Goal: Task Accomplishment & Management: Manage account settings

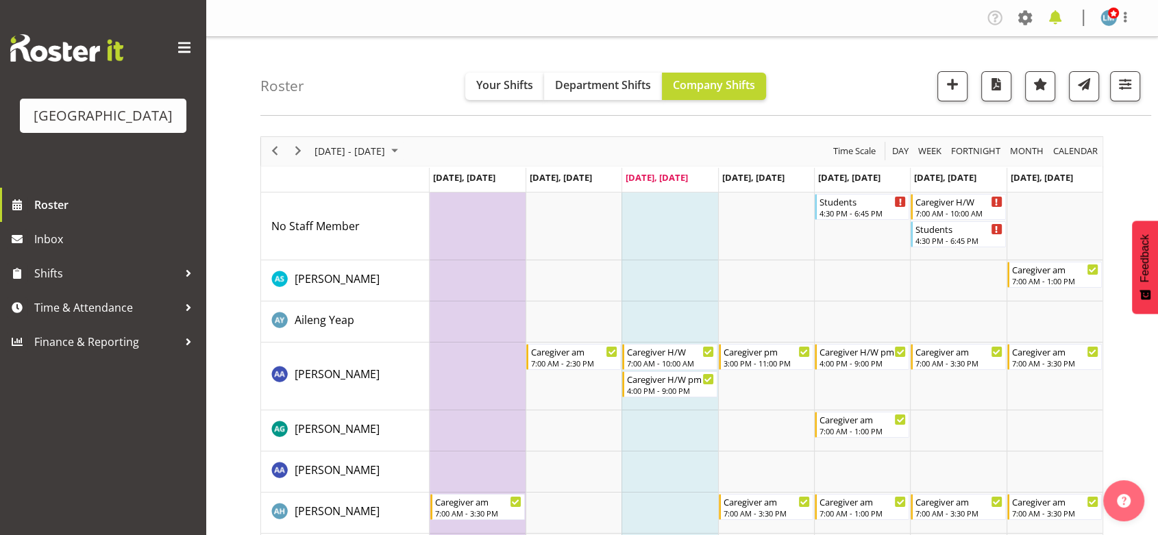
click at [1057, 15] on span at bounding box center [1055, 18] width 22 height 22
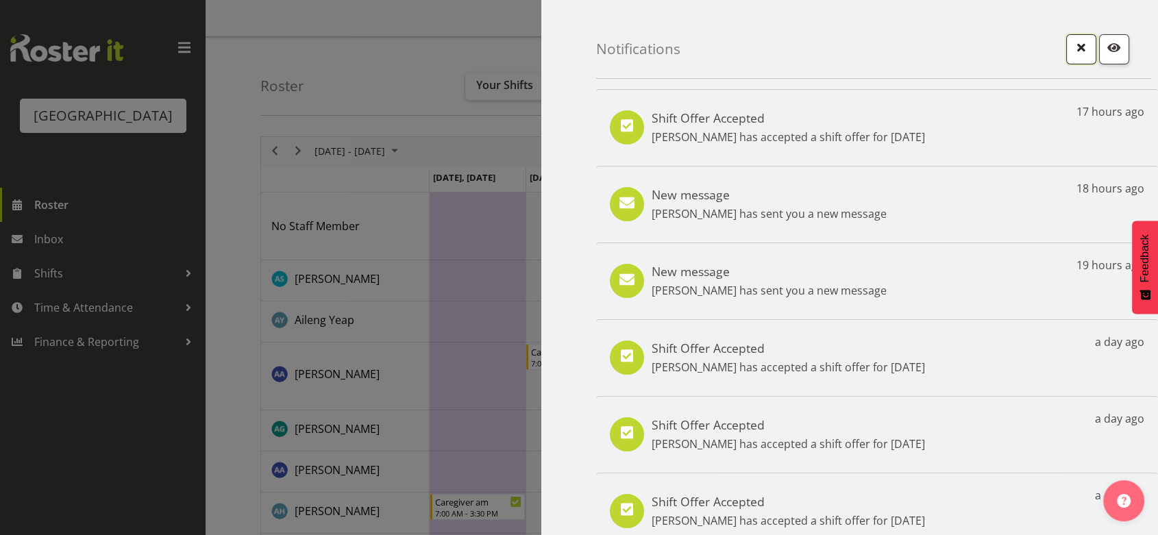
click at [1072, 46] on span "button" at bounding box center [1081, 47] width 18 height 18
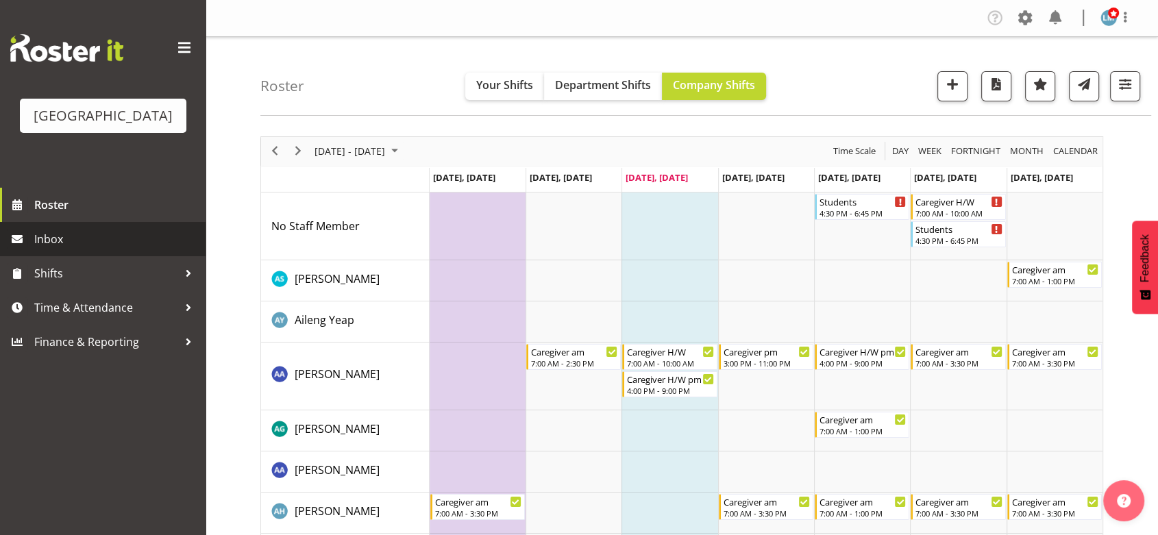
click at [59, 249] on span "Inbox" at bounding box center [116, 239] width 164 height 21
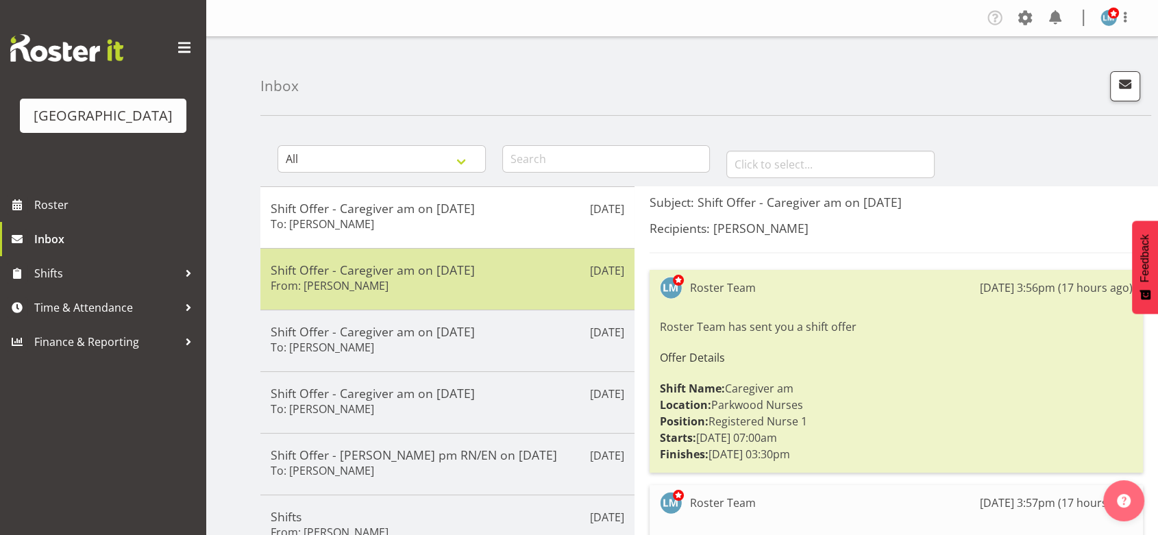
scroll to position [152, 0]
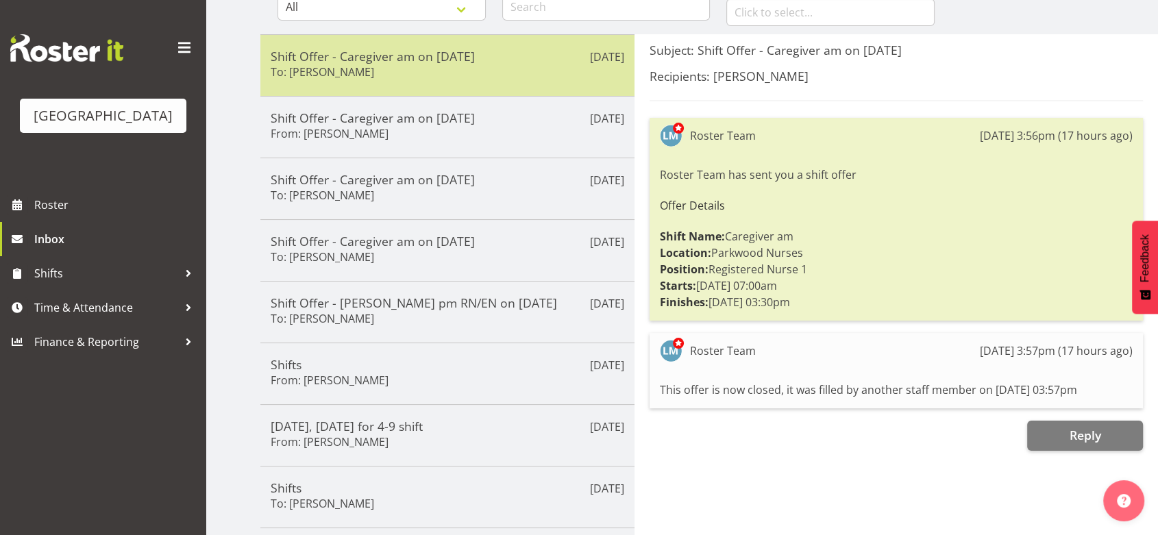
click at [542, 64] on div "Shift Offer - Caregiver am on [DATE] To: [PERSON_NAME]" at bounding box center [447, 66] width 353 height 34
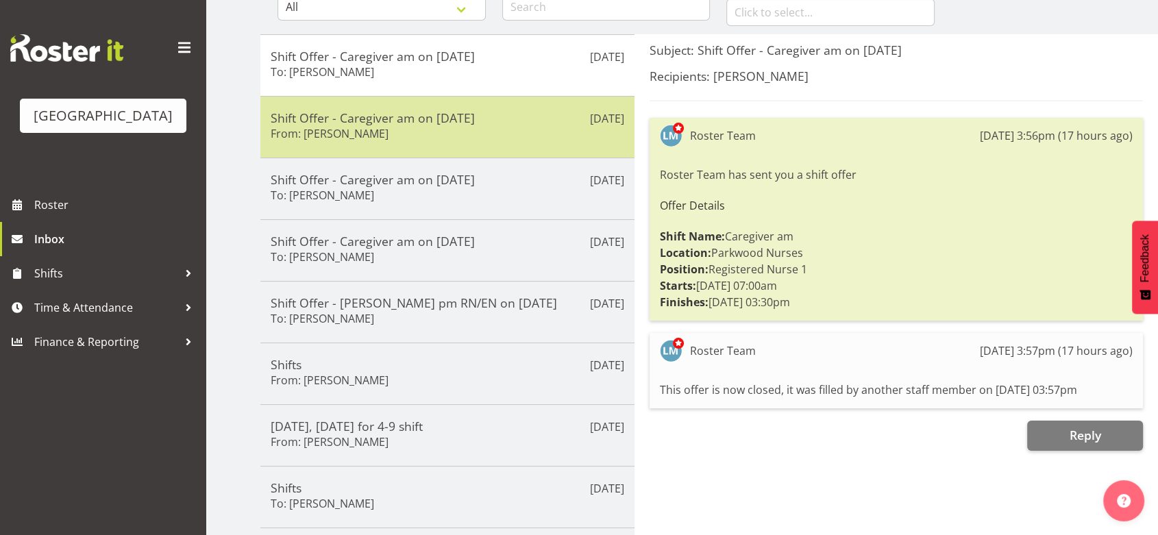
click at [515, 136] on div "Shift Offer - Caregiver am on [DATE] From: [PERSON_NAME]" at bounding box center [447, 127] width 353 height 34
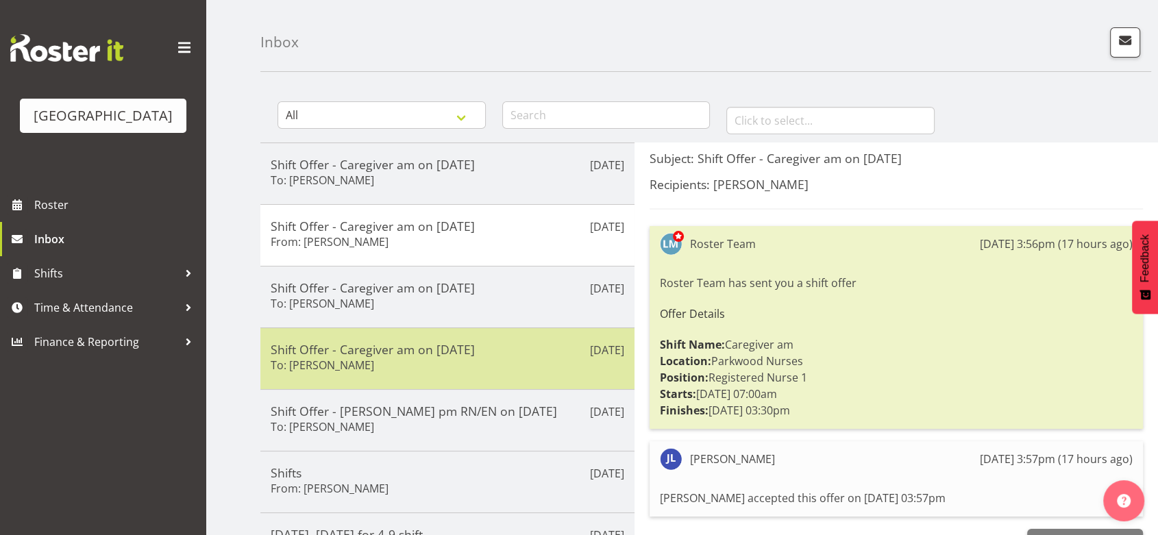
scroll to position [0, 0]
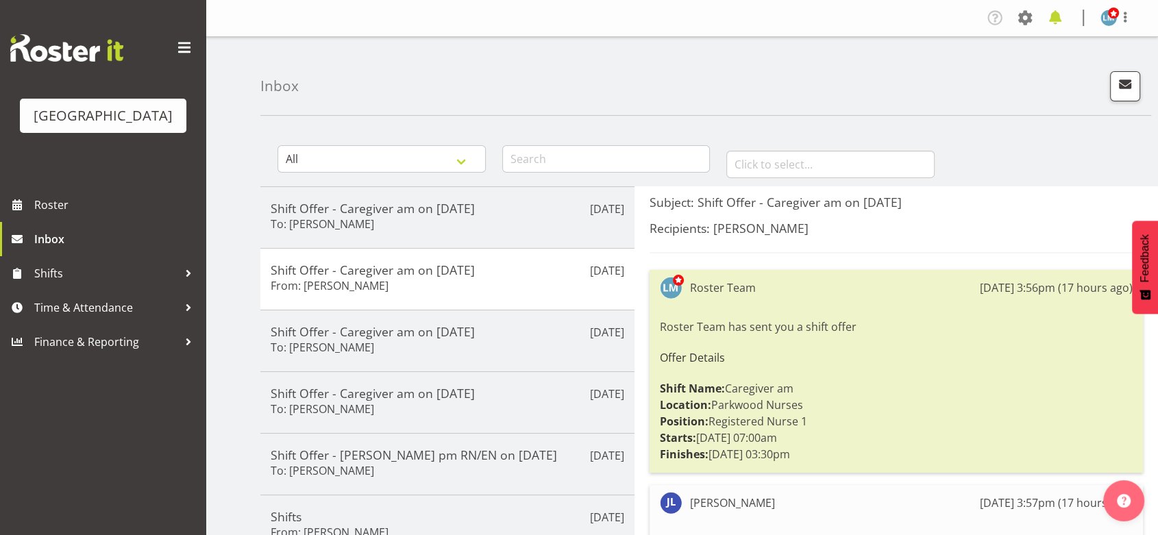
click at [1056, 14] on span at bounding box center [1055, 18] width 22 height 22
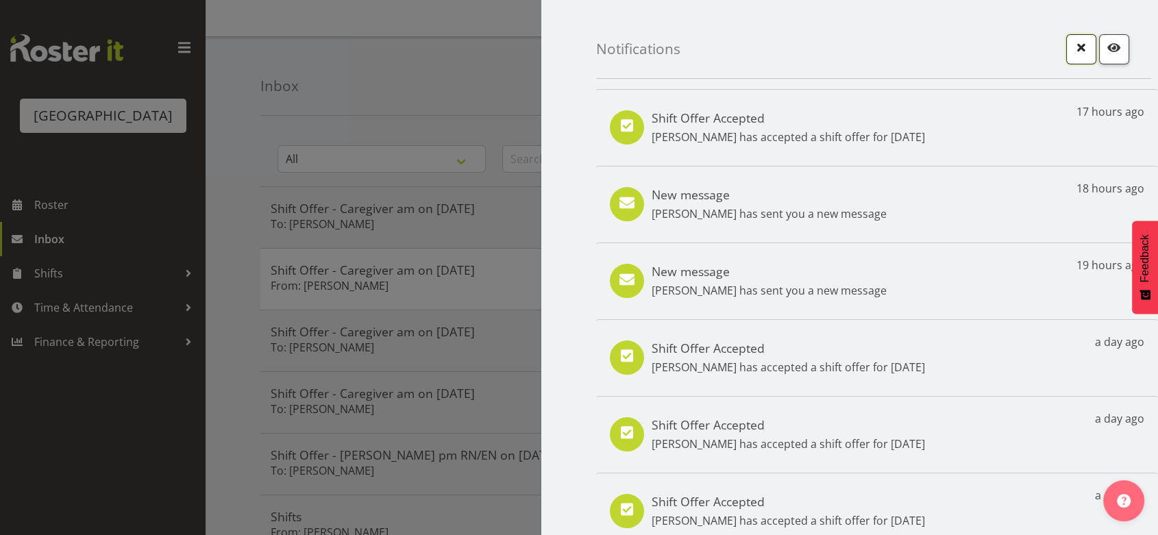
click at [1072, 48] on span "button" at bounding box center [1081, 47] width 18 height 18
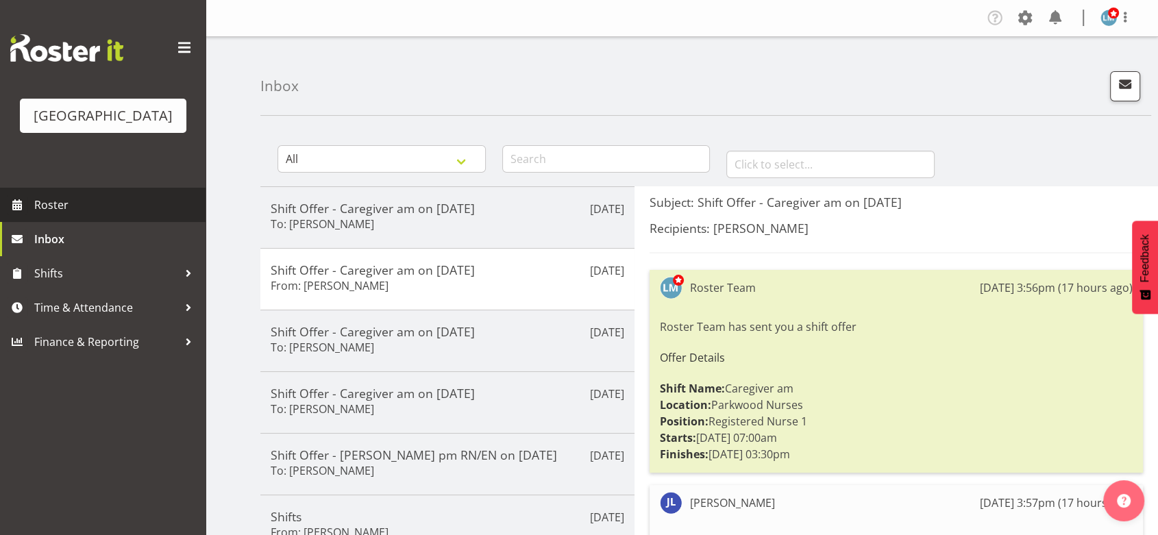
click at [85, 215] on span "Roster" at bounding box center [116, 205] width 164 height 21
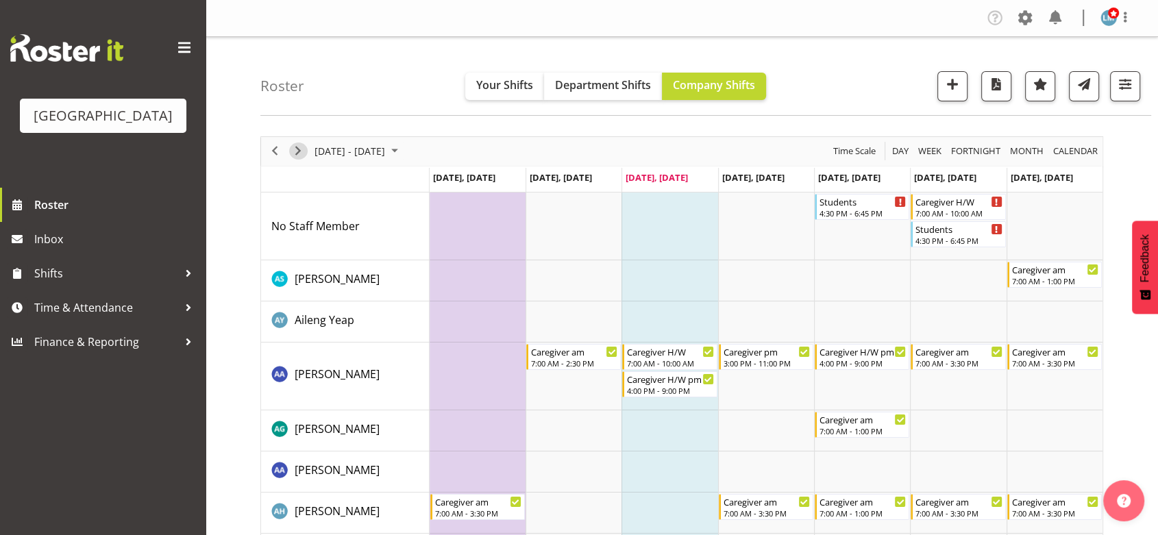
click at [296, 147] on span "Next" at bounding box center [298, 150] width 16 height 17
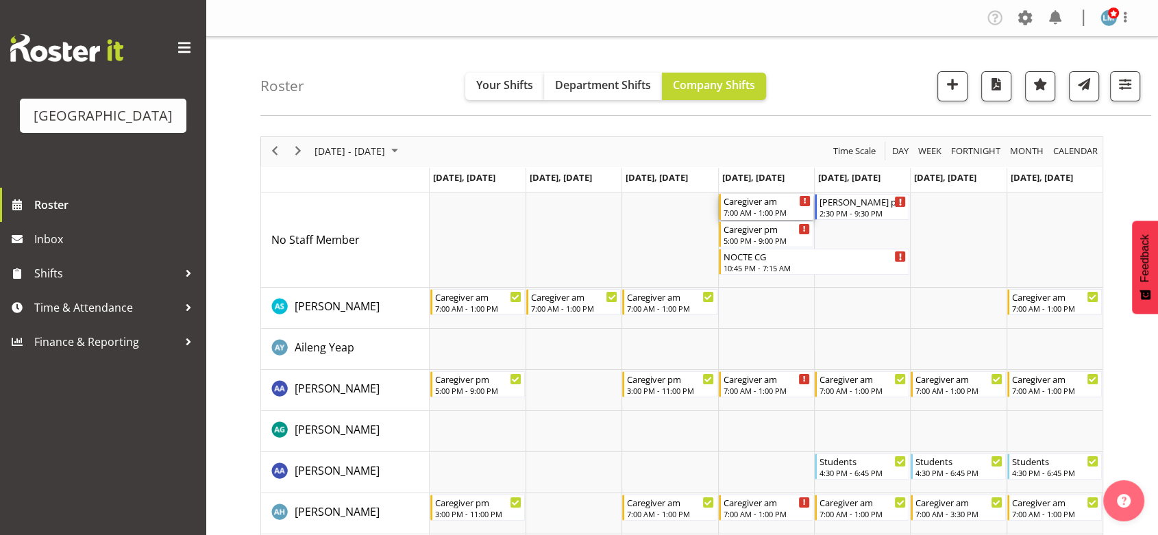
click at [760, 211] on div "7:00 AM - 1:00 PM" at bounding box center [766, 212] width 87 height 11
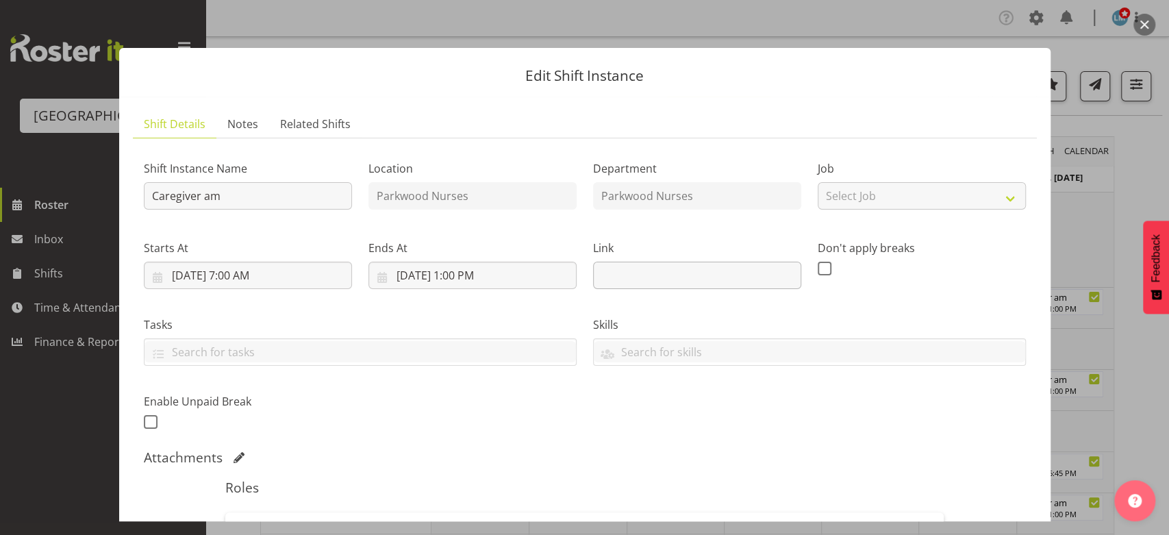
scroll to position [304, 0]
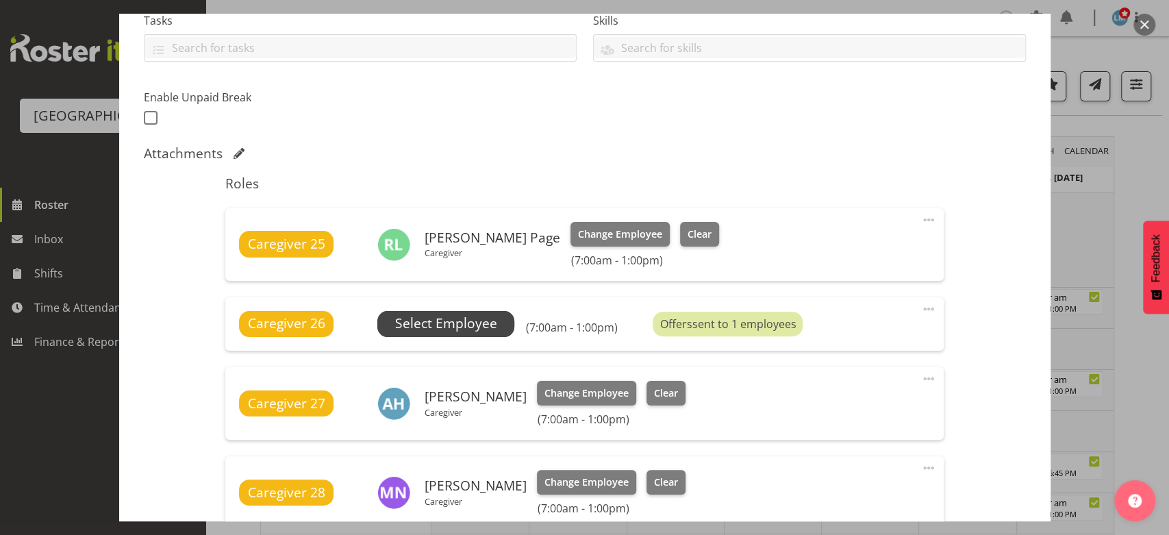
click at [450, 321] on span "Select Employee" at bounding box center [446, 324] width 102 height 20
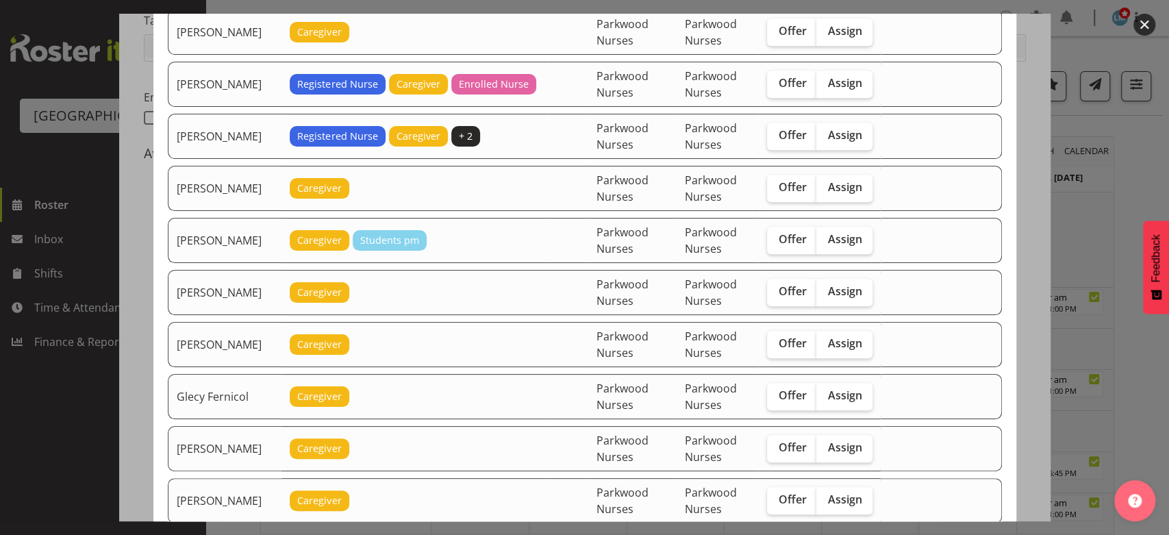
scroll to position [532, 0]
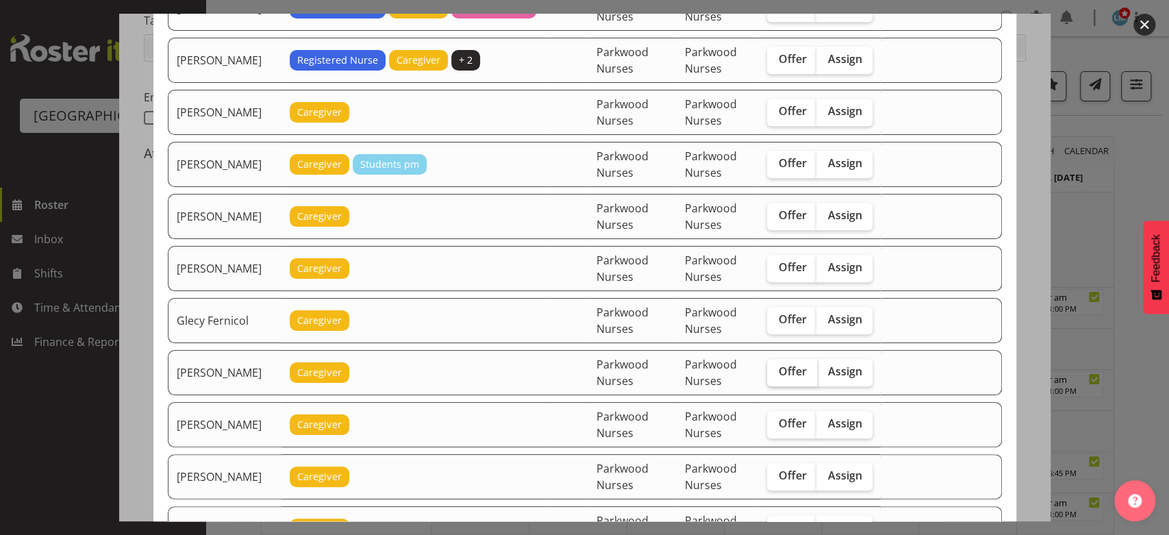
click at [797, 366] on span "Offer" at bounding box center [792, 371] width 28 height 14
click at [776, 367] on input "Offer" at bounding box center [771, 371] width 9 height 9
checkbox input "true"
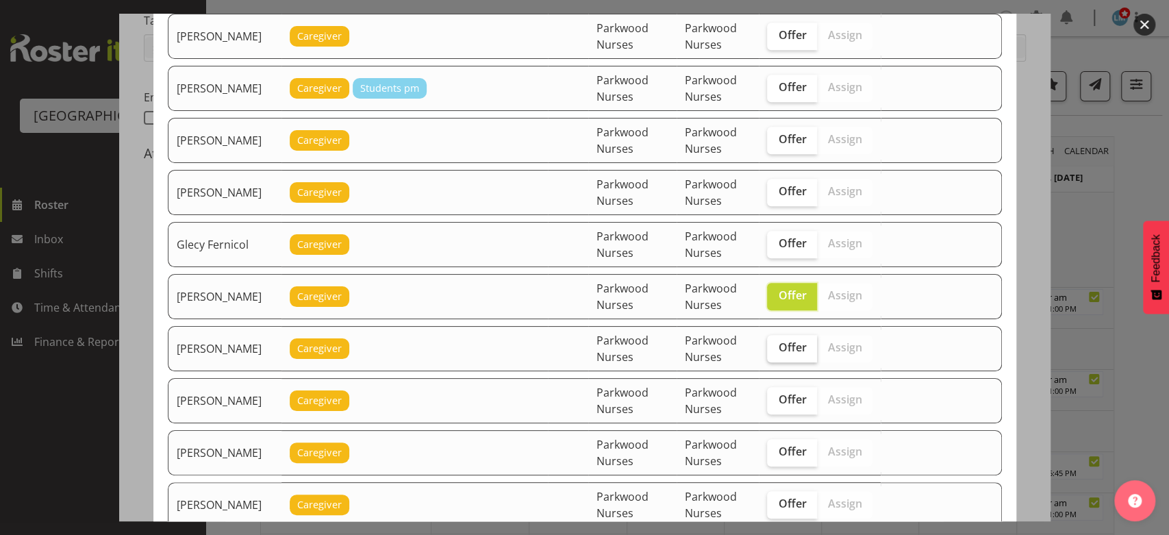
scroll to position [685, 0]
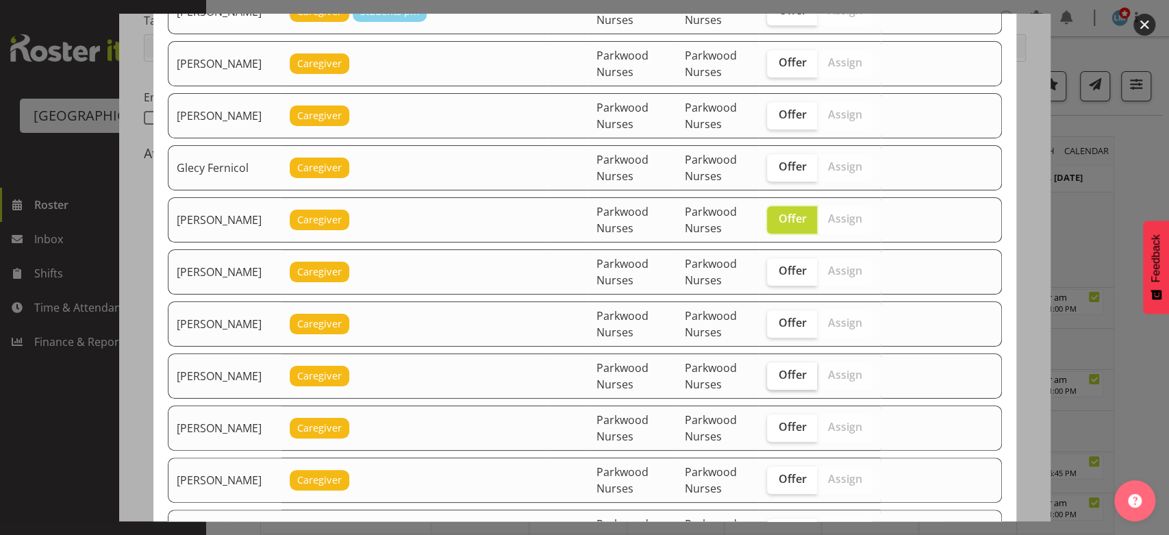
click at [804, 368] on span "Offer" at bounding box center [792, 375] width 28 height 14
click at [776, 371] on input "Offer" at bounding box center [771, 375] width 9 height 9
checkbox input "true"
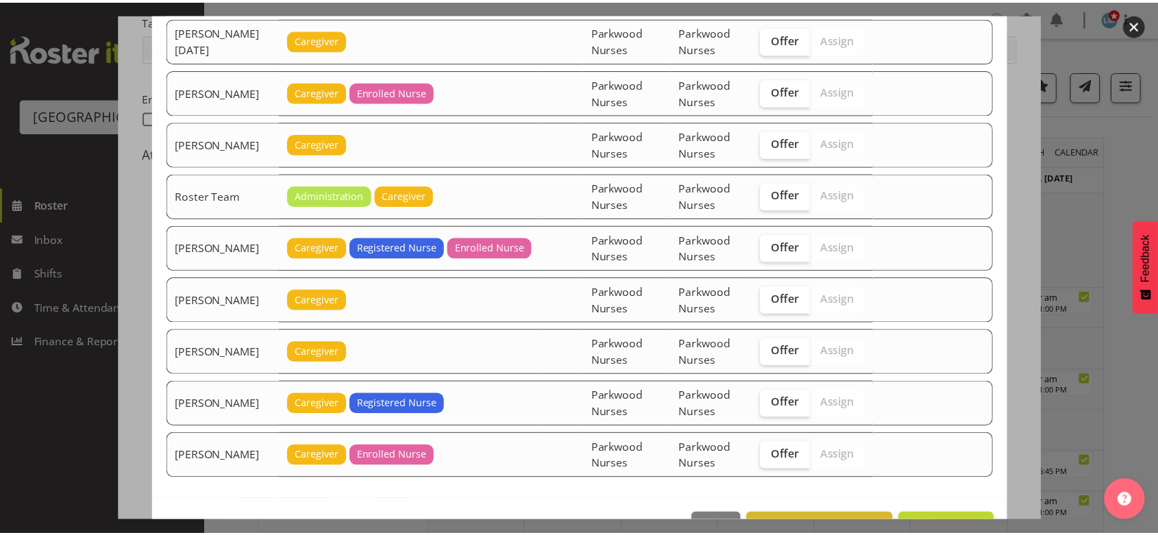
scroll to position [1987, 0]
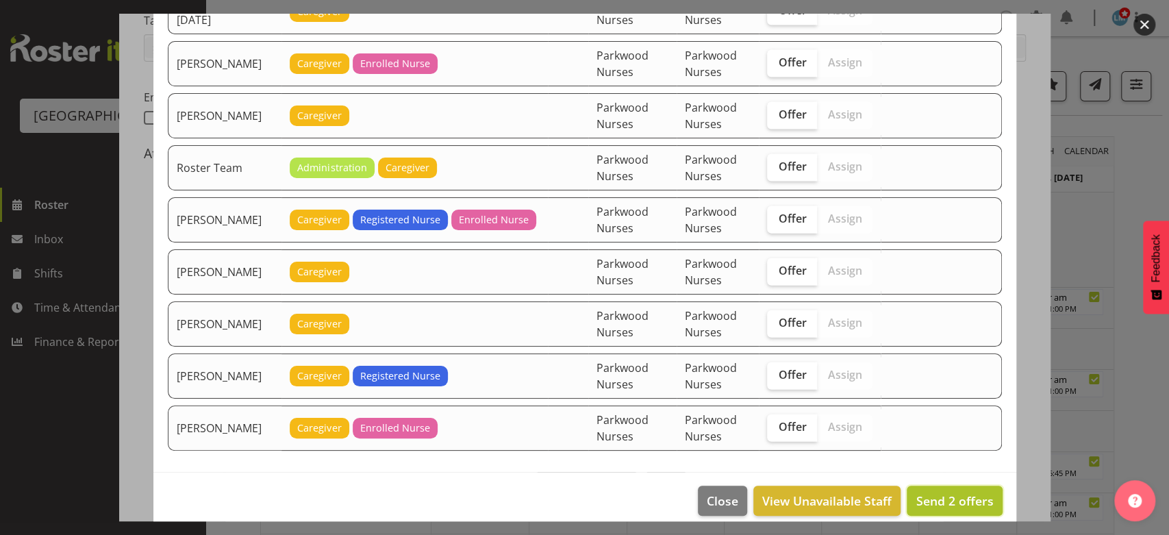
click at [932, 493] on span "Send 2 offers" at bounding box center [954, 501] width 77 height 16
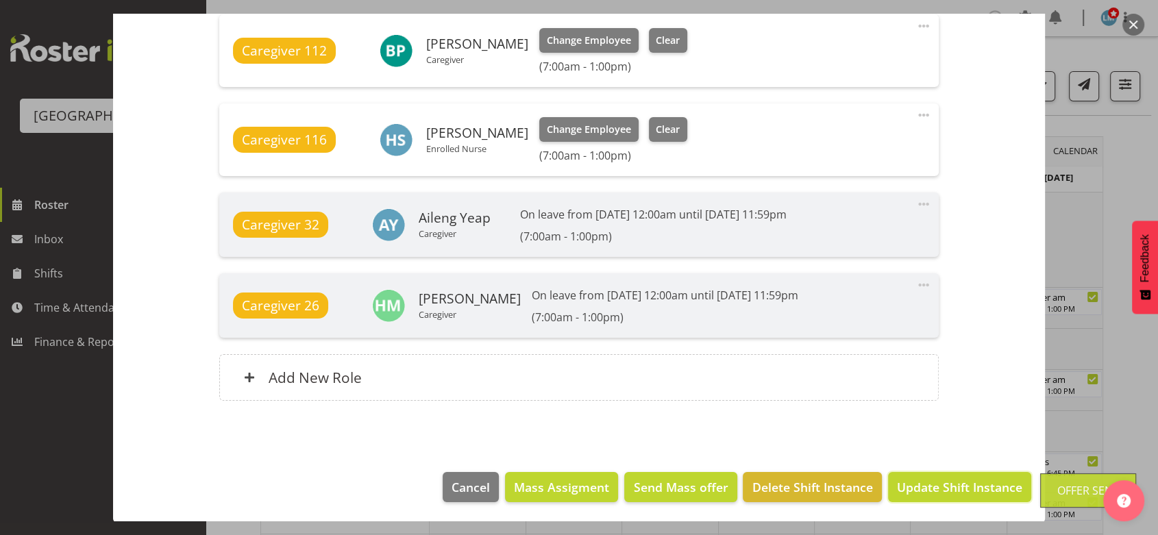
click at [932, 488] on span "Update Shift Instance" at bounding box center [959, 487] width 125 height 18
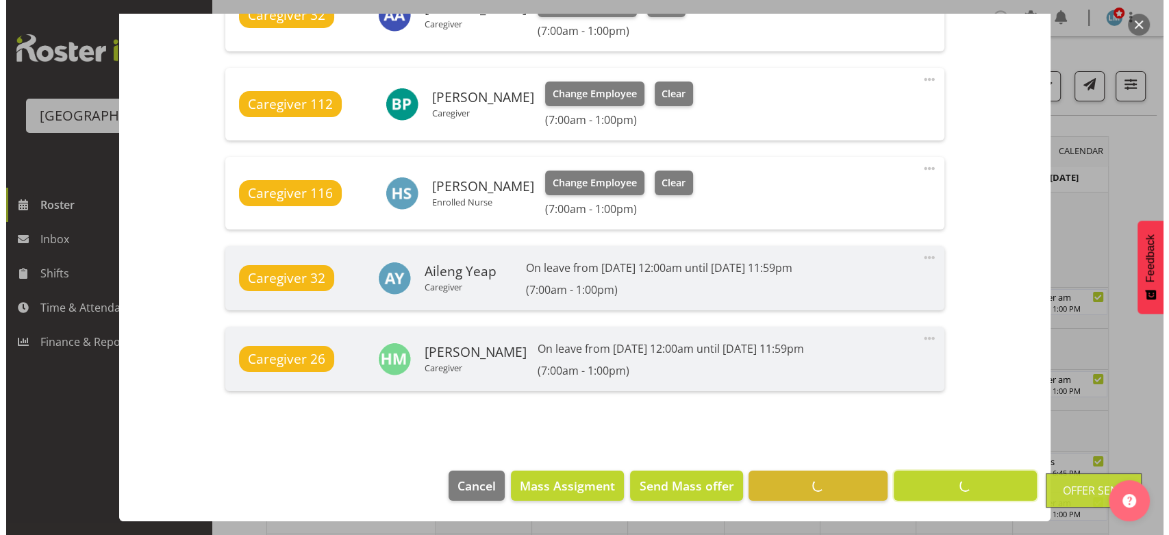
scroll to position [1048, 0]
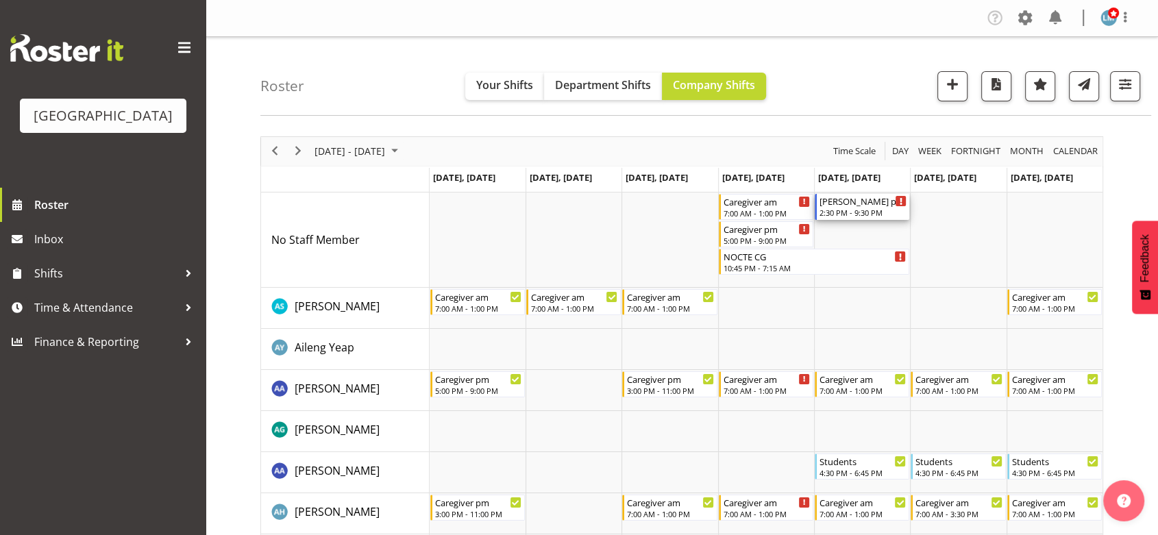
click at [843, 202] on div "[PERSON_NAME] pm RN/EN" at bounding box center [862, 201] width 87 height 14
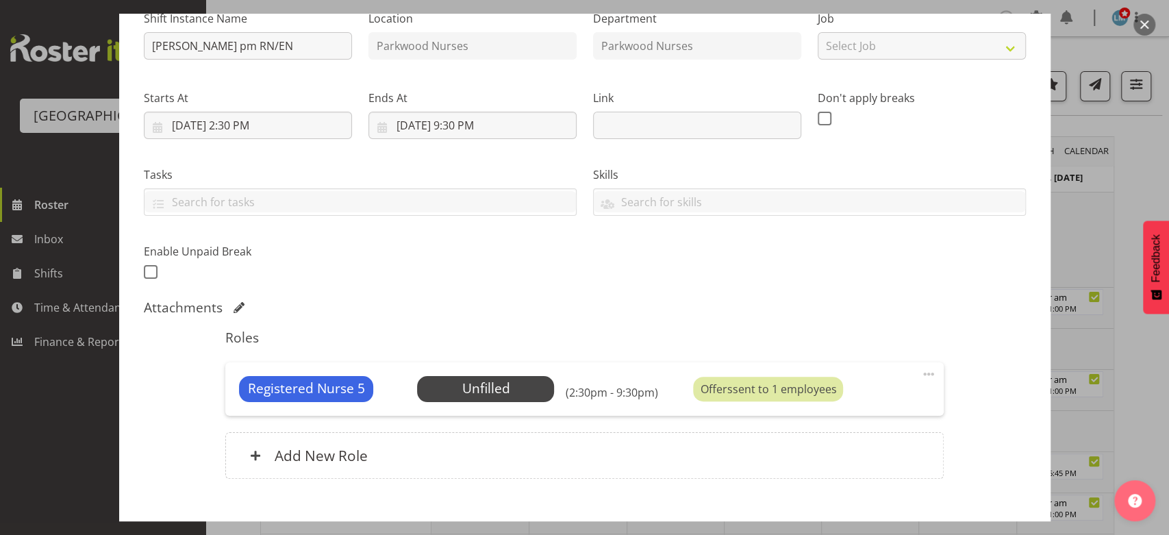
scroll to position [228, 0]
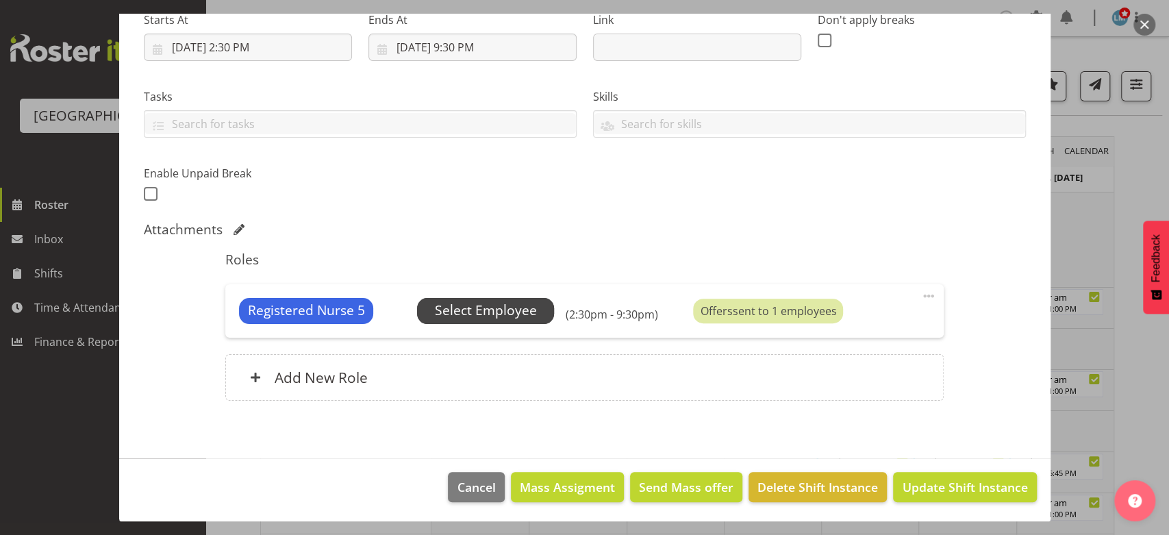
click at [493, 305] on span "Select Employee" at bounding box center [486, 311] width 102 height 20
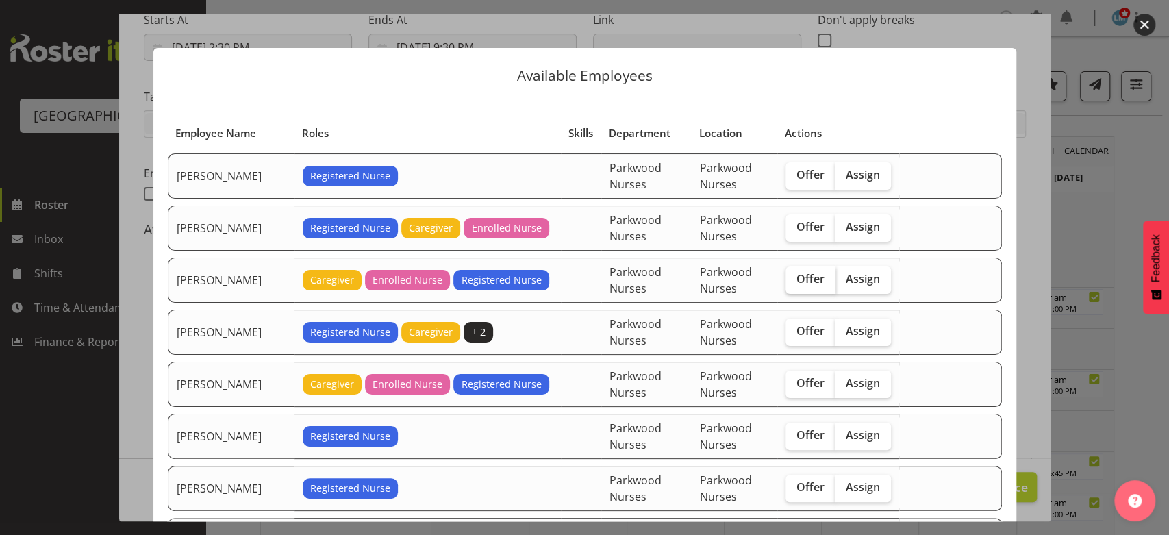
click at [798, 275] on span "Offer" at bounding box center [811, 279] width 28 height 14
click at [795, 275] on input "Offer" at bounding box center [790, 279] width 9 height 9
checkbox input "true"
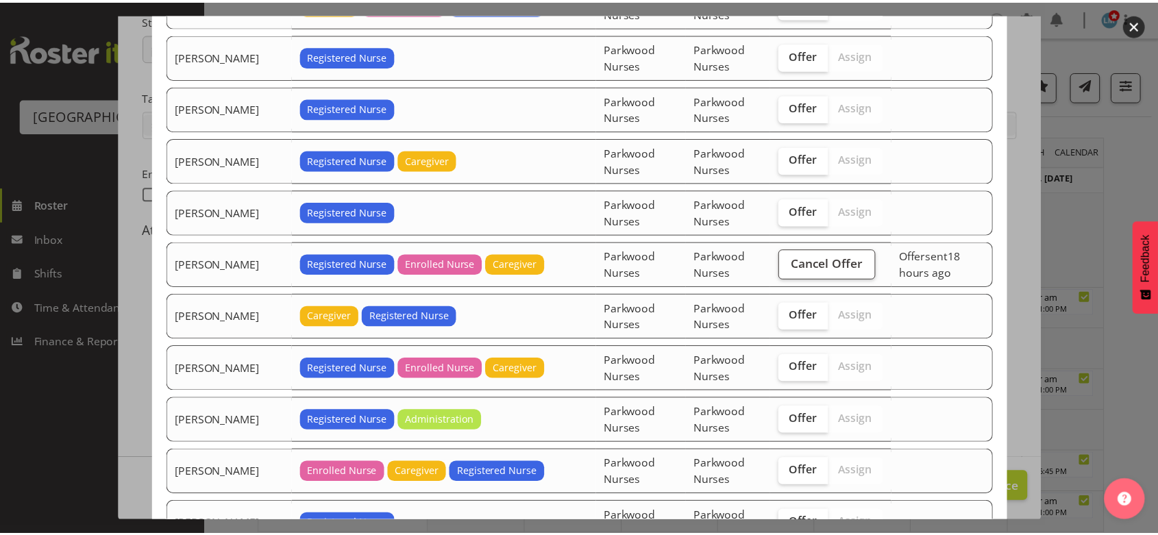
scroll to position [641, 0]
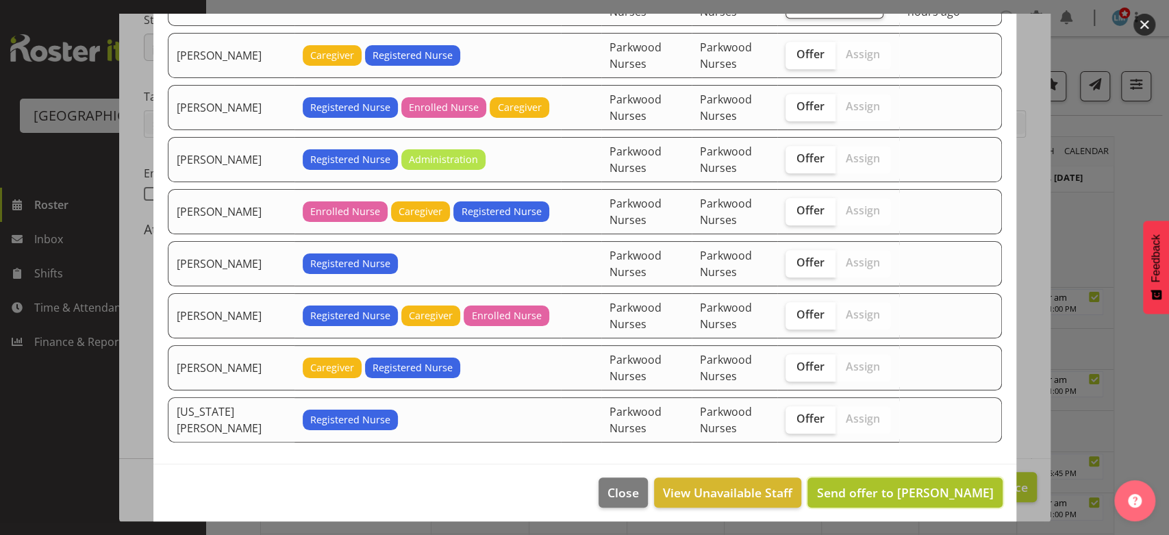
click at [908, 489] on span "Send offer to Belen Flood" at bounding box center [905, 492] width 177 height 16
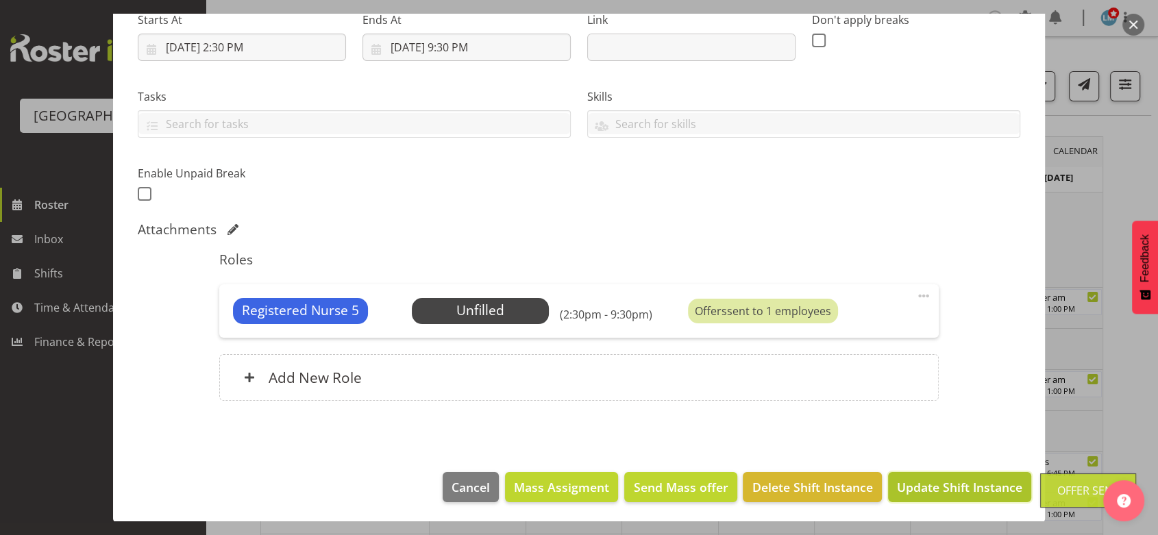
click at [953, 488] on span "Update Shift Instance" at bounding box center [959, 487] width 125 height 18
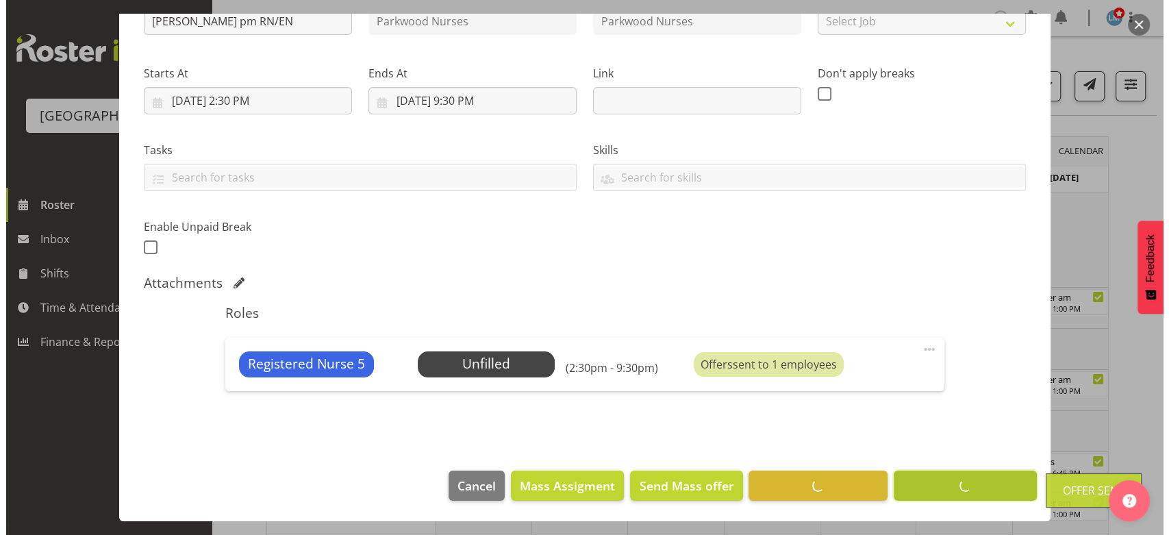
scroll to position [174, 0]
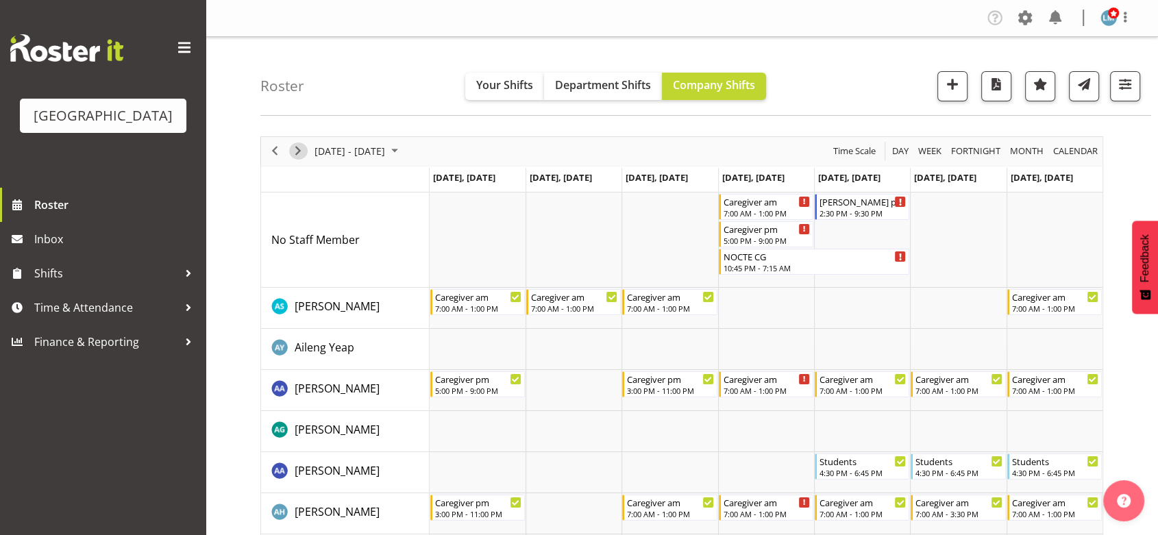
click at [295, 147] on span "Next" at bounding box center [298, 150] width 16 height 17
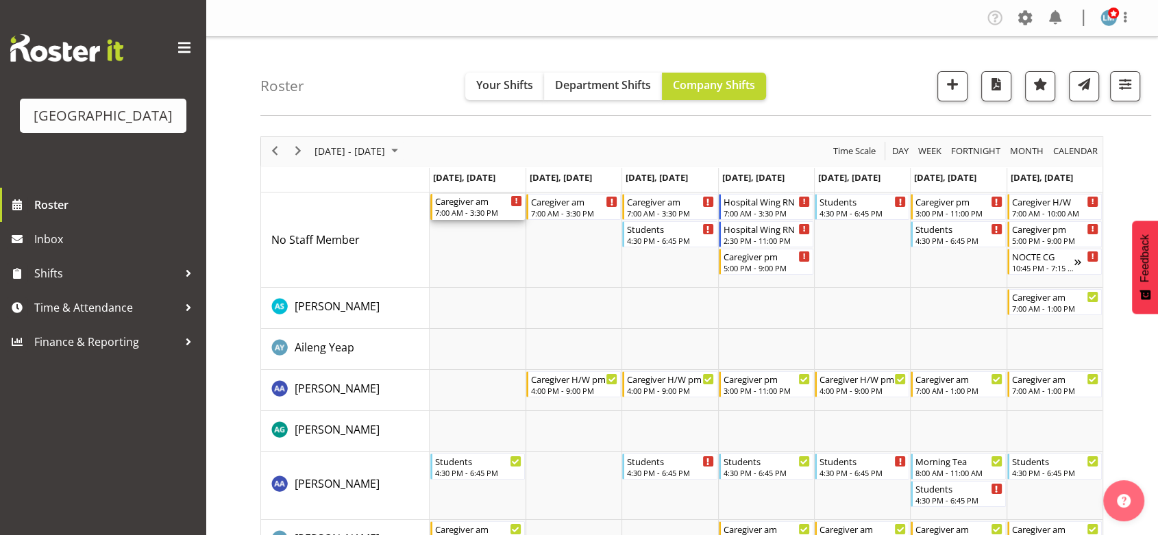
click at [459, 205] on div "Caregiver am" at bounding box center [478, 201] width 87 height 14
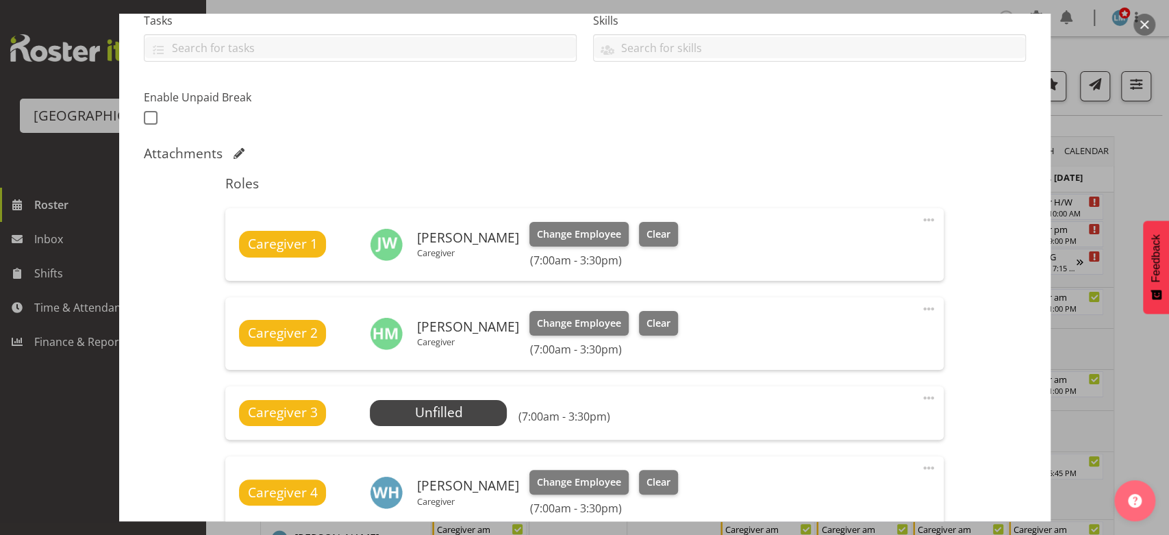
scroll to position [456, 0]
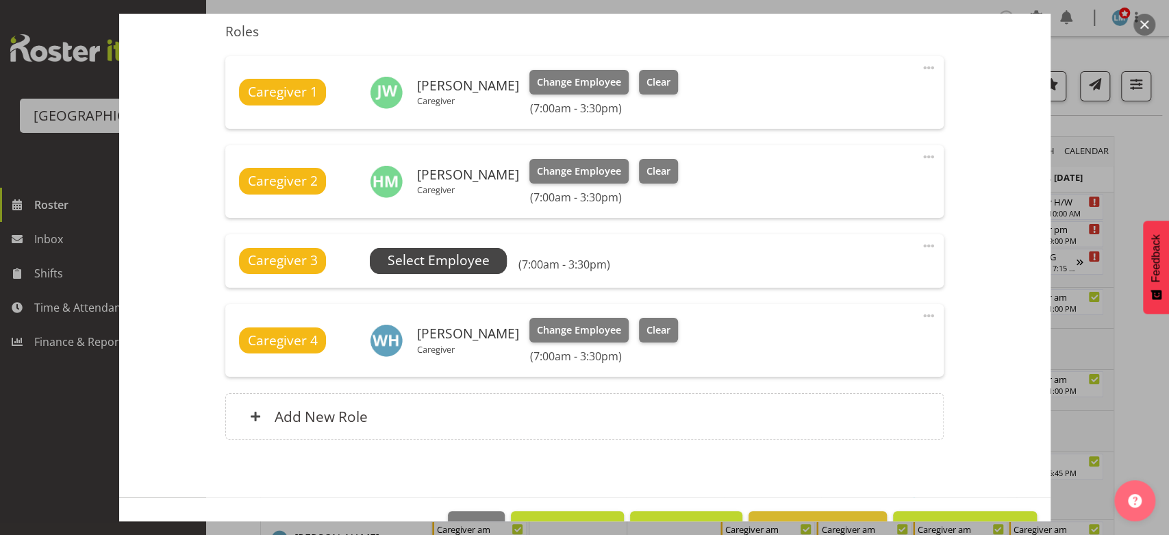
click at [440, 252] on span "Select Employee" at bounding box center [439, 261] width 102 height 20
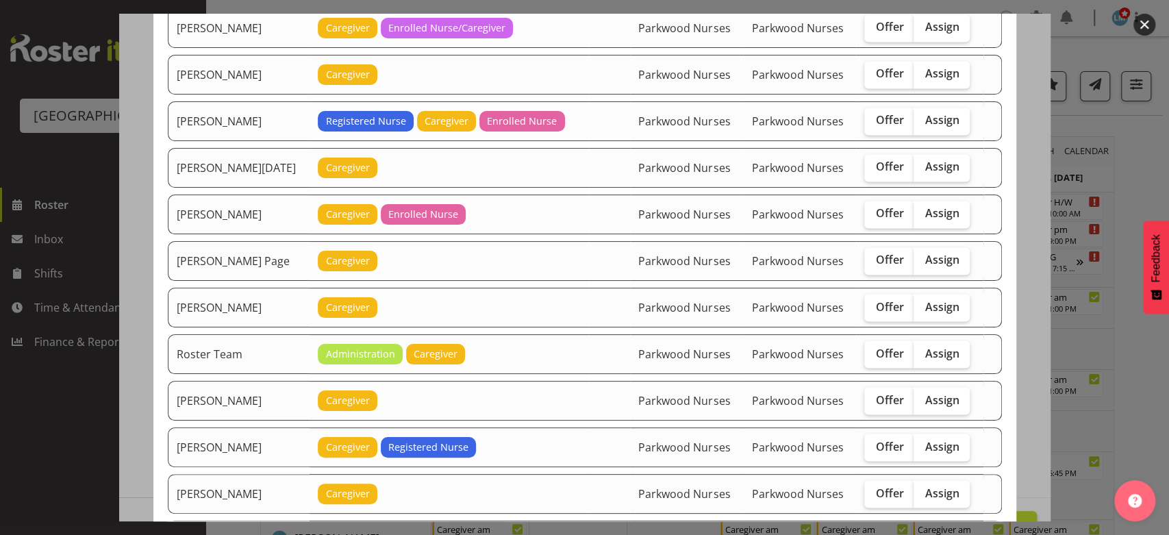
scroll to position [1522, 0]
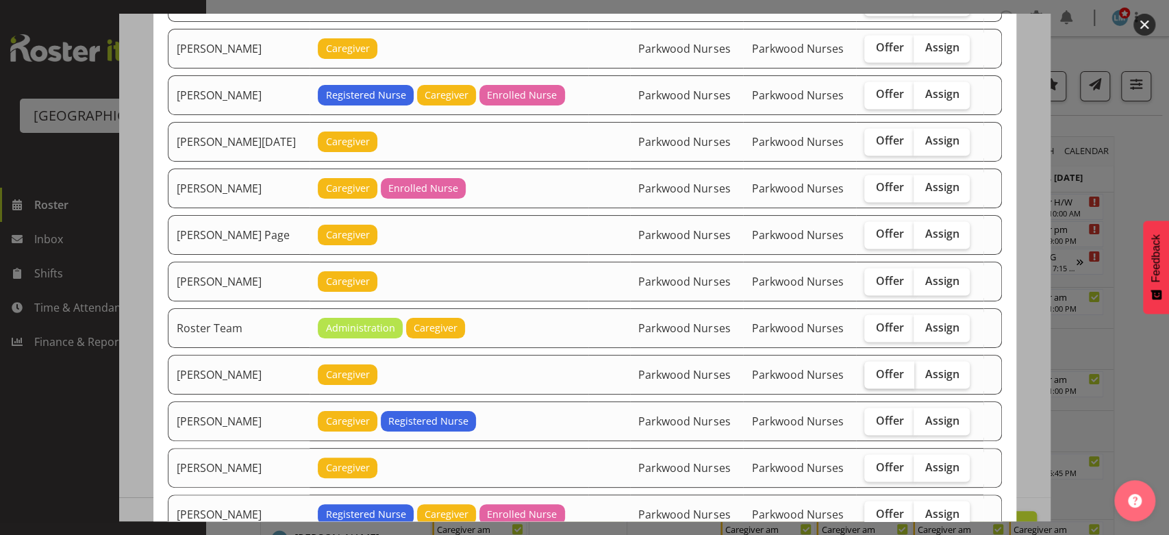
click at [878, 366] on span "Offer" at bounding box center [889, 373] width 28 height 14
click at [873, 369] on input "Offer" at bounding box center [868, 373] width 9 height 9
checkbox input "true"
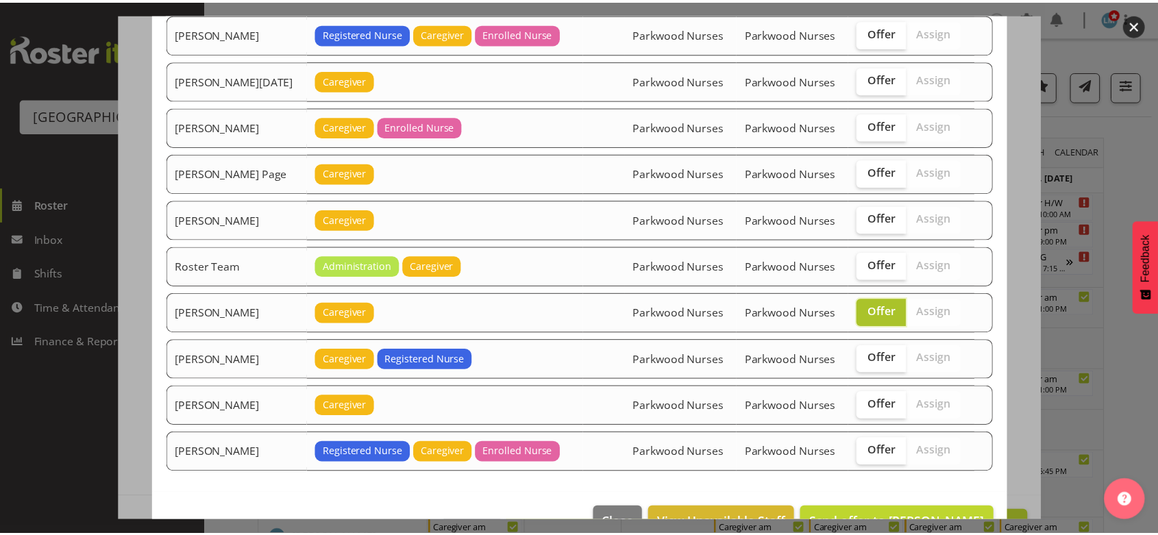
scroll to position [1606, 0]
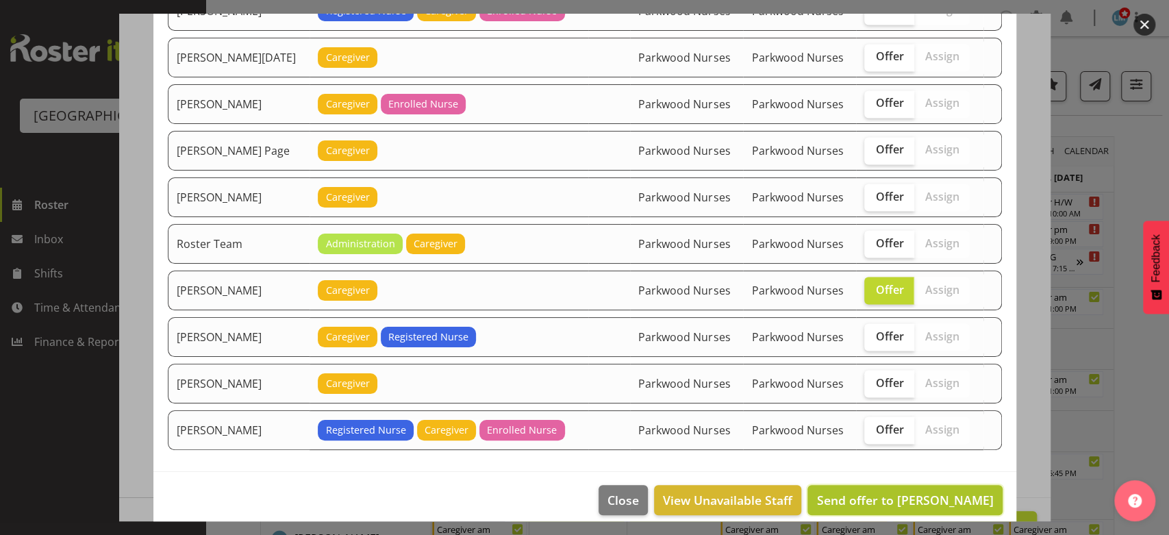
click at [917, 492] on span "Send offer to Shania Ali" at bounding box center [905, 500] width 177 height 16
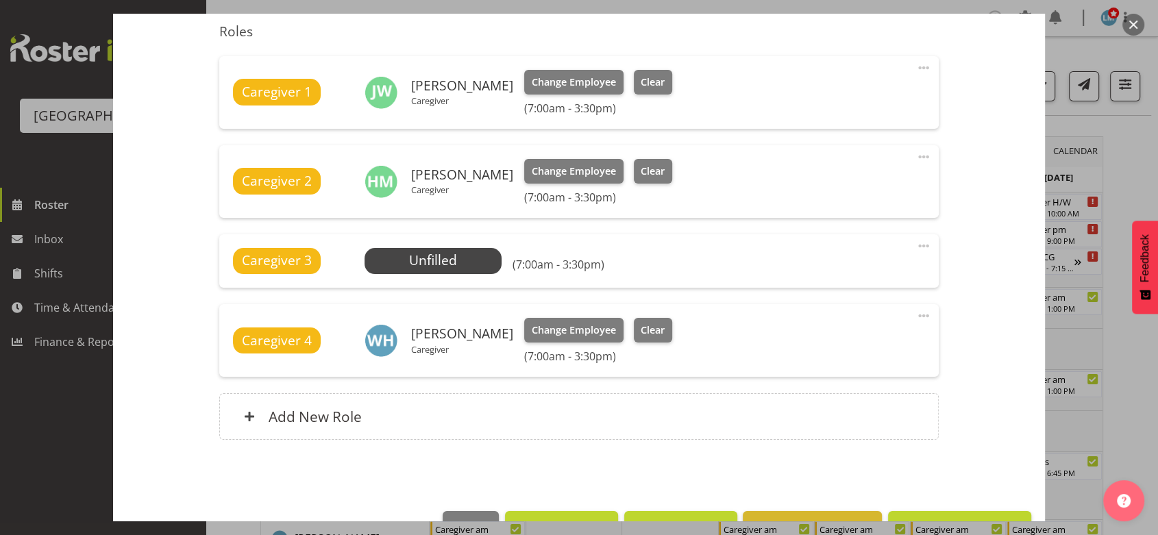
scroll to position [495, 0]
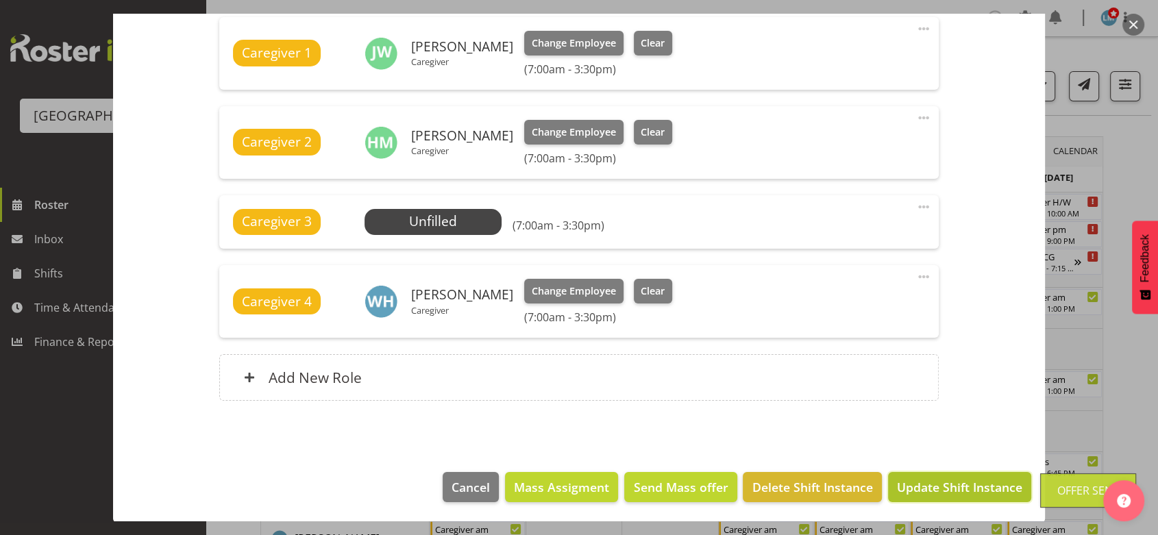
click at [941, 480] on span "Update Shift Instance" at bounding box center [959, 487] width 125 height 18
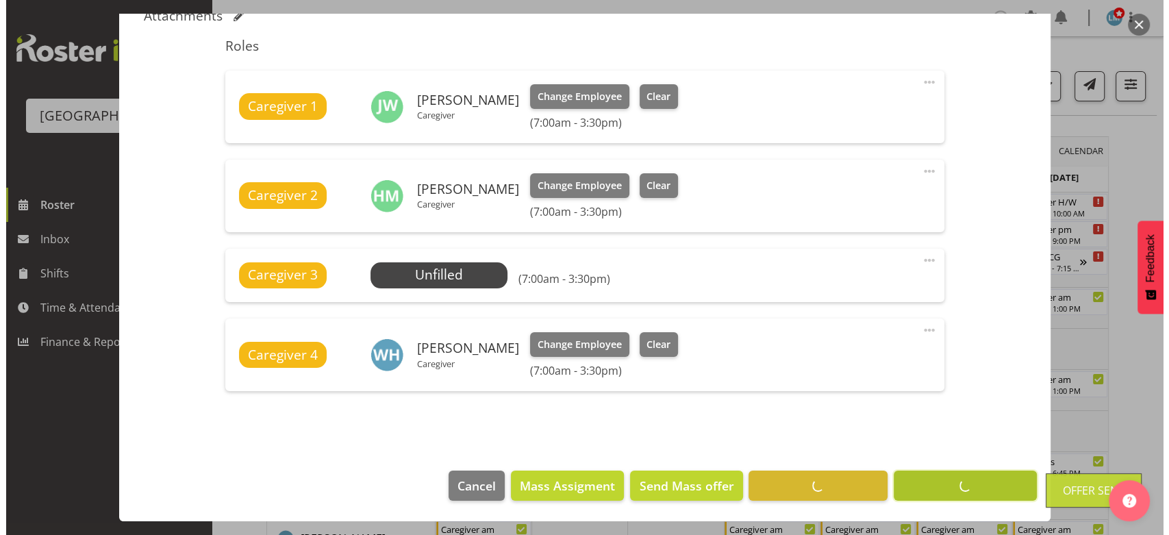
scroll to position [441, 0]
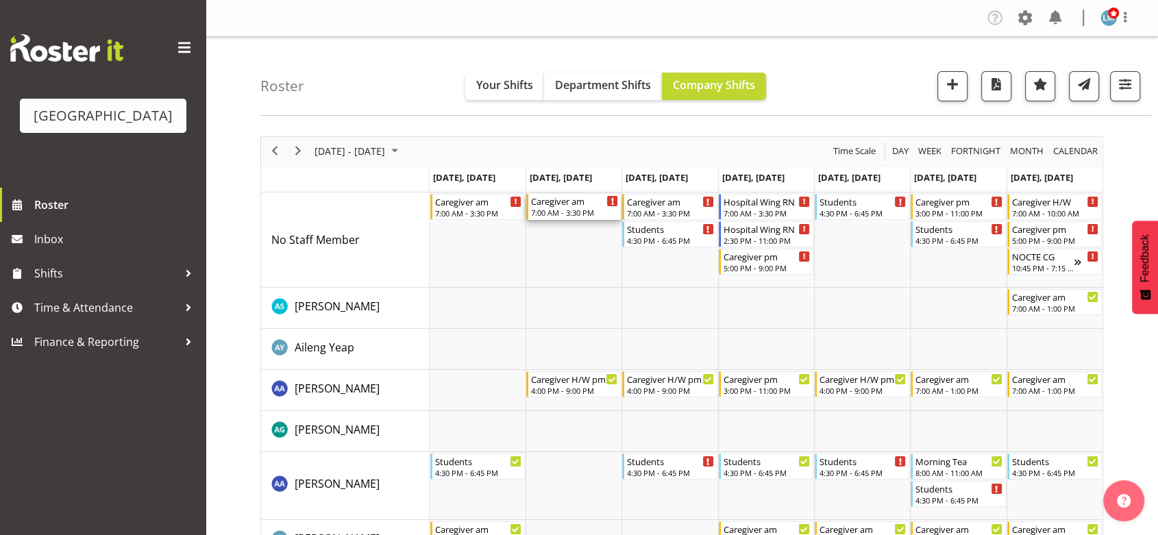
click at [564, 203] on div "Caregiver am" at bounding box center [574, 201] width 87 height 14
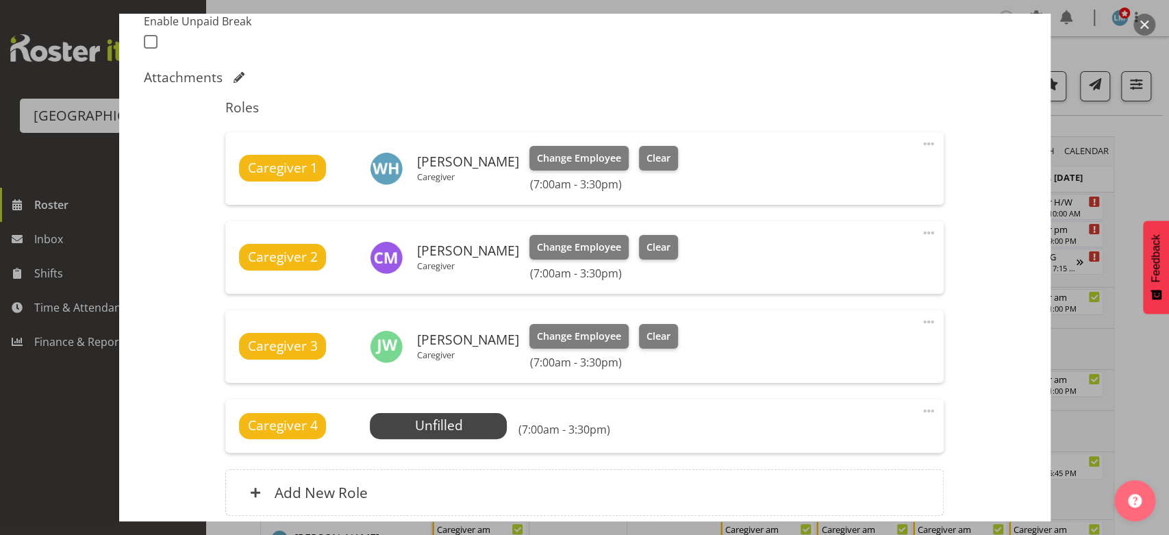
scroll to position [495, 0]
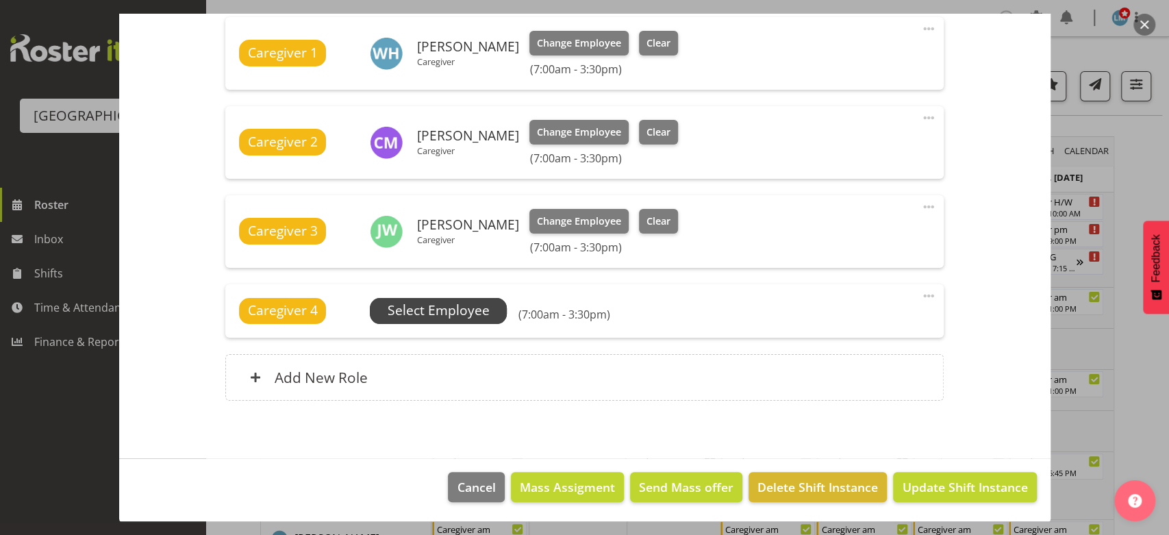
click at [440, 308] on span "Select Employee" at bounding box center [439, 311] width 102 height 20
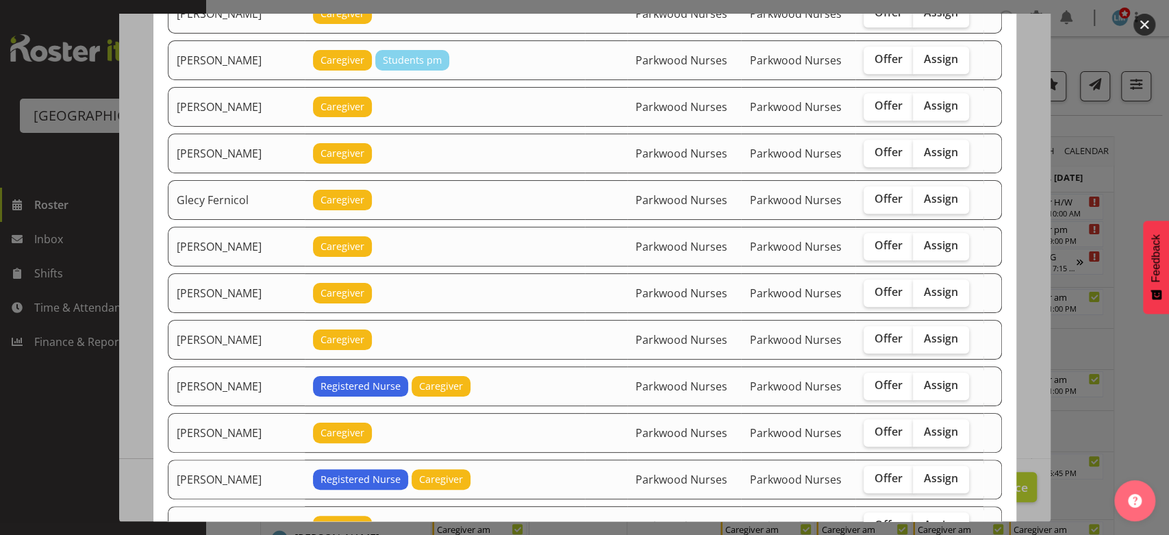
scroll to position [608, 0]
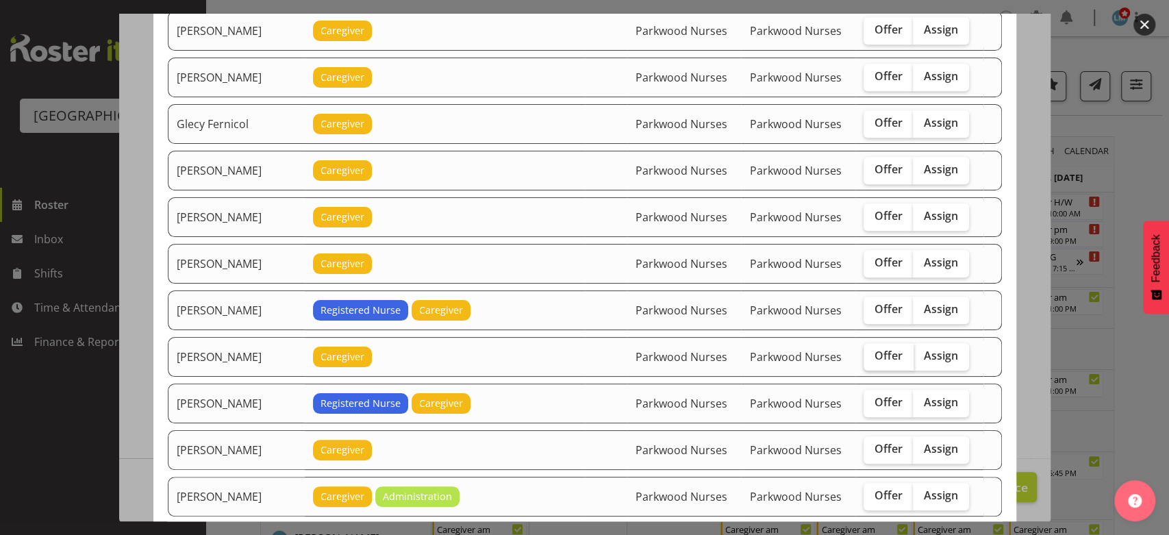
click at [882, 349] on span "Offer" at bounding box center [889, 356] width 28 height 14
click at [873, 351] on input "Offer" at bounding box center [868, 355] width 9 height 9
checkbox input "true"
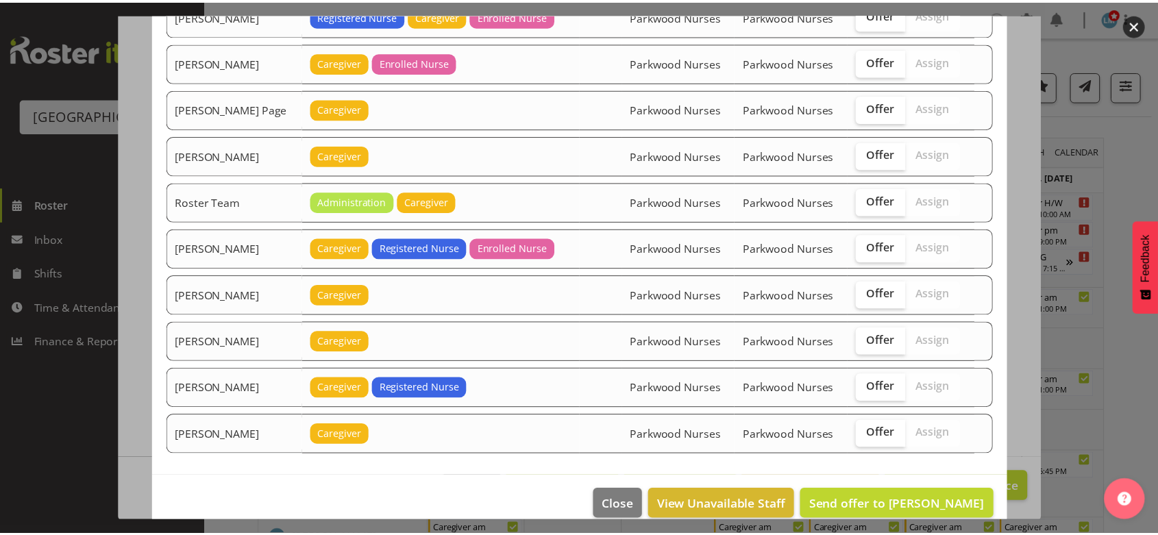
scroll to position [1514, 0]
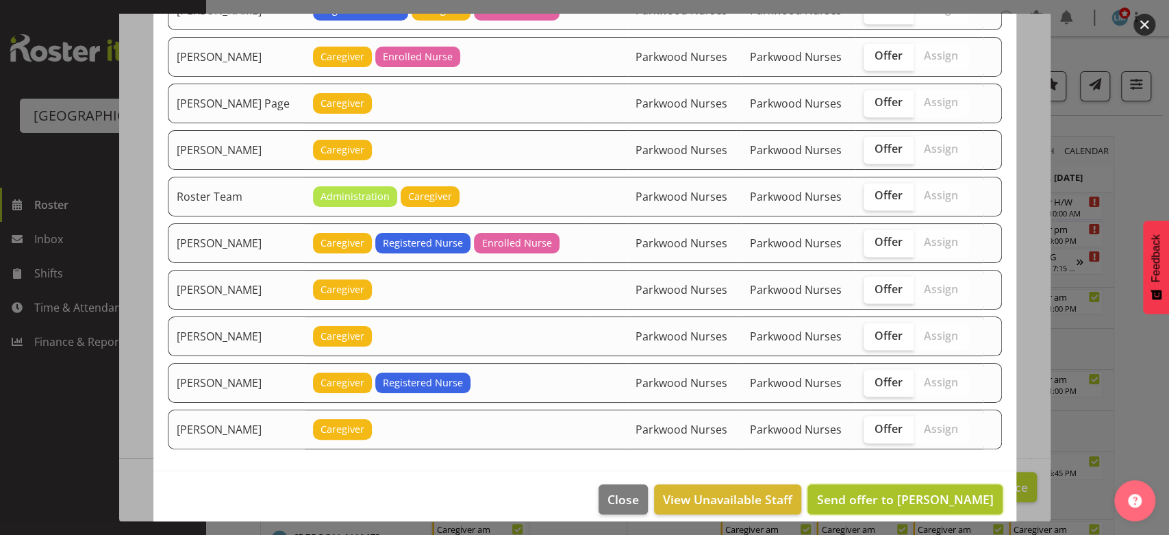
click at [899, 491] on span "Send offer to Jessa Catapang" at bounding box center [905, 499] width 177 height 16
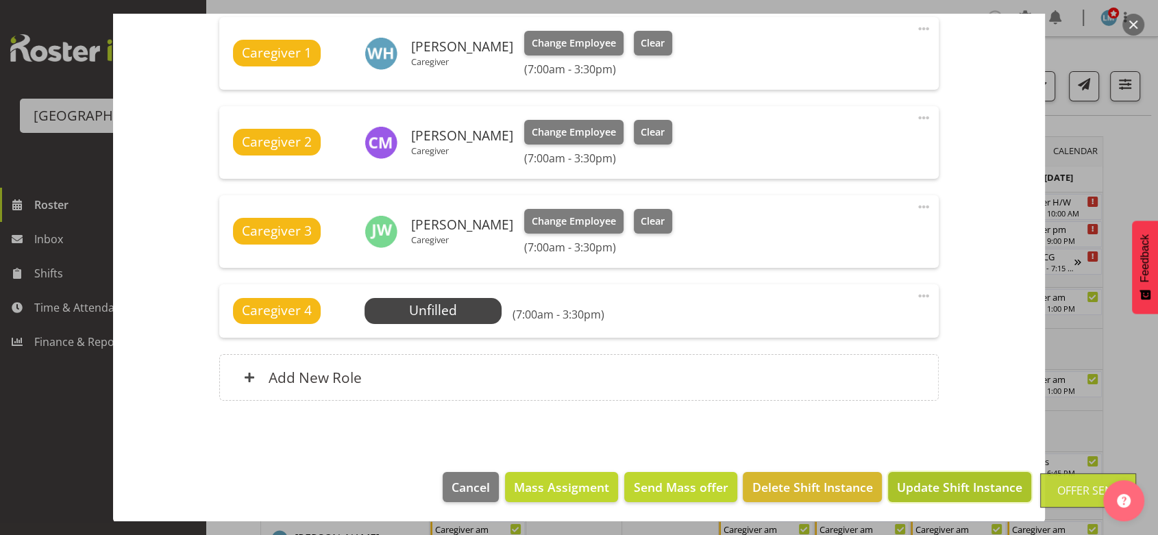
click at [926, 484] on span "Update Shift Instance" at bounding box center [959, 487] width 125 height 18
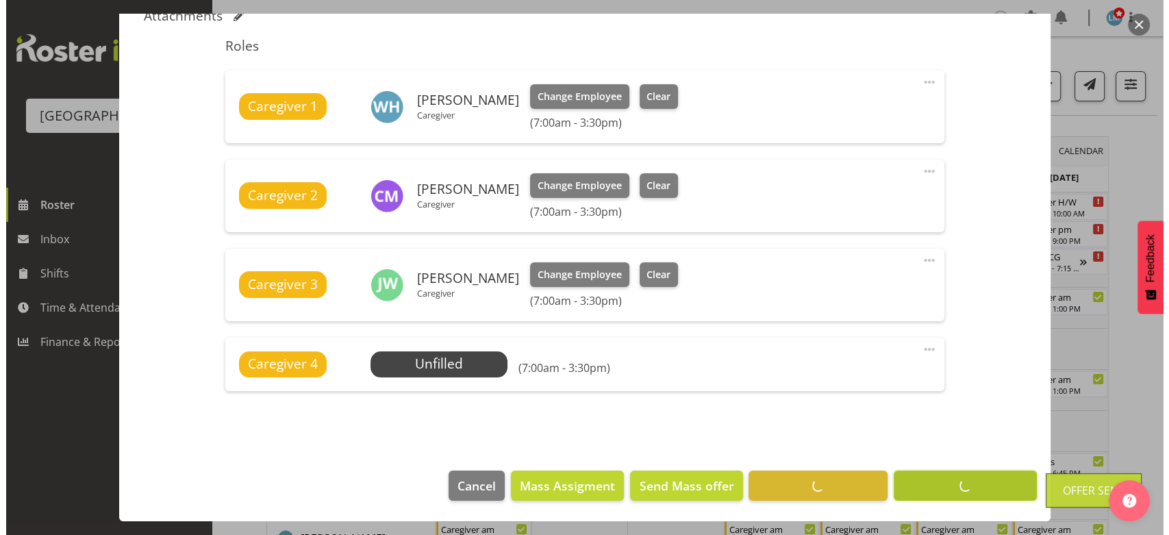
scroll to position [441, 0]
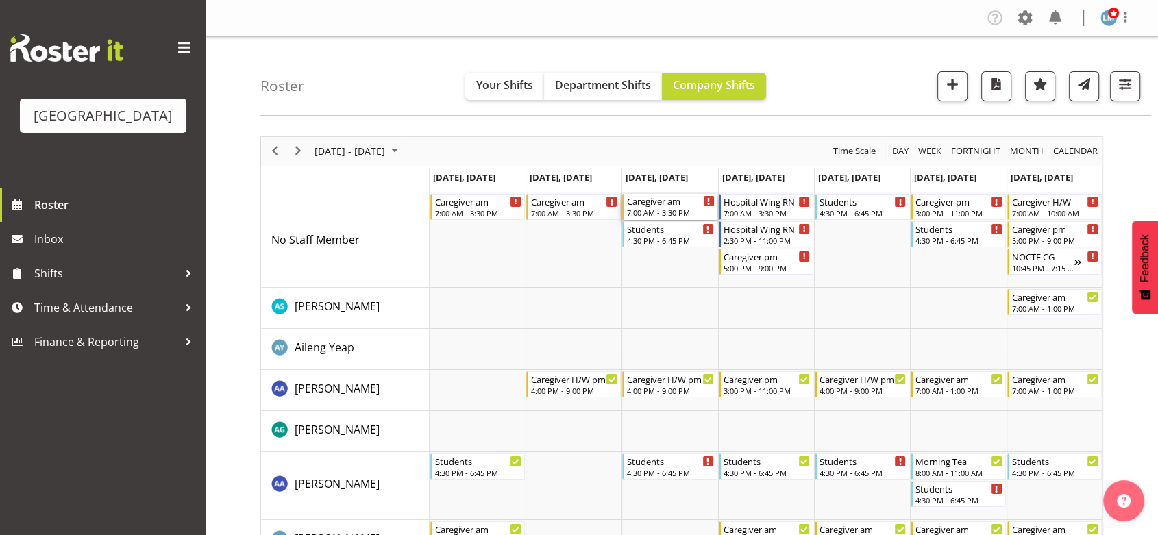
click at [661, 205] on div "Caregiver am" at bounding box center [670, 201] width 87 height 14
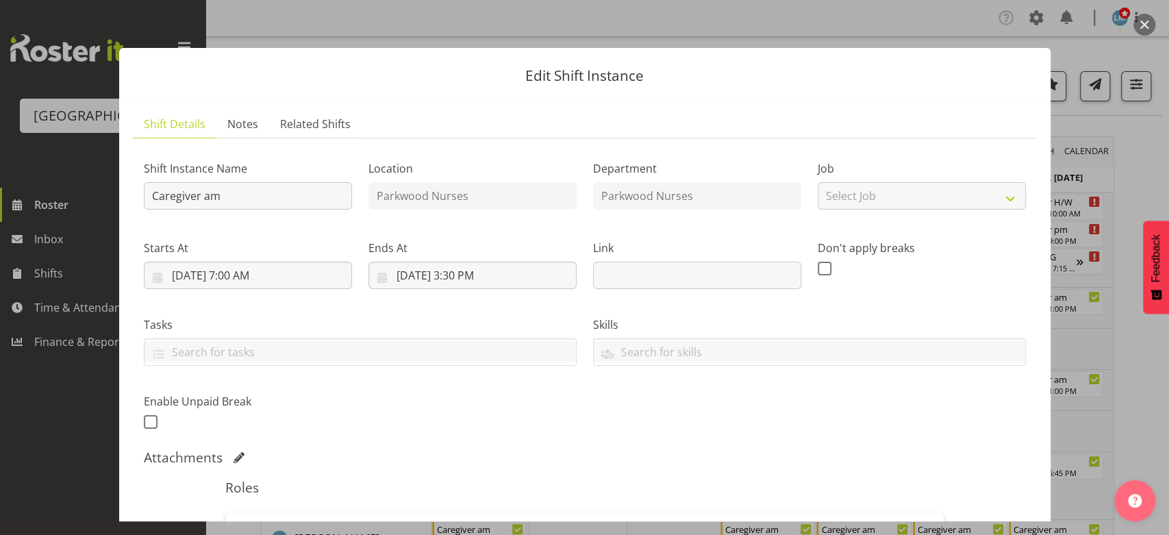
scroll to position [304, 0]
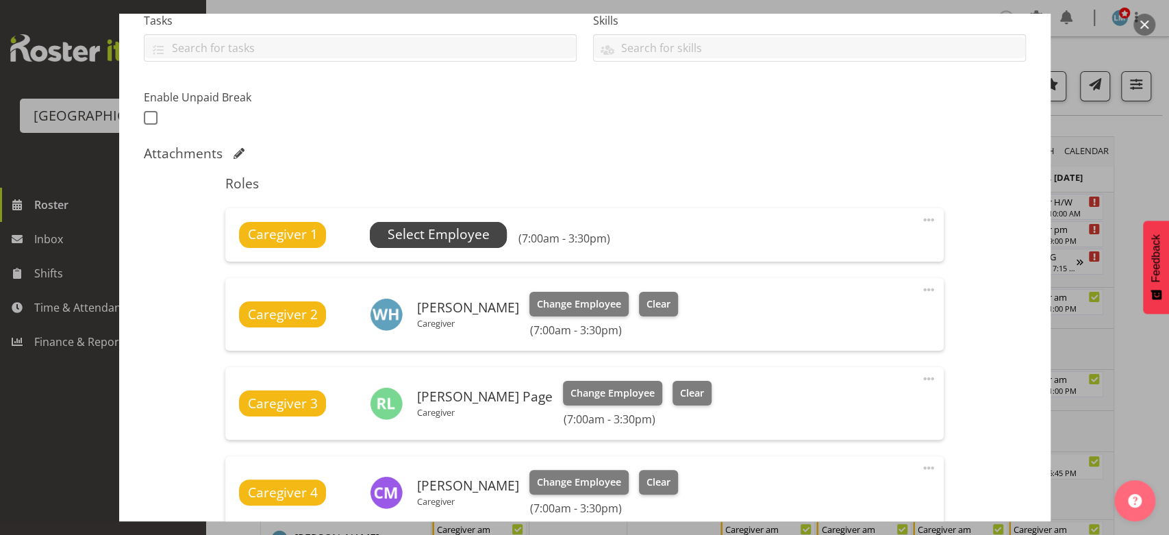
click at [438, 232] on span "Select Employee" at bounding box center [439, 235] width 102 height 20
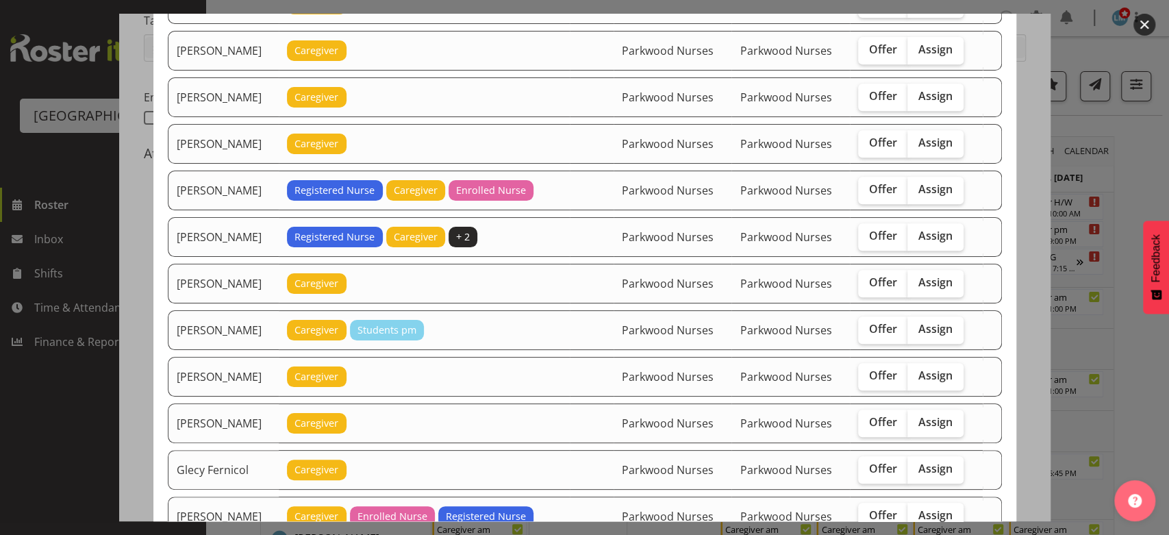
scroll to position [456, 0]
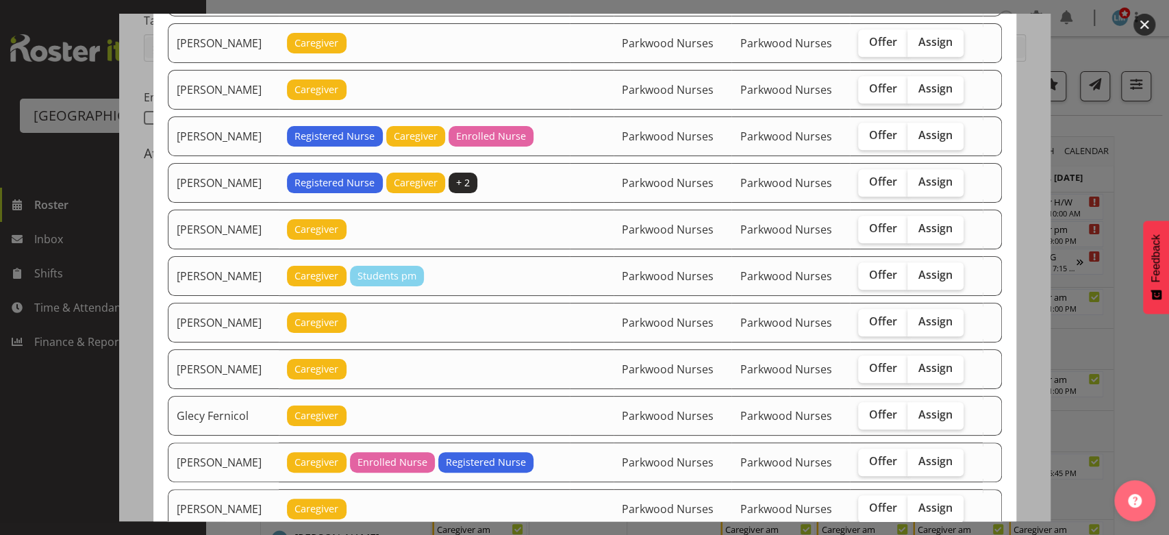
click at [1146, 17] on button "button" at bounding box center [1145, 25] width 22 height 22
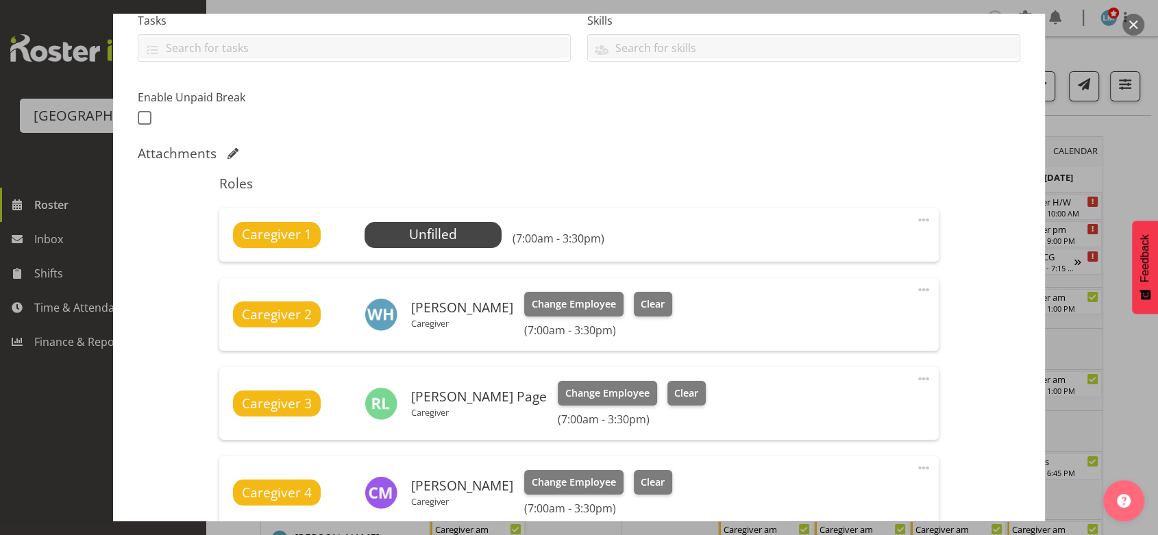
click at [1143, 19] on div at bounding box center [579, 267] width 1158 height 535
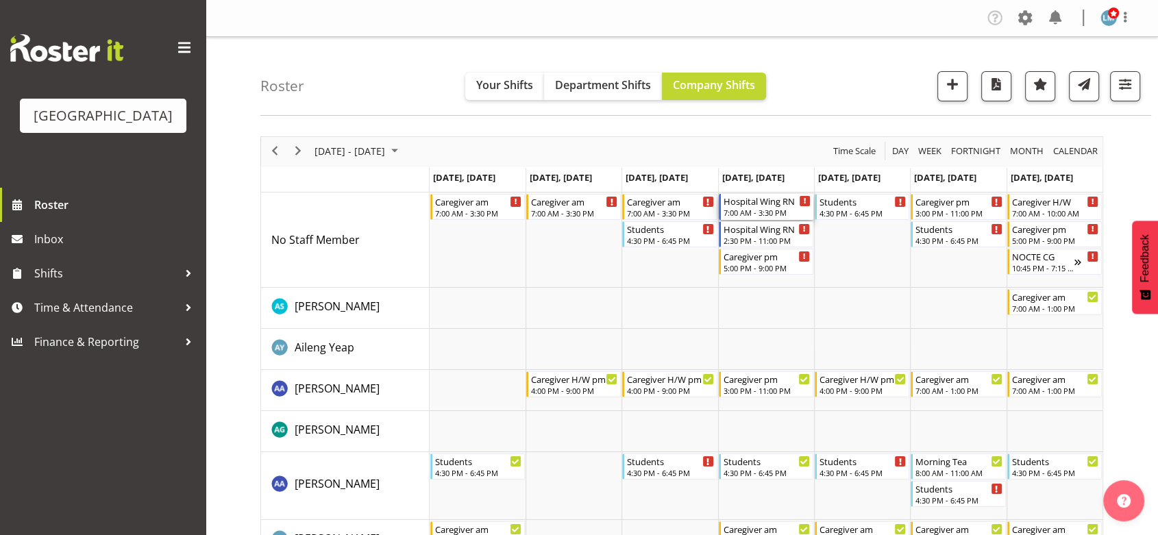
click at [752, 206] on div "Hospital Wing RN" at bounding box center [766, 201] width 87 height 14
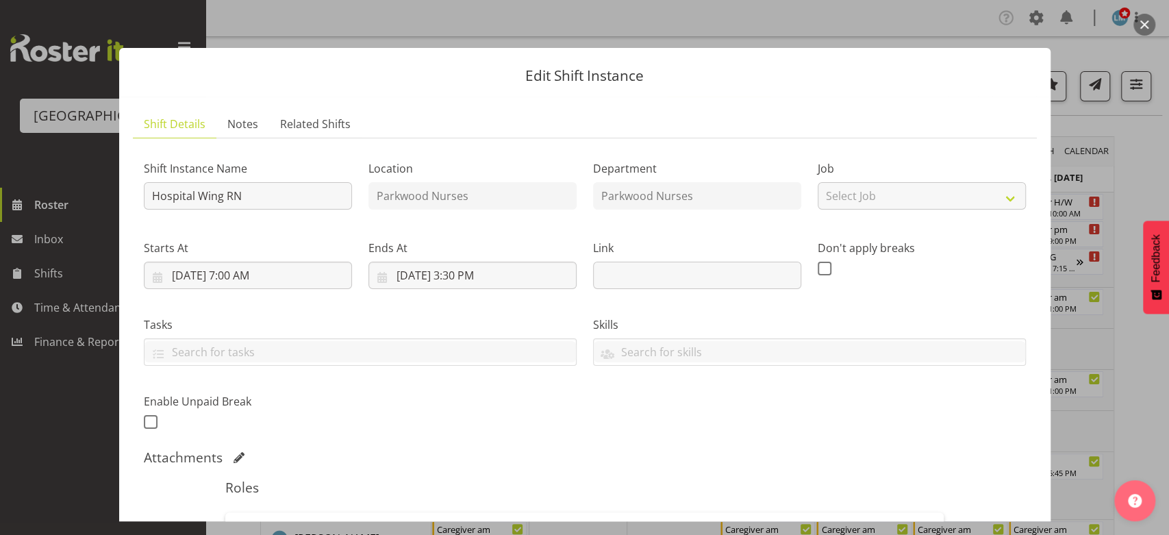
click at [1153, 22] on button "button" at bounding box center [1145, 25] width 22 height 22
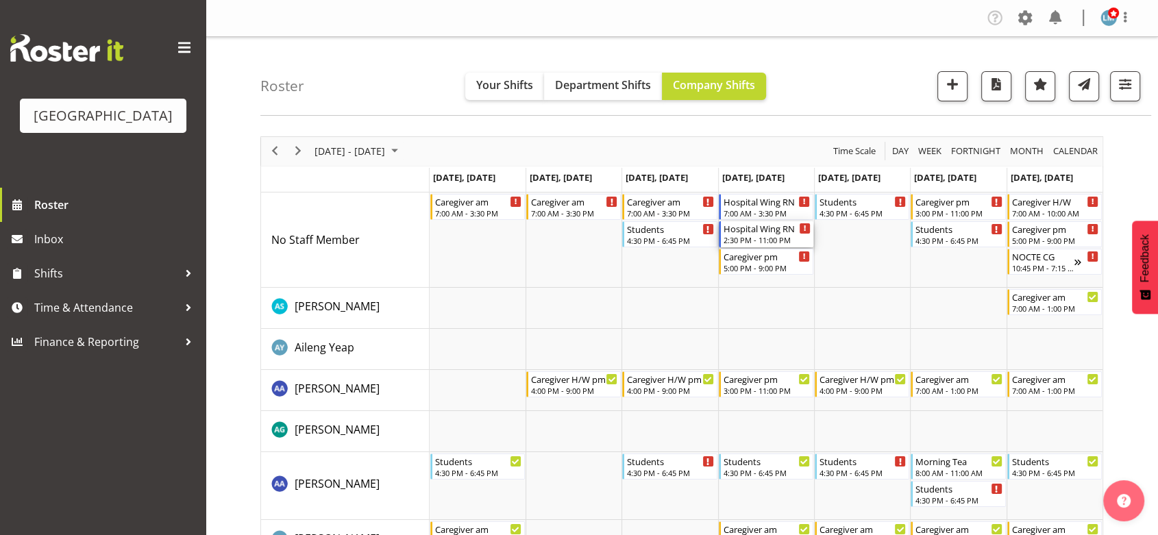
click at [739, 232] on div "Hospital Wing RN" at bounding box center [766, 228] width 87 height 14
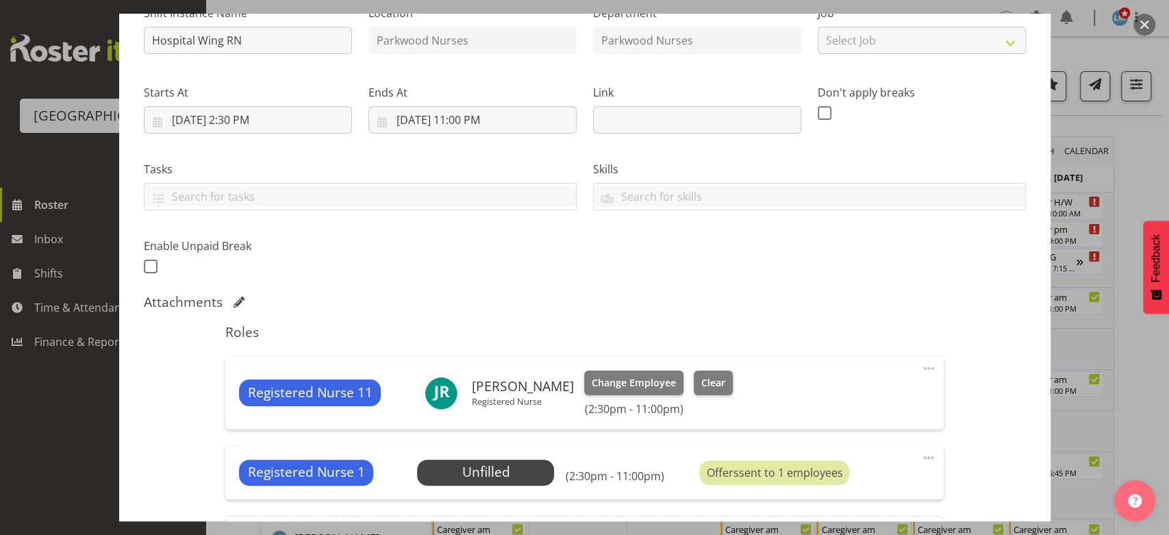
scroll to position [228, 0]
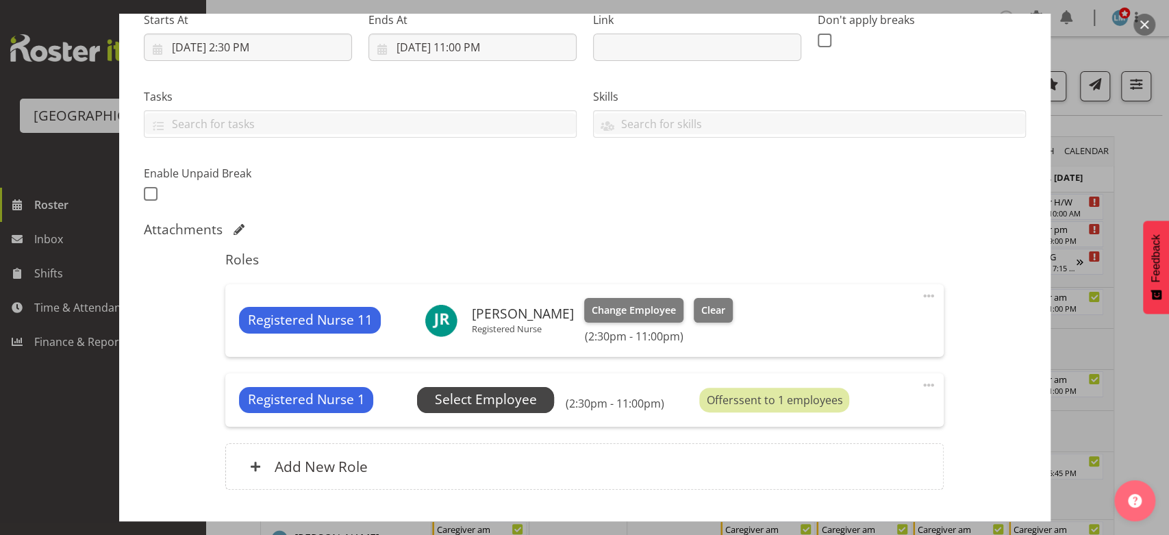
click at [475, 409] on span "Select Employee" at bounding box center [486, 400] width 102 height 20
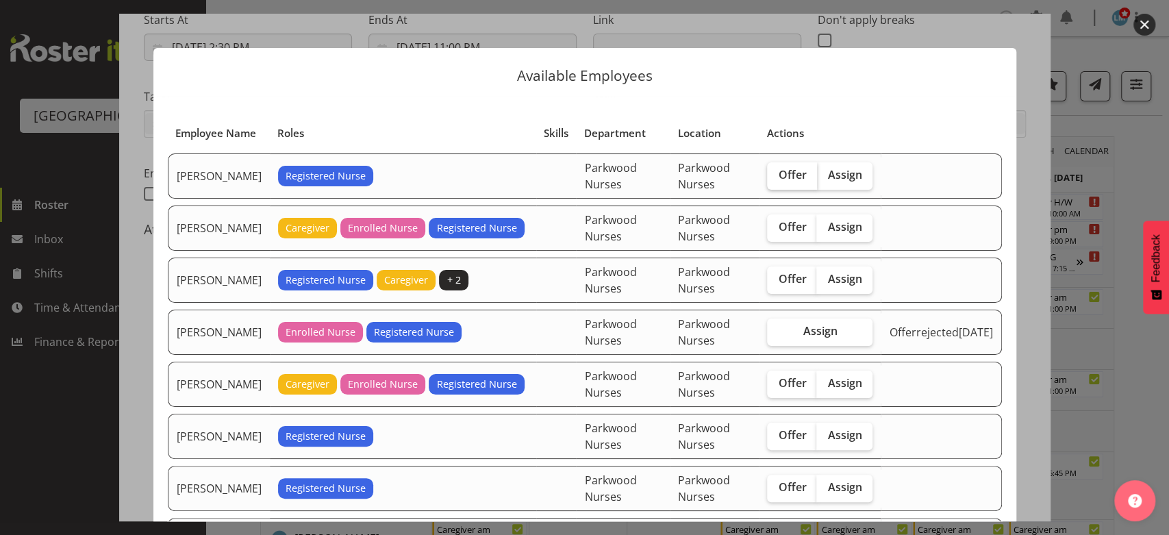
click at [802, 173] on span "Offer" at bounding box center [792, 175] width 28 height 14
click at [776, 173] on input "Offer" at bounding box center [771, 175] width 9 height 9
checkbox input "true"
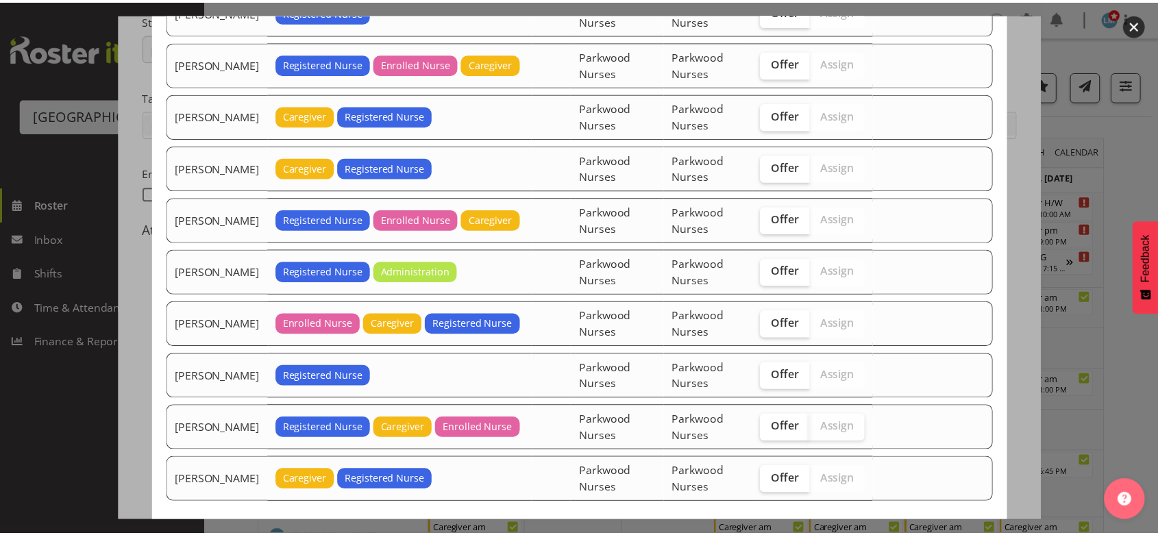
scroll to position [537, 0]
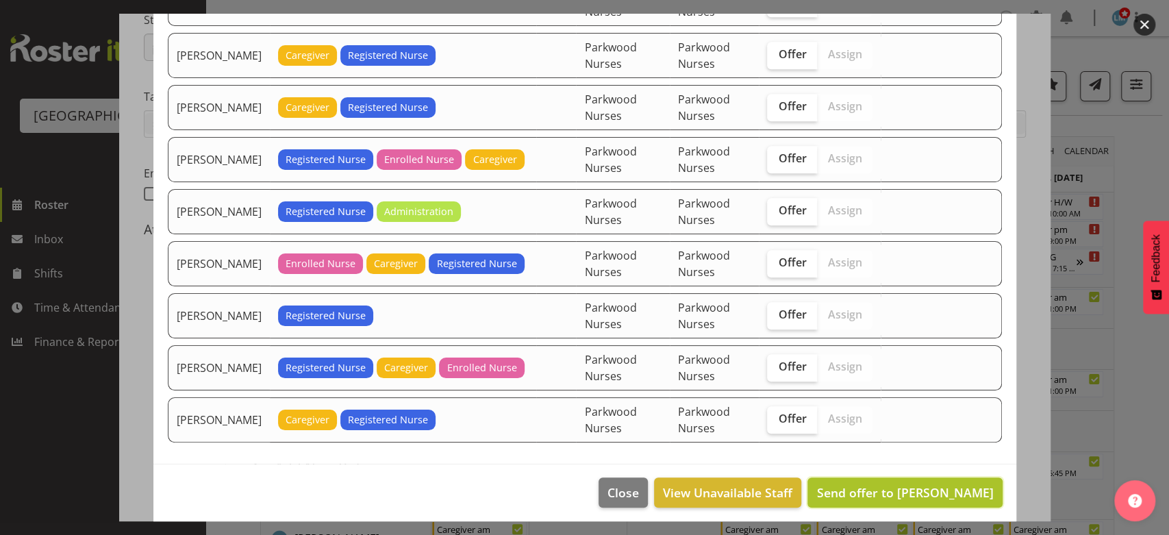
click at [908, 487] on span "Send offer to Anne Milne" at bounding box center [905, 492] width 177 height 16
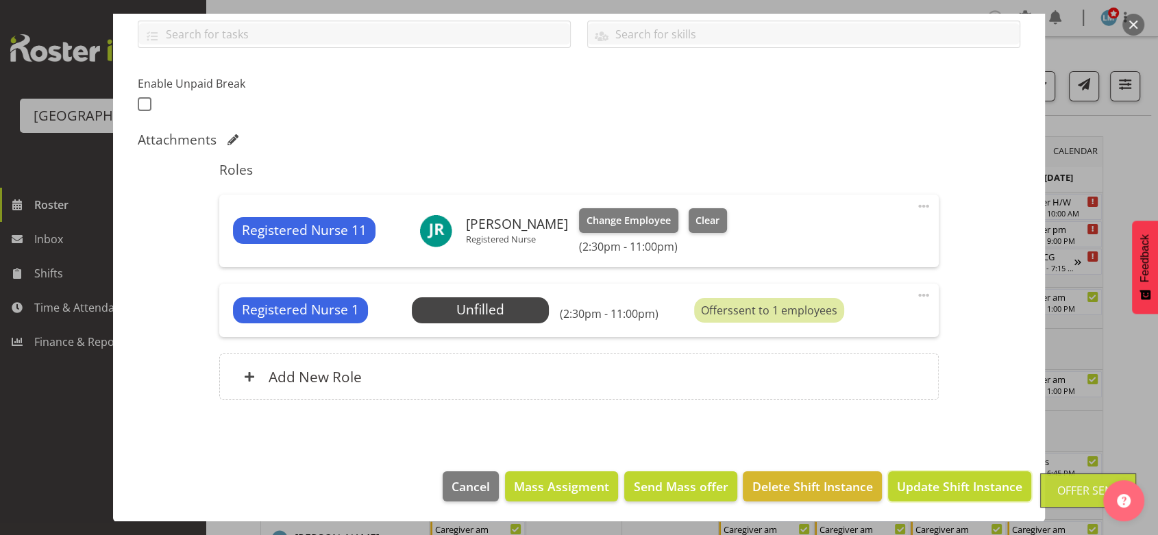
click at [908, 487] on span "Update Shift Instance" at bounding box center [959, 486] width 125 height 18
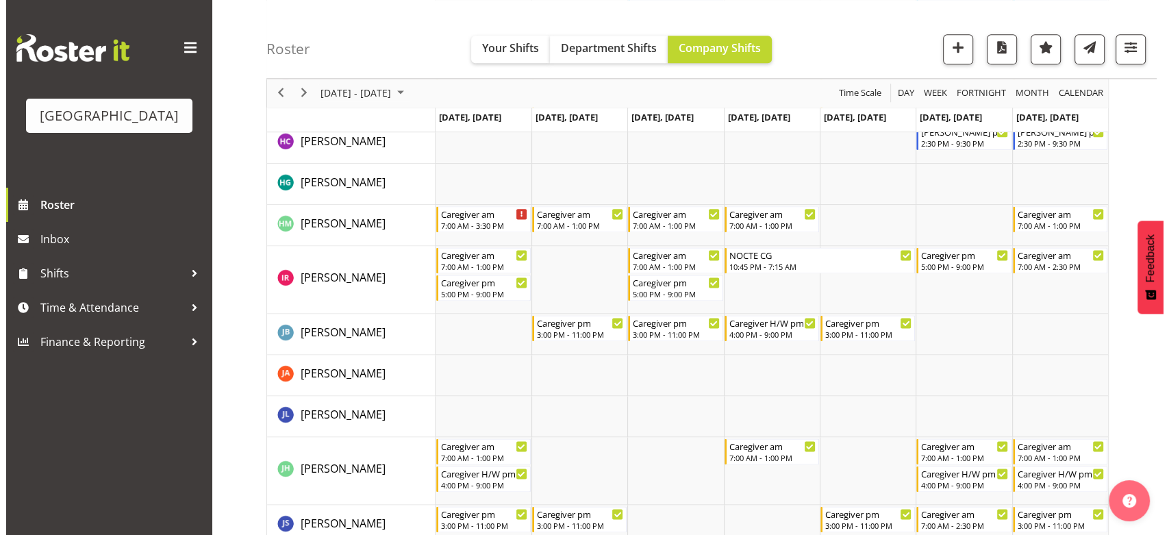
scroll to position [1826, 0]
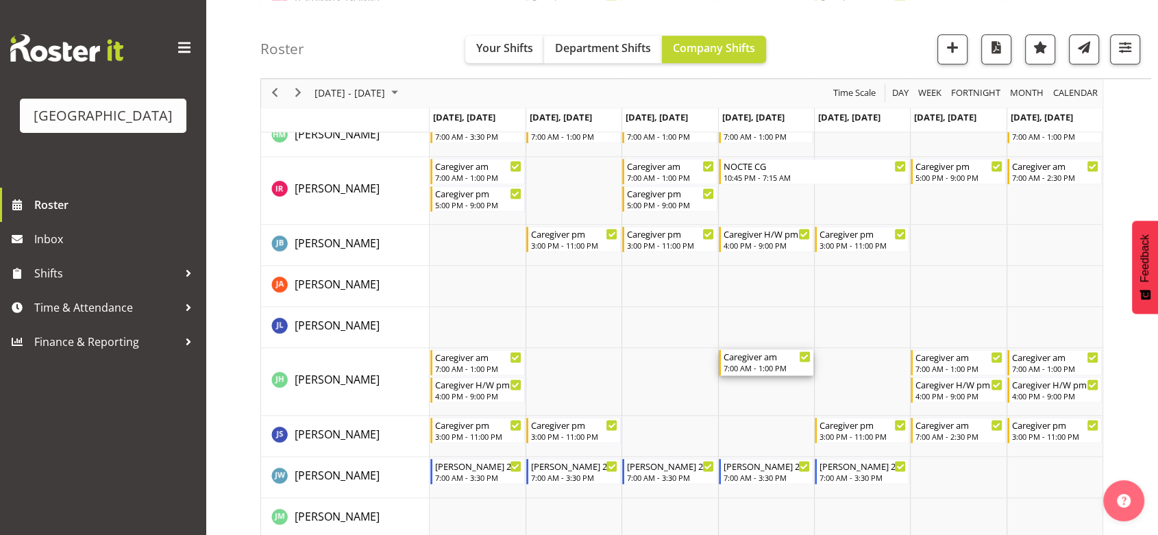
click at [760, 366] on div "7:00 AM - 1:00 PM" at bounding box center [766, 367] width 87 height 11
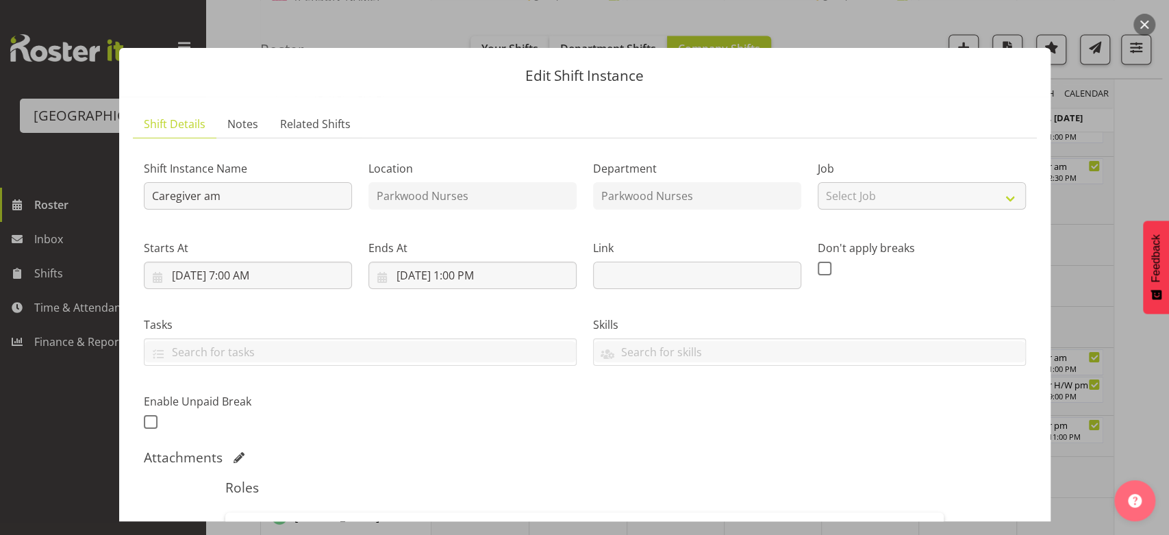
scroll to position [380, 0]
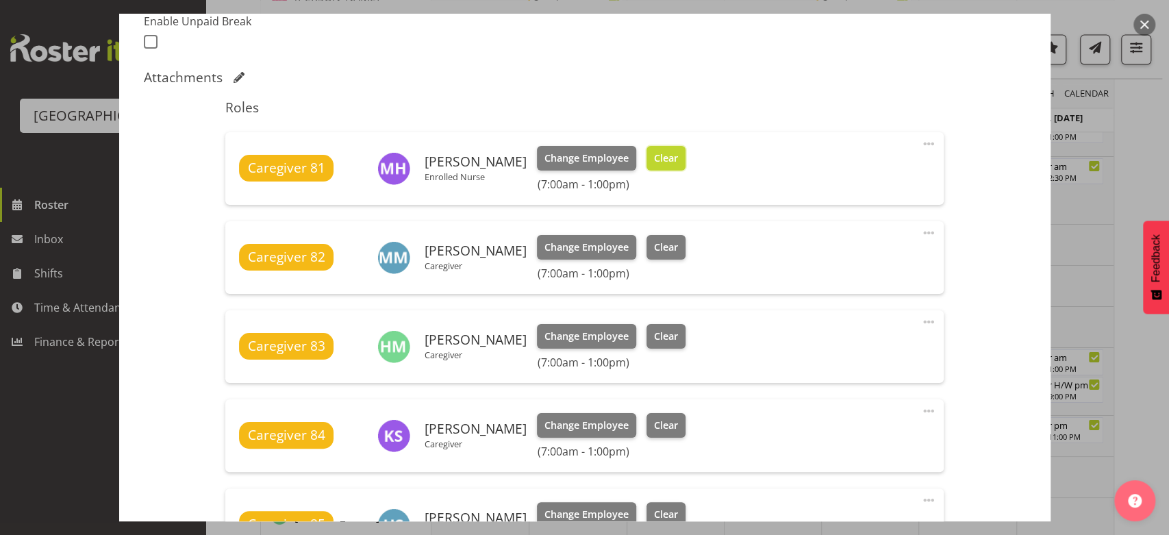
click at [654, 155] on span "Clear" at bounding box center [666, 158] width 24 height 15
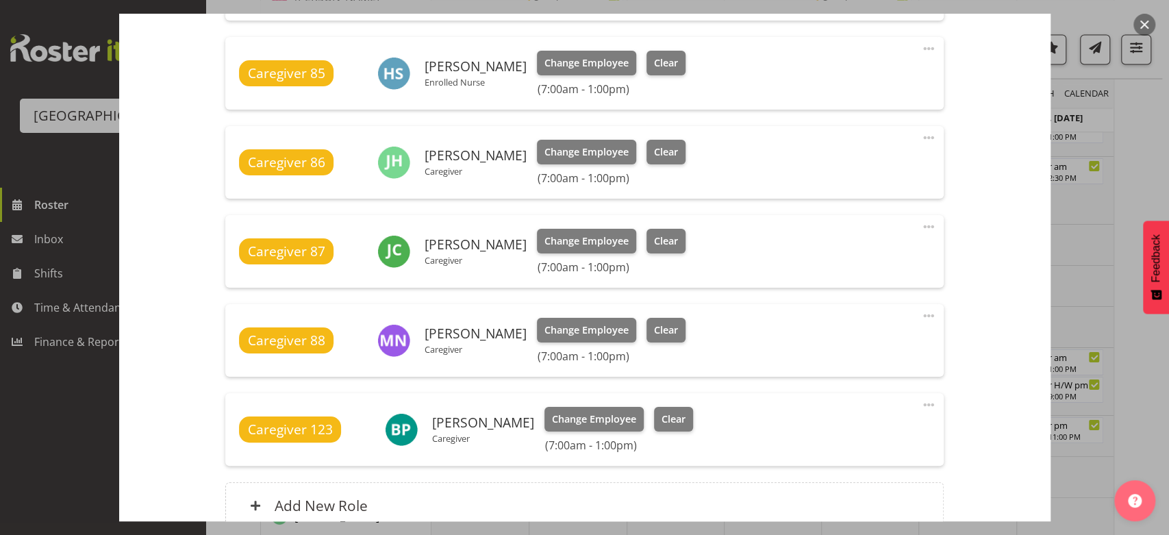
scroll to position [941, 0]
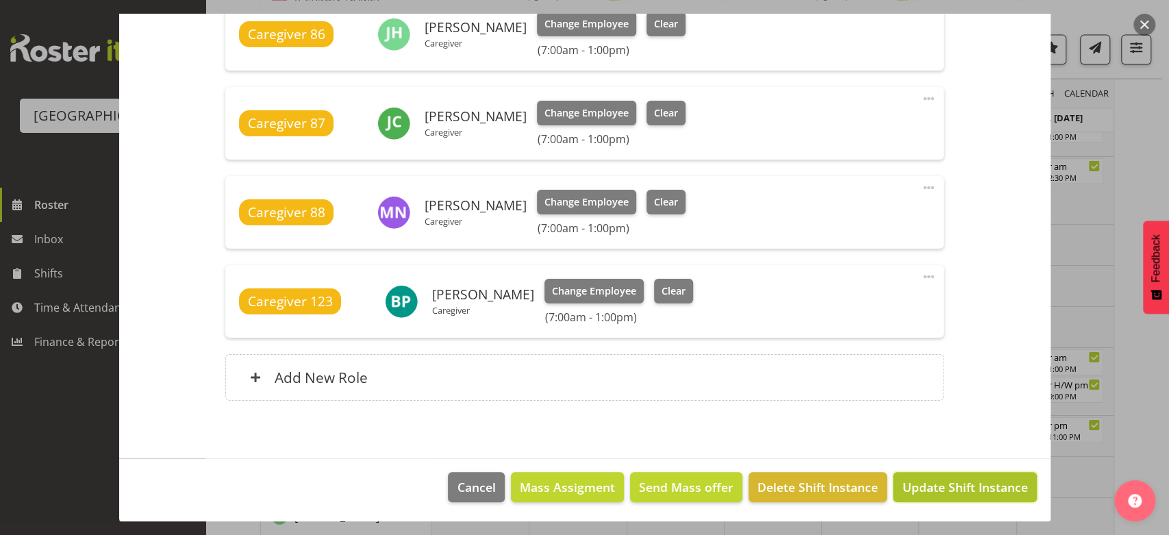
click at [951, 481] on span "Update Shift Instance" at bounding box center [964, 487] width 125 height 18
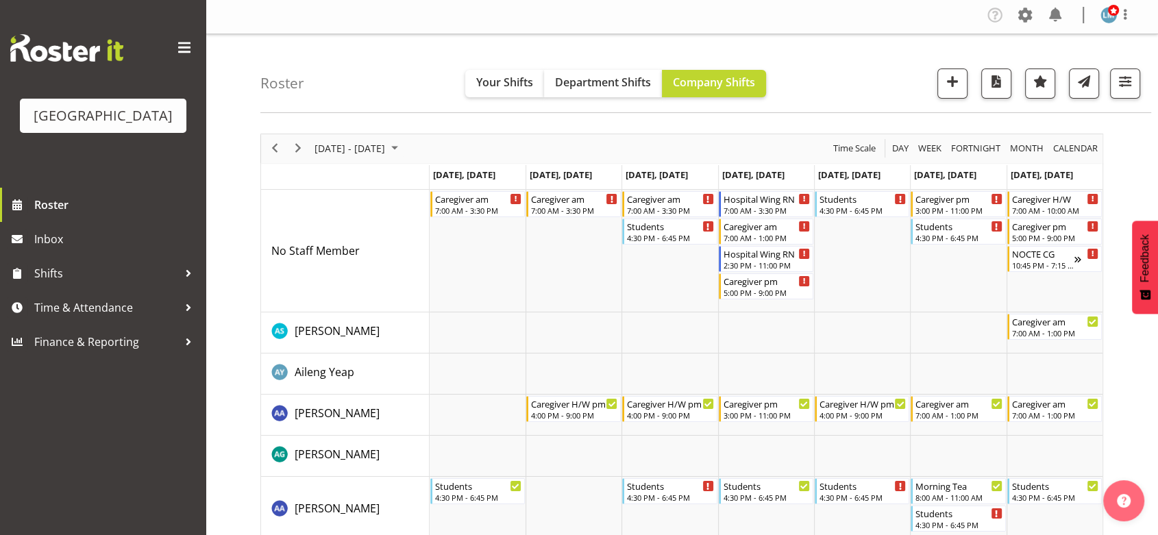
scroll to position [0, 0]
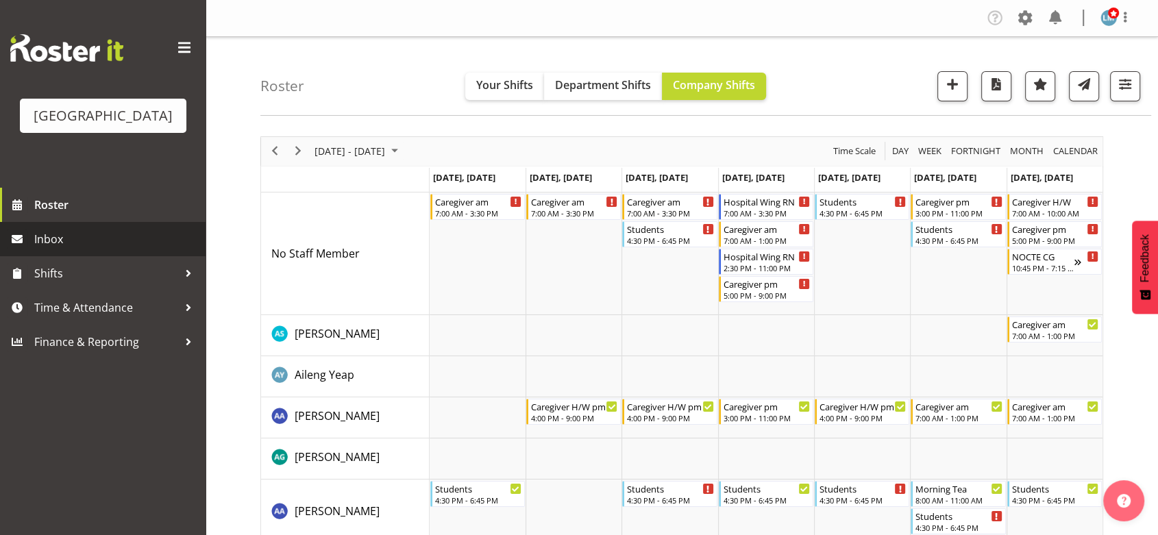
click at [55, 249] on span "Inbox" at bounding box center [116, 239] width 164 height 21
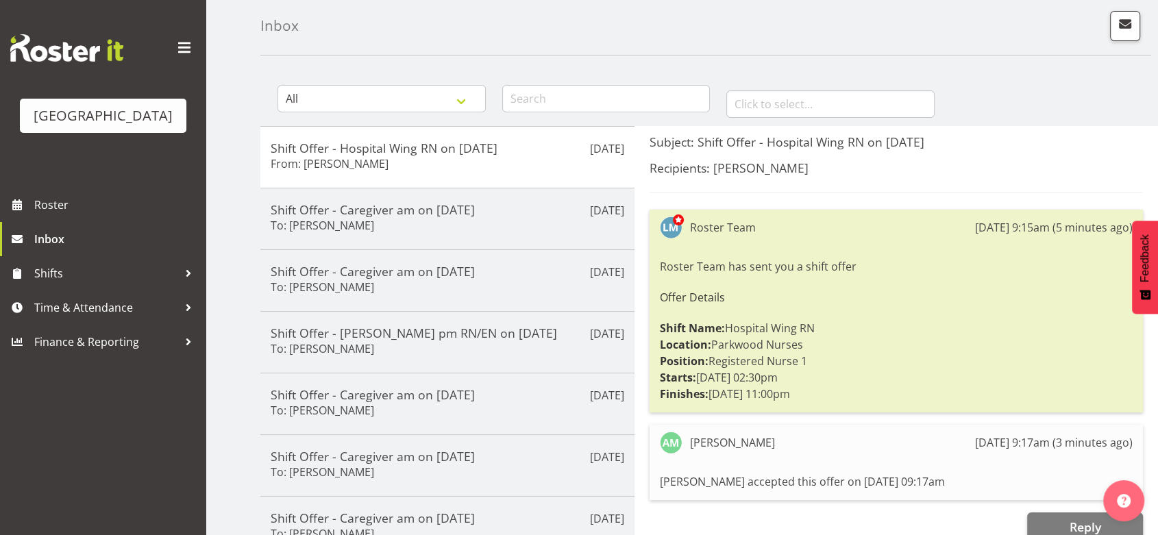
scroll to position [152, 0]
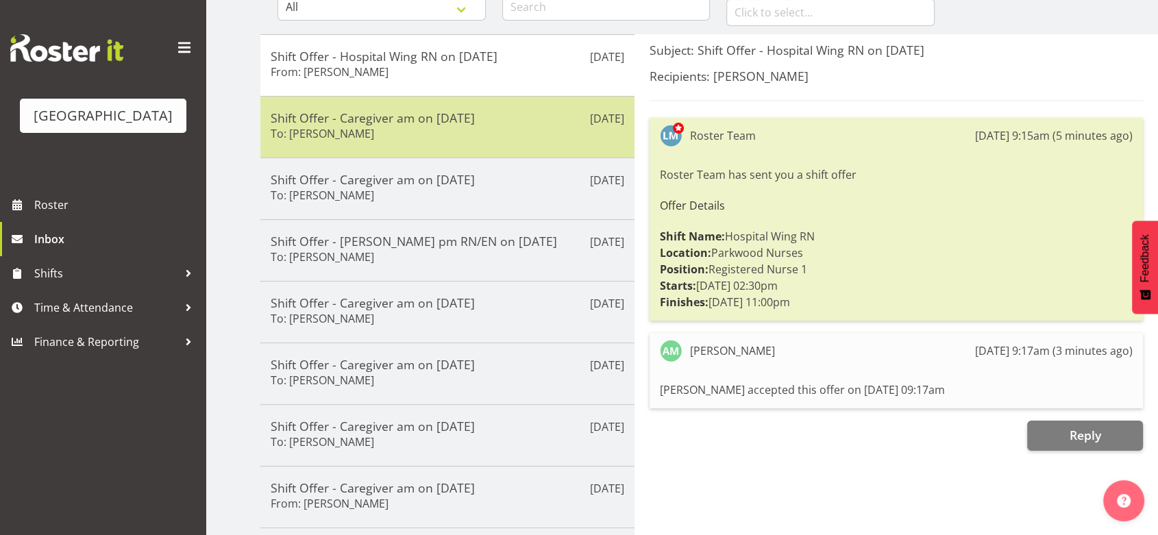
click at [510, 136] on div "Shift Offer - Caregiver am on [DATE] To: [PERSON_NAME]" at bounding box center [447, 127] width 353 height 34
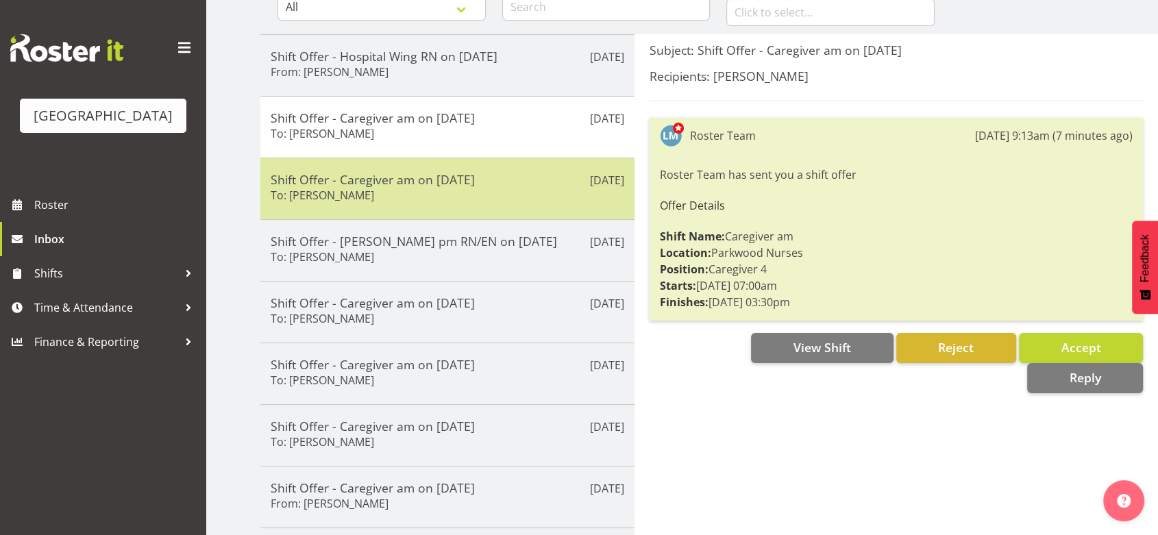
click at [515, 189] on div "Shift Offer - Caregiver am on 06/10/25 To: Shania Ali" at bounding box center [447, 189] width 353 height 34
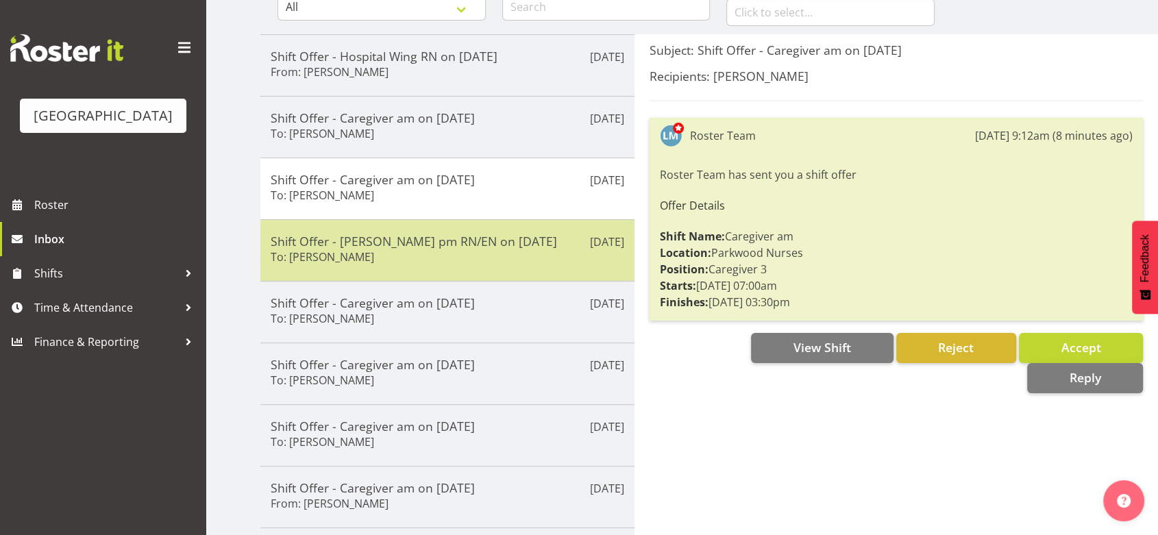
click at [522, 252] on div "Shift Offer - Ressie pm RN/EN on 03/10/25 To: Belen Flood" at bounding box center [447, 251] width 353 height 34
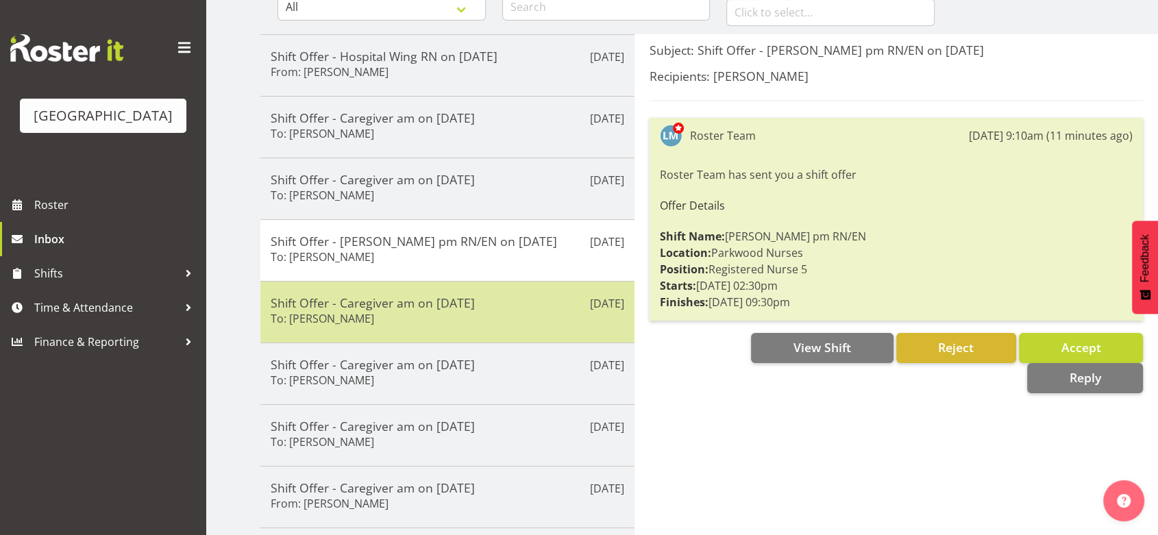
click at [525, 312] on div "Shift Offer - Caregiver am on 02/10/25 To: Heidi Swierczynski" at bounding box center [447, 312] width 353 height 34
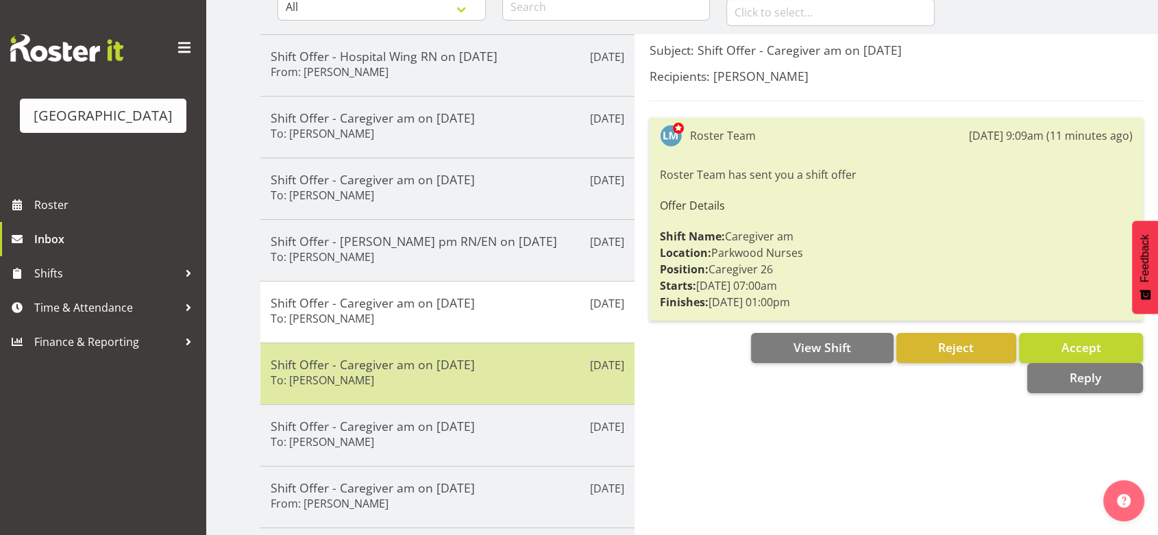
click at [510, 377] on div "Shift Offer - Caregiver am on 02/10/25 To: Jamilla Lockyer" at bounding box center [447, 374] width 353 height 34
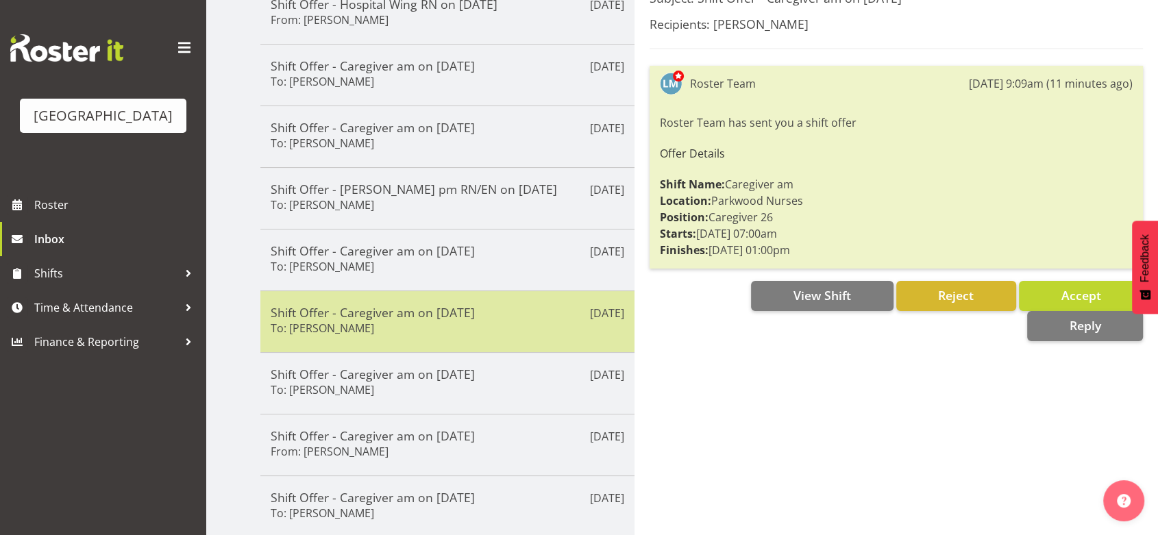
scroll to position [228, 0]
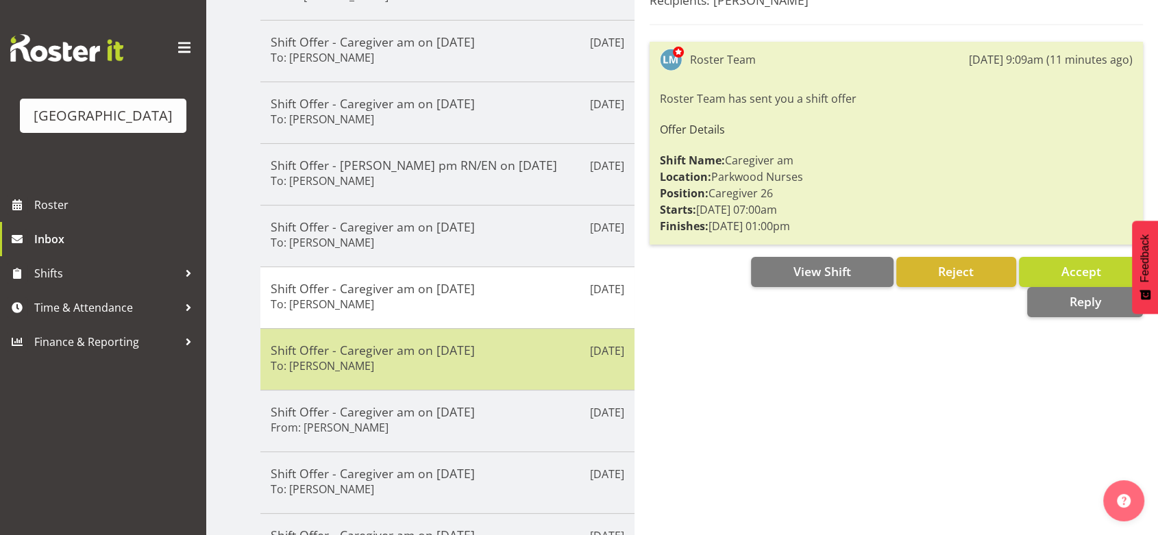
click at [526, 364] on div "Shift Offer - Caregiver am on [DATE] To: [PERSON_NAME]" at bounding box center [447, 360] width 353 height 34
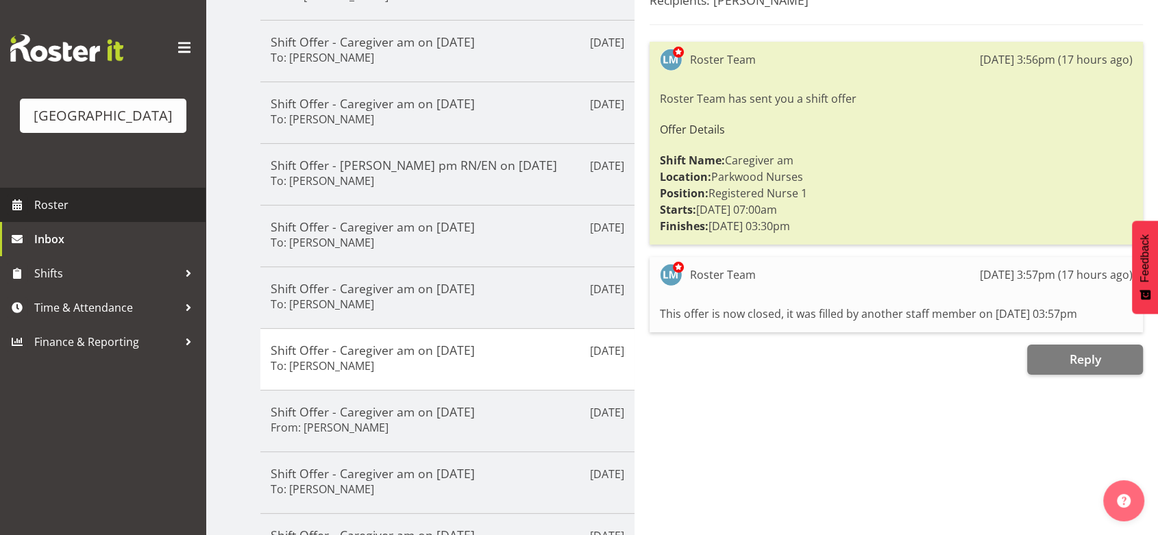
click at [56, 215] on span "Roster" at bounding box center [116, 205] width 164 height 21
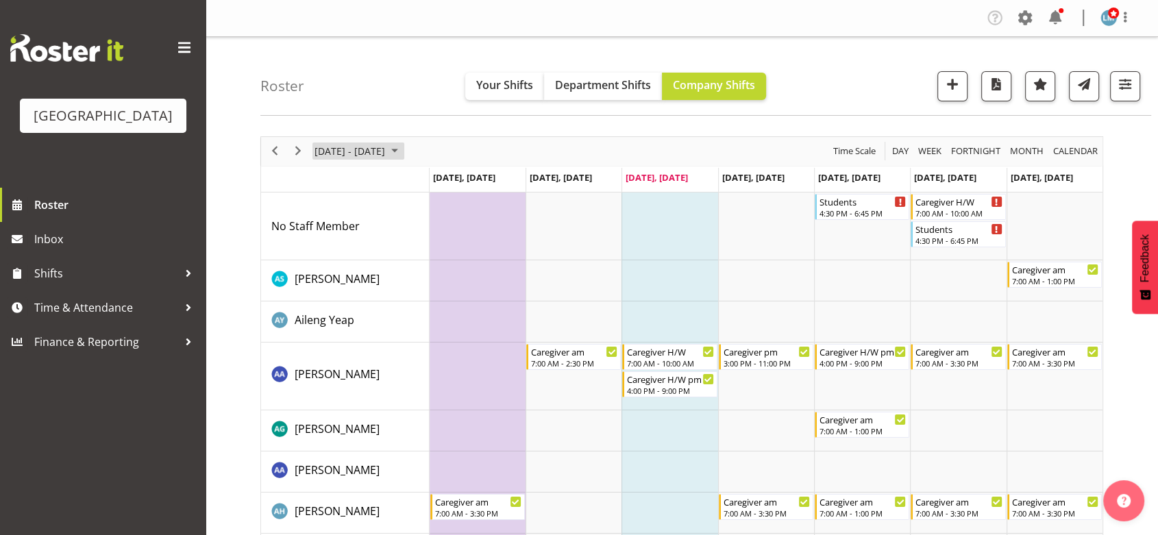
click at [403, 152] on span "September 2025" at bounding box center [394, 150] width 16 height 17
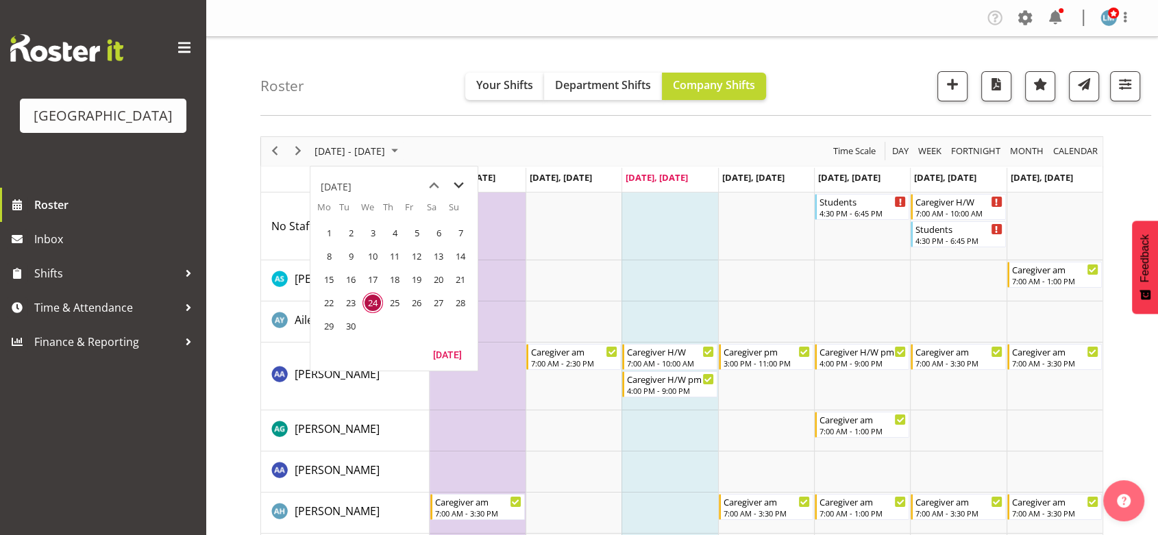
click at [450, 180] on span "next month" at bounding box center [459, 185] width 24 height 25
click at [329, 257] on span "6" at bounding box center [329, 256] width 21 height 21
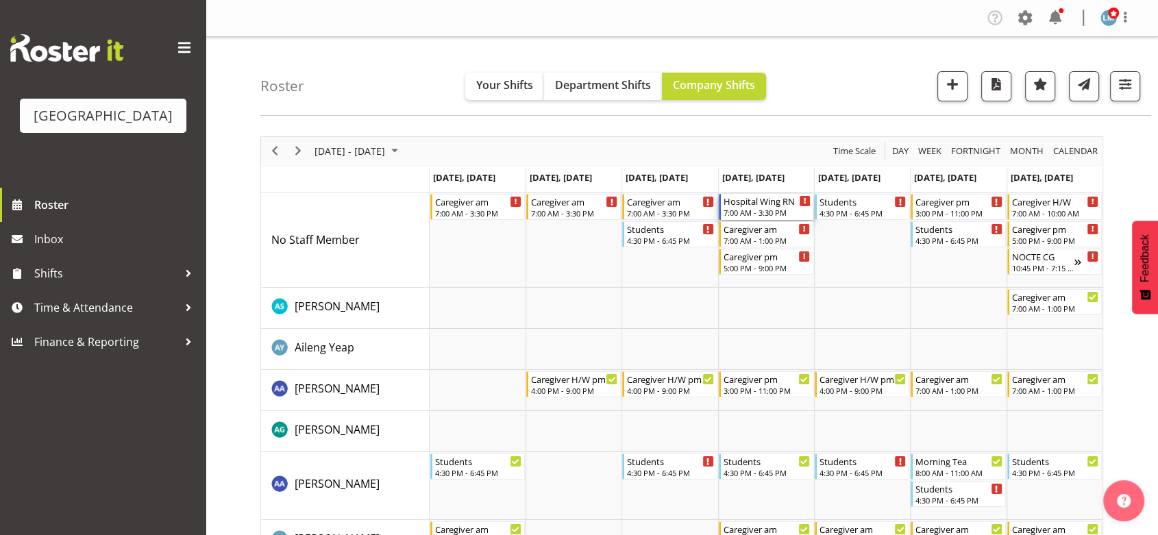
click at [744, 201] on div "Hospital Wing RN" at bounding box center [766, 201] width 87 height 14
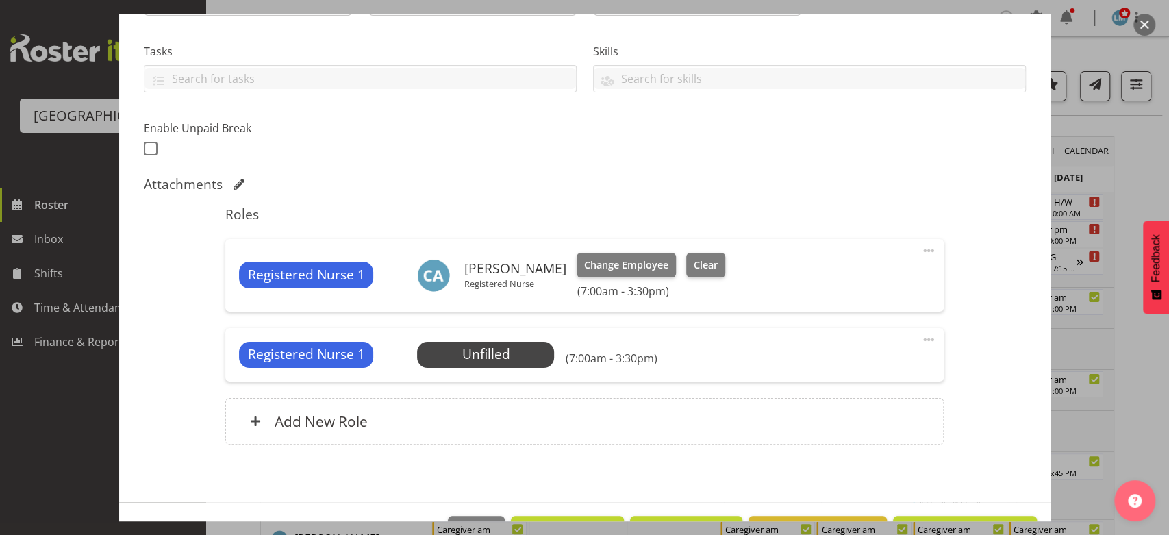
scroll to position [304, 0]
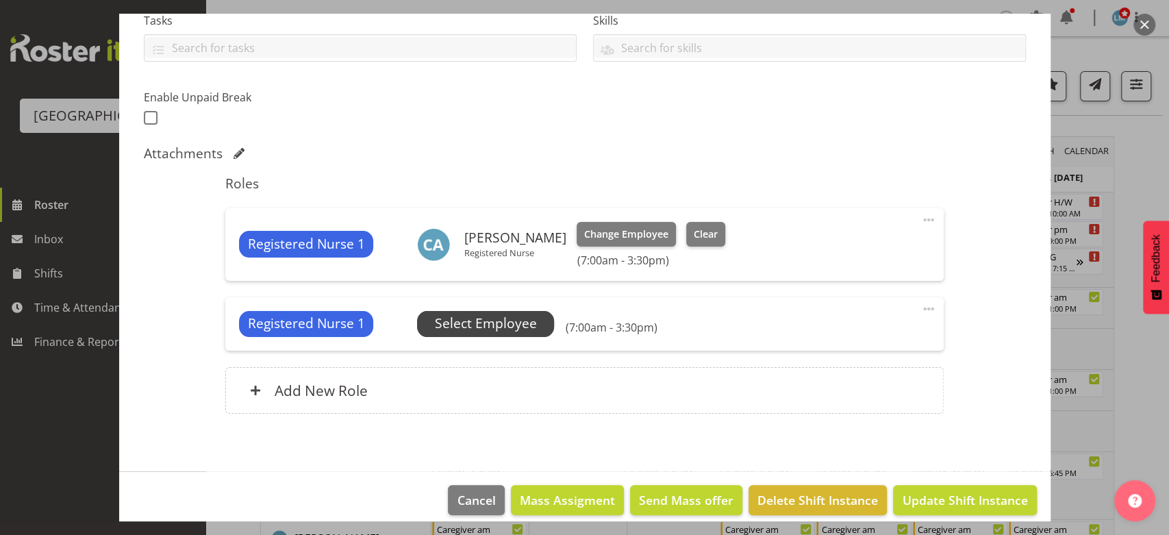
click at [481, 321] on span "Select Employee" at bounding box center [486, 324] width 102 height 20
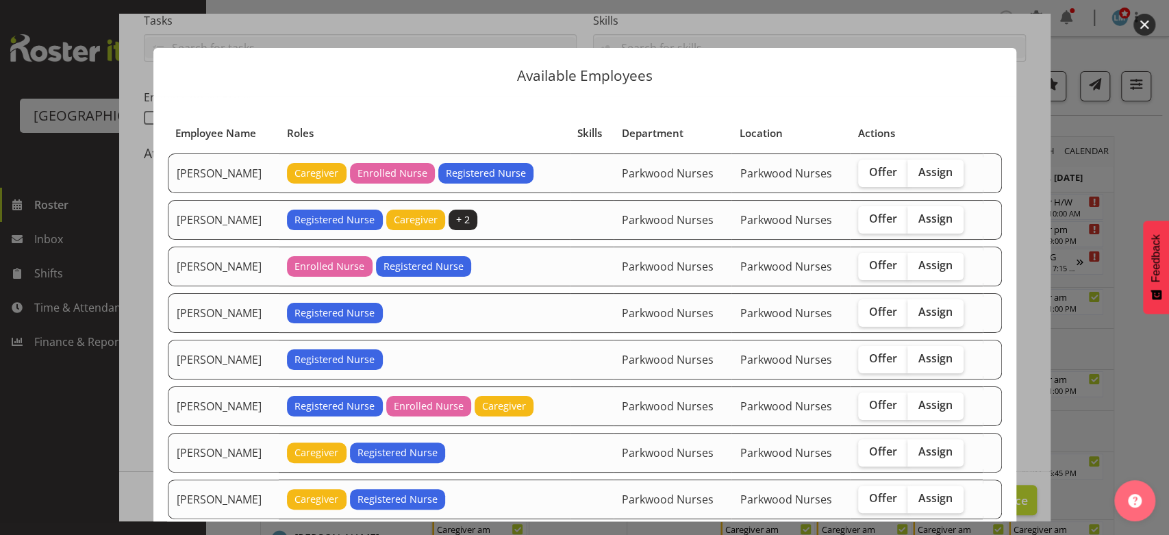
scroll to position [228, 0]
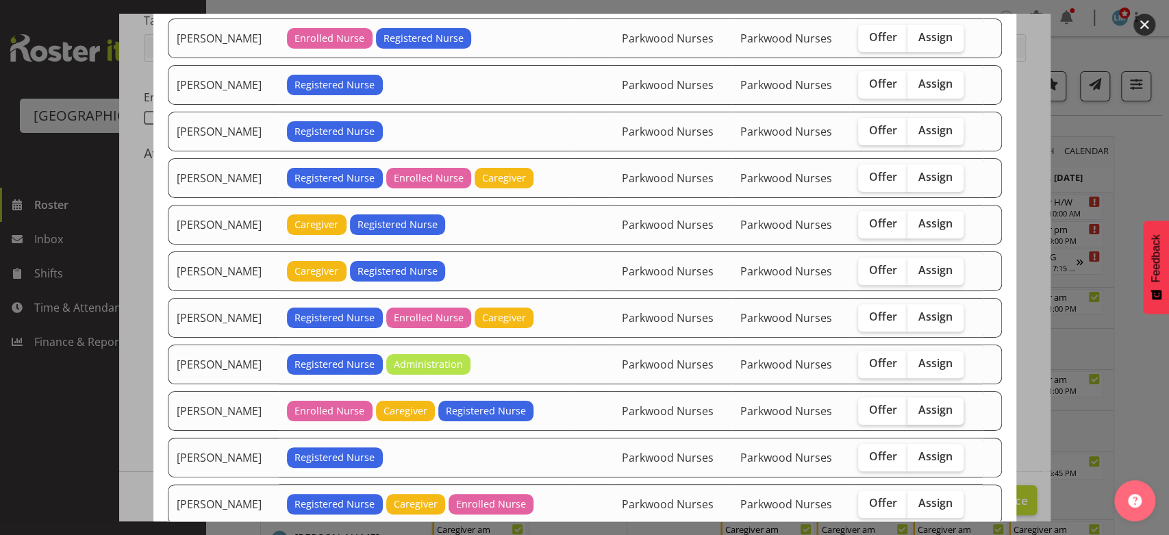
click at [925, 404] on span "Assign" at bounding box center [936, 410] width 34 height 14
click at [917, 406] on input "Assign" at bounding box center [912, 410] width 9 height 9
checkbox input "true"
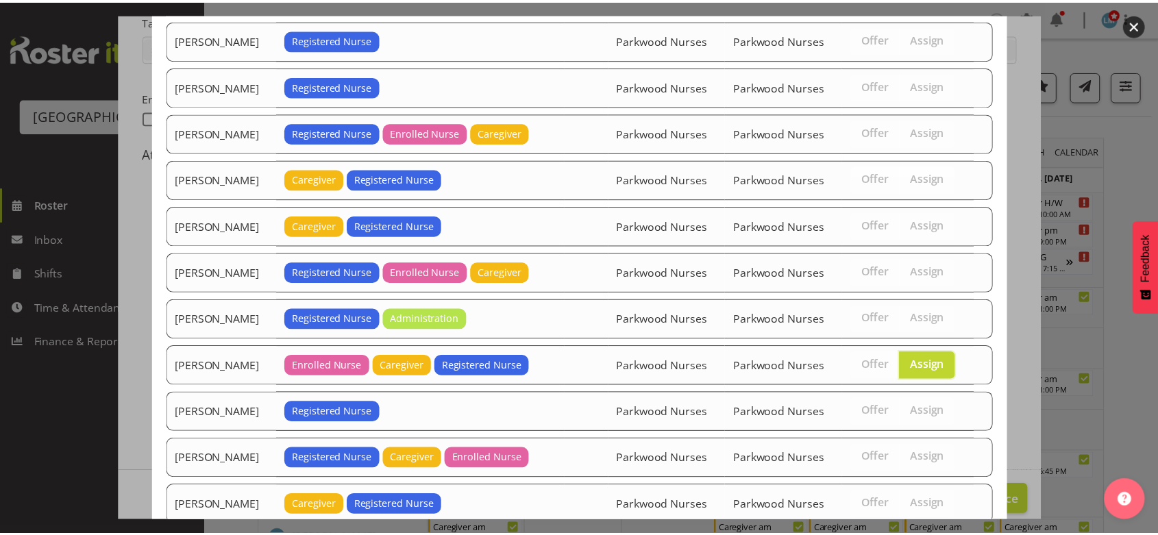
scroll to position [357, 0]
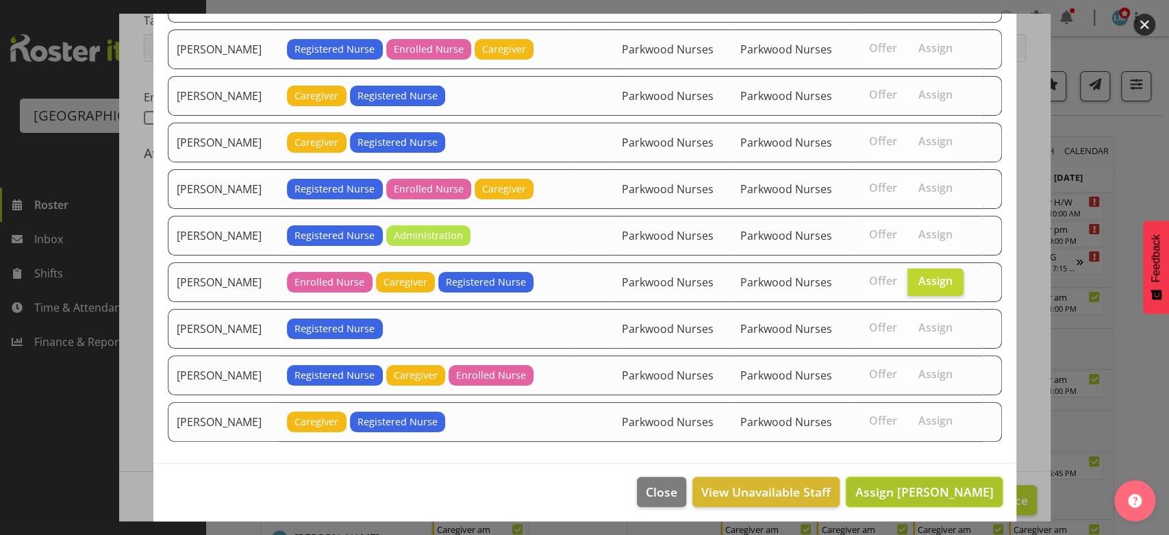
click at [915, 489] on span "Assign Marisa Hales" at bounding box center [924, 492] width 138 height 16
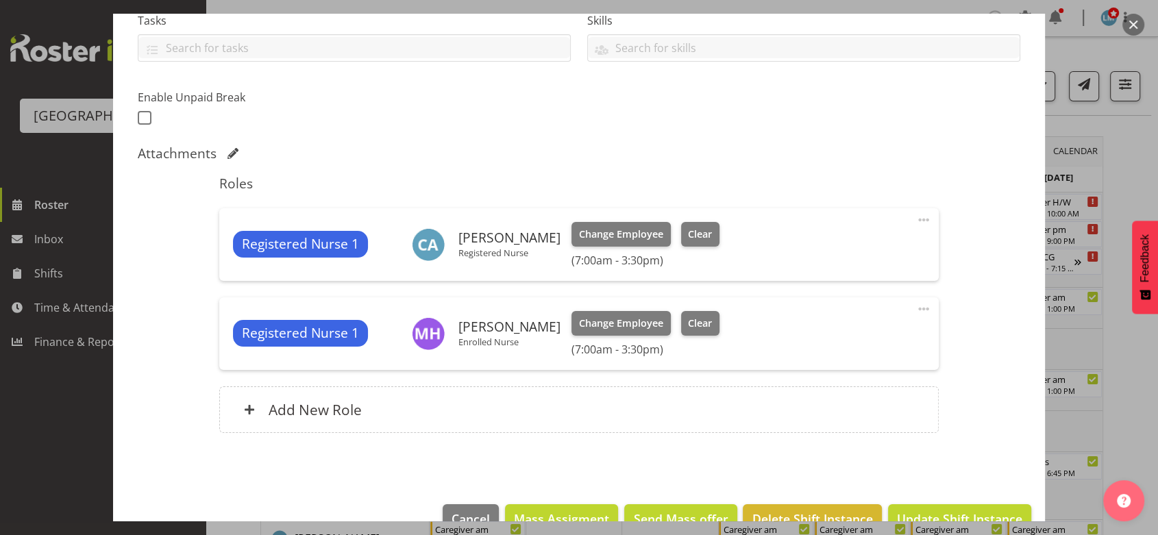
scroll to position [336, 0]
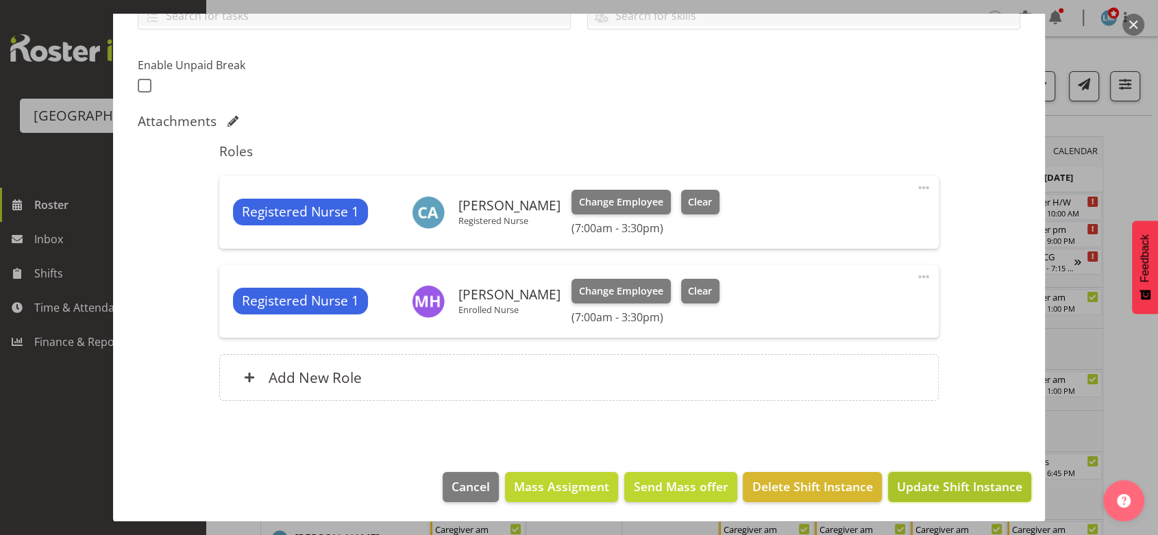
click at [921, 475] on button "Update Shift Instance" at bounding box center [959, 487] width 143 height 30
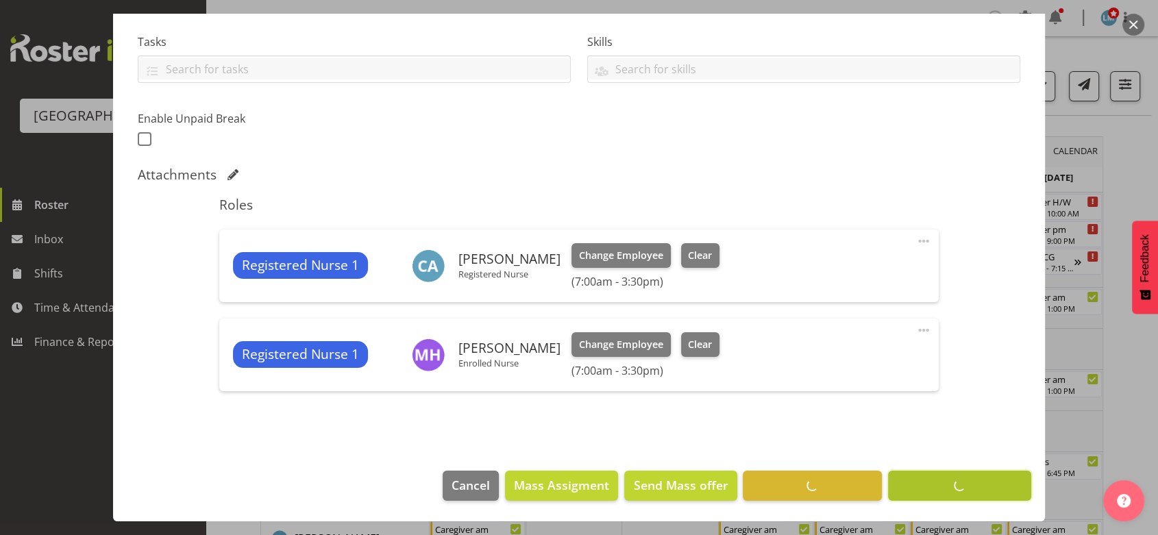
scroll to position [282, 0]
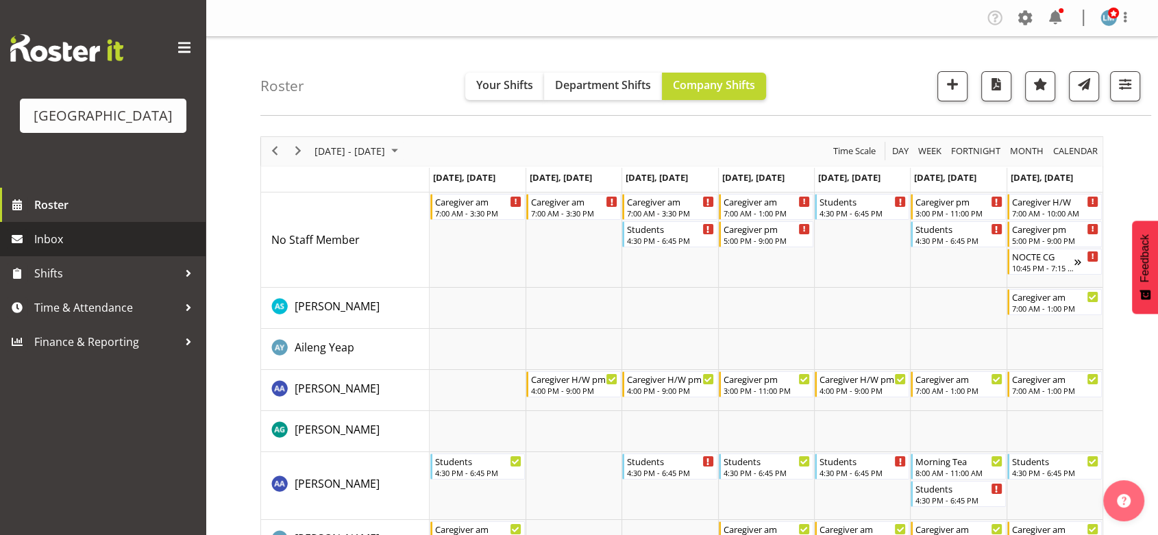
click at [84, 249] on span "Inbox" at bounding box center [116, 239] width 164 height 21
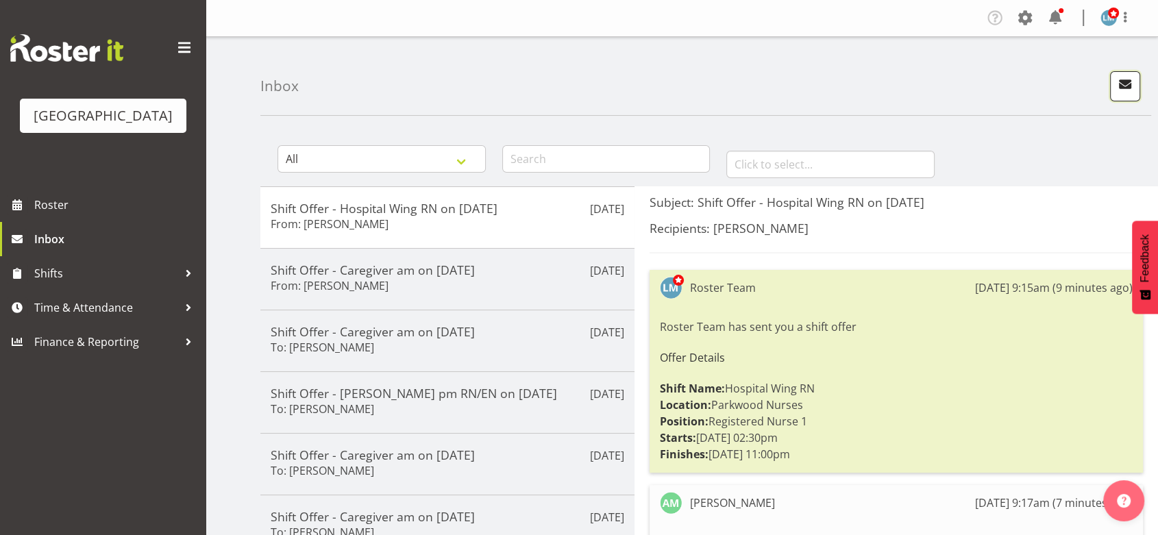
click at [1121, 84] on span "button" at bounding box center [1125, 84] width 18 height 18
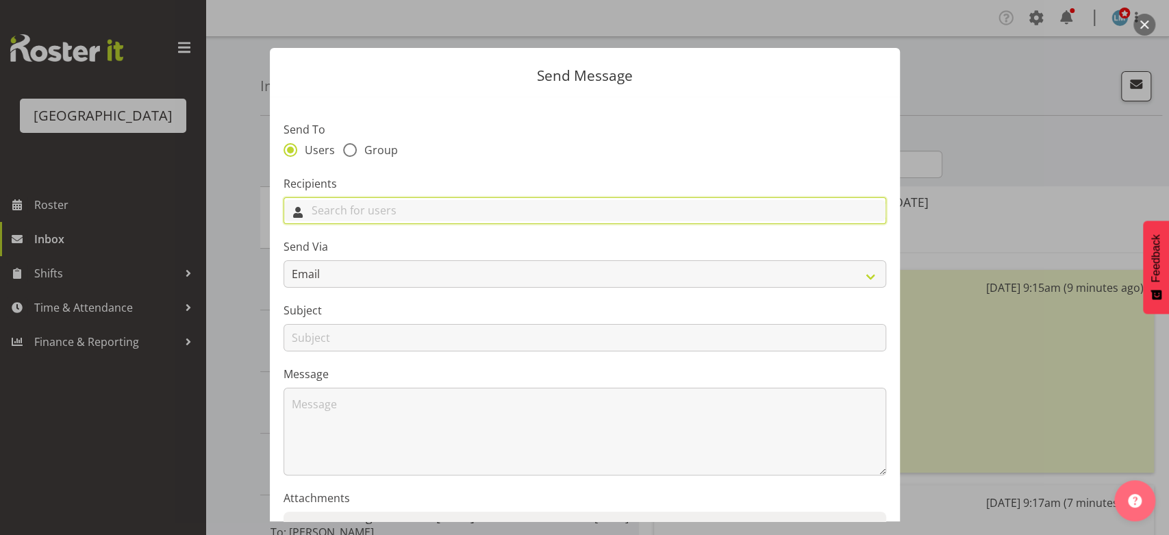
click at [674, 216] on input "text" at bounding box center [584, 210] width 601 height 21
type input "Mar"
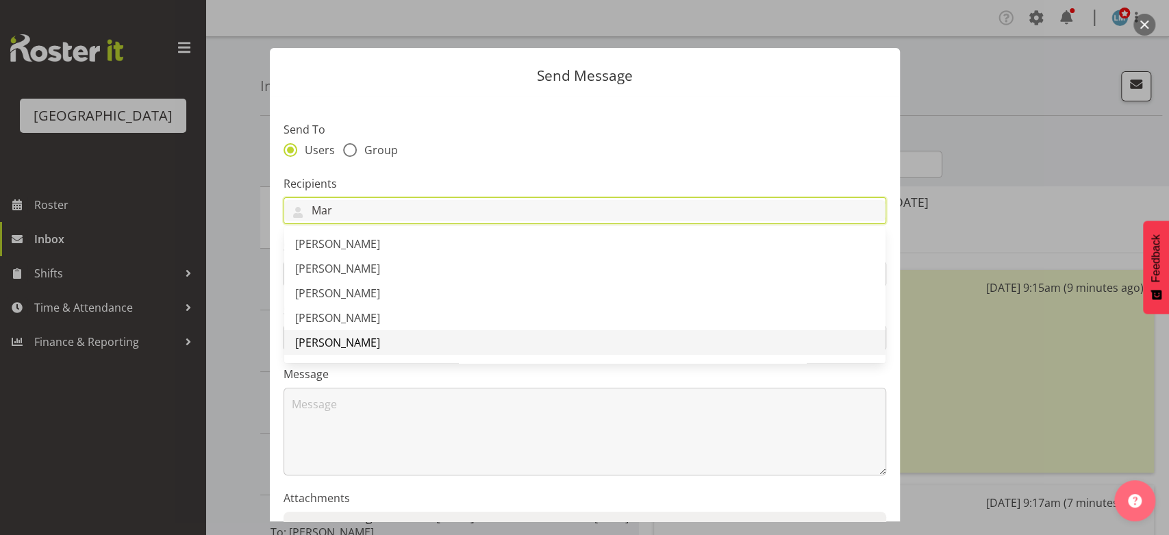
click at [350, 344] on span "[PERSON_NAME]" at bounding box center [337, 342] width 85 height 15
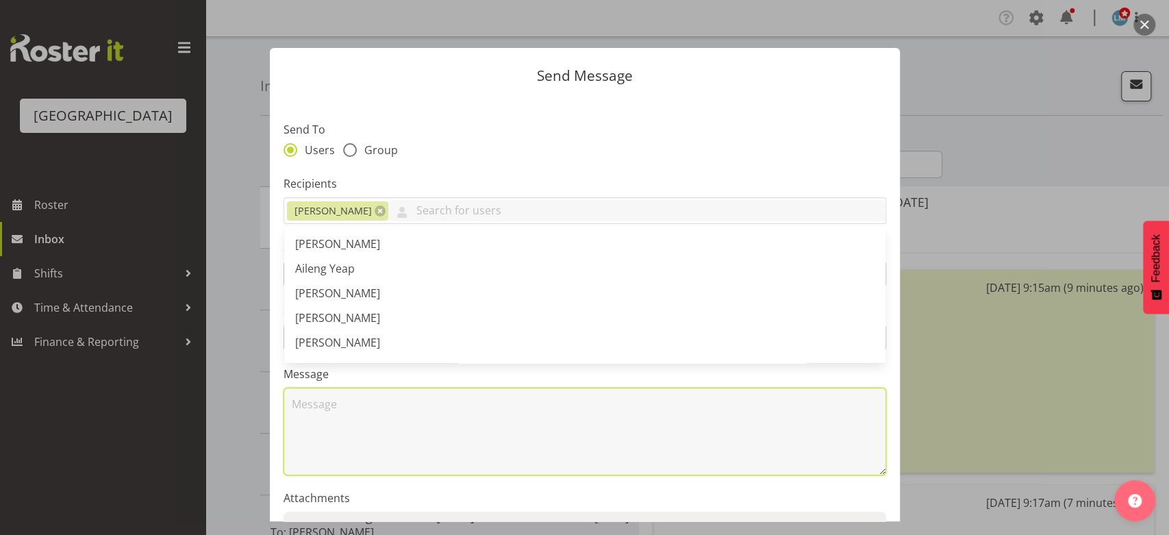
click at [361, 425] on textarea at bounding box center [585, 432] width 603 height 88
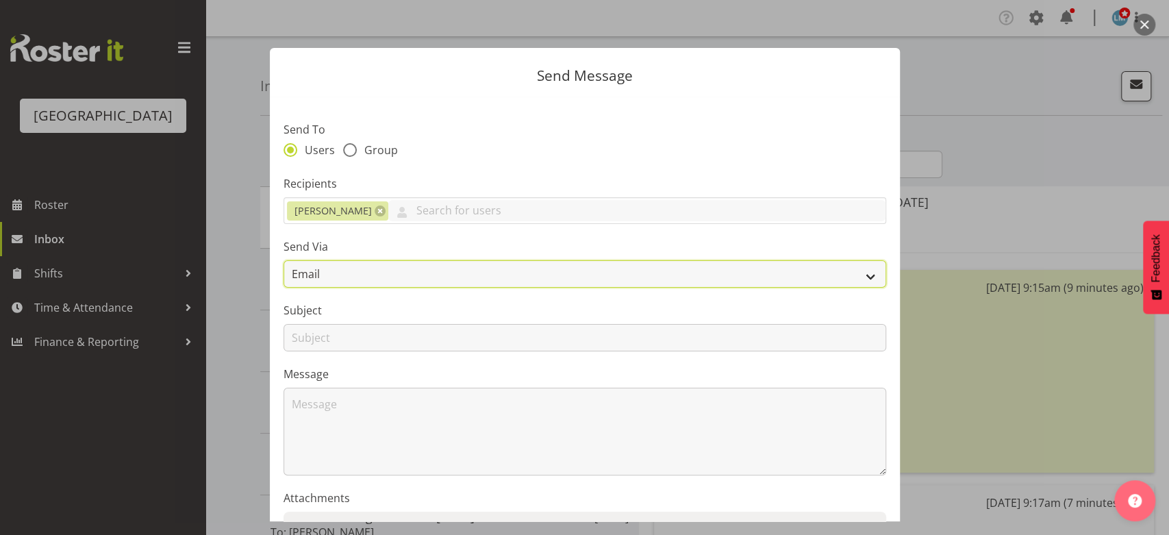
click at [854, 271] on select "Email SMS" at bounding box center [585, 273] width 603 height 27
select select "sms"
click at [284, 260] on select "Email SMS" at bounding box center [585, 273] width 603 height 27
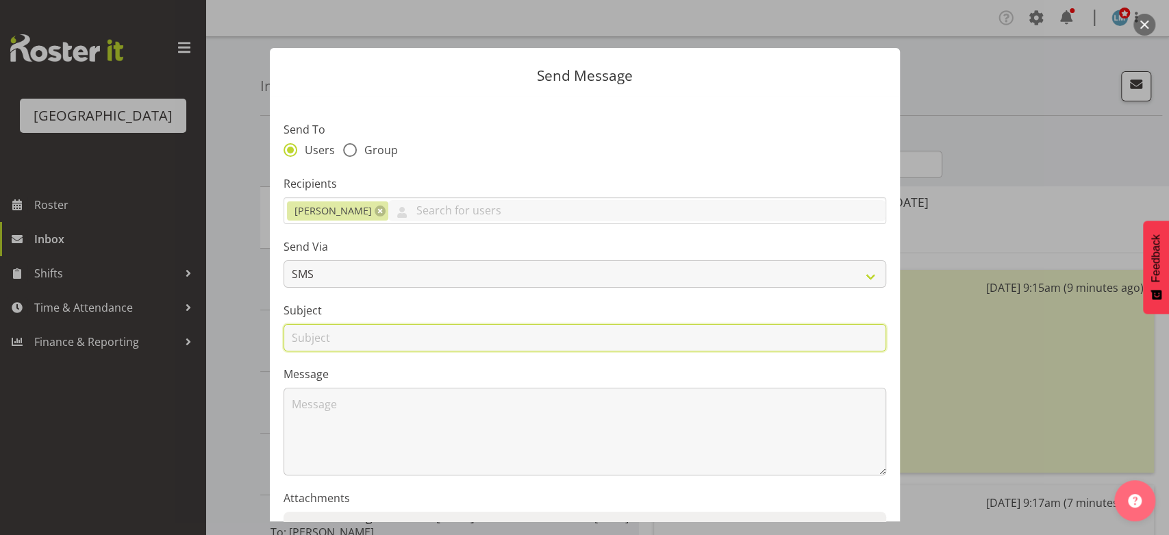
click at [328, 336] on input "text" at bounding box center [585, 337] width 603 height 27
type input "Shifts"
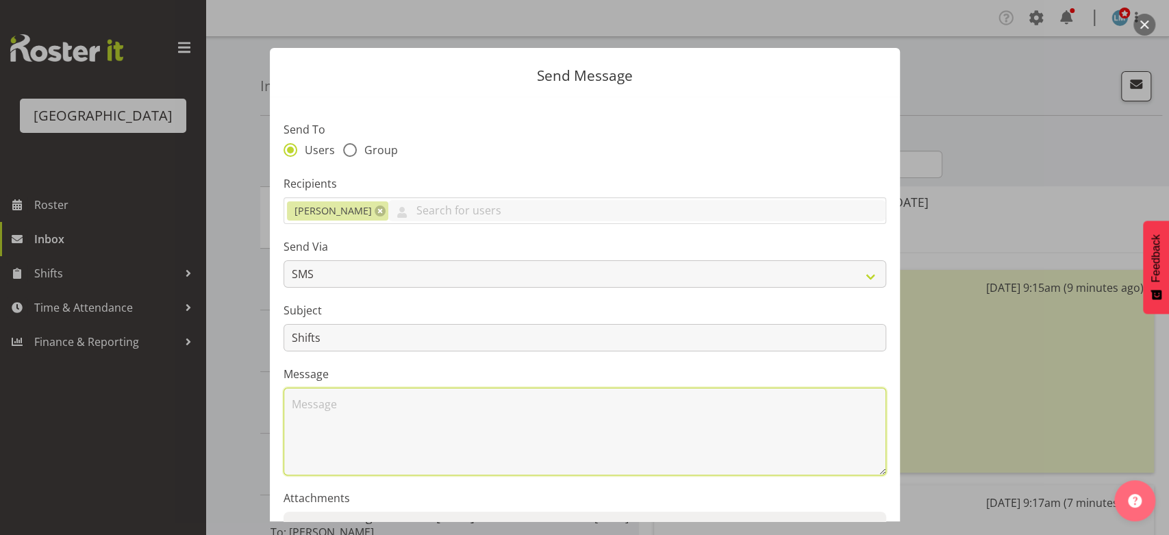
drag, startPoint x: 411, startPoint y: 440, endPoint x: 437, endPoint y: 428, distance: 28.5
click at [427, 419] on textarea at bounding box center [585, 432] width 603 height 88
type textarea "Hi Marisa I have changed you to RN on Thursday 9 October to enable nurses to"
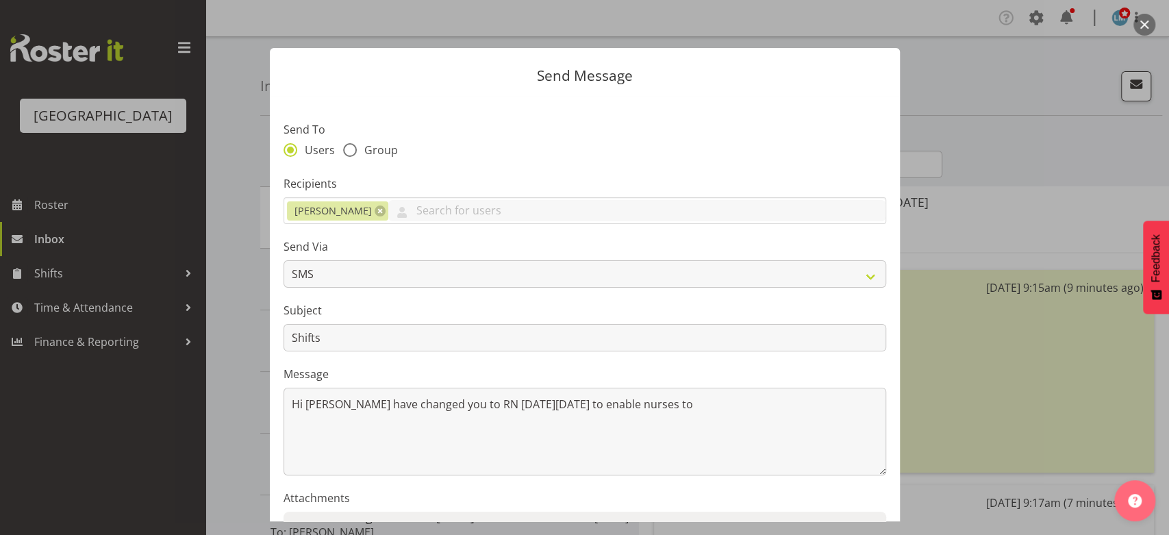
click at [1143, 21] on button "button" at bounding box center [1145, 25] width 22 height 22
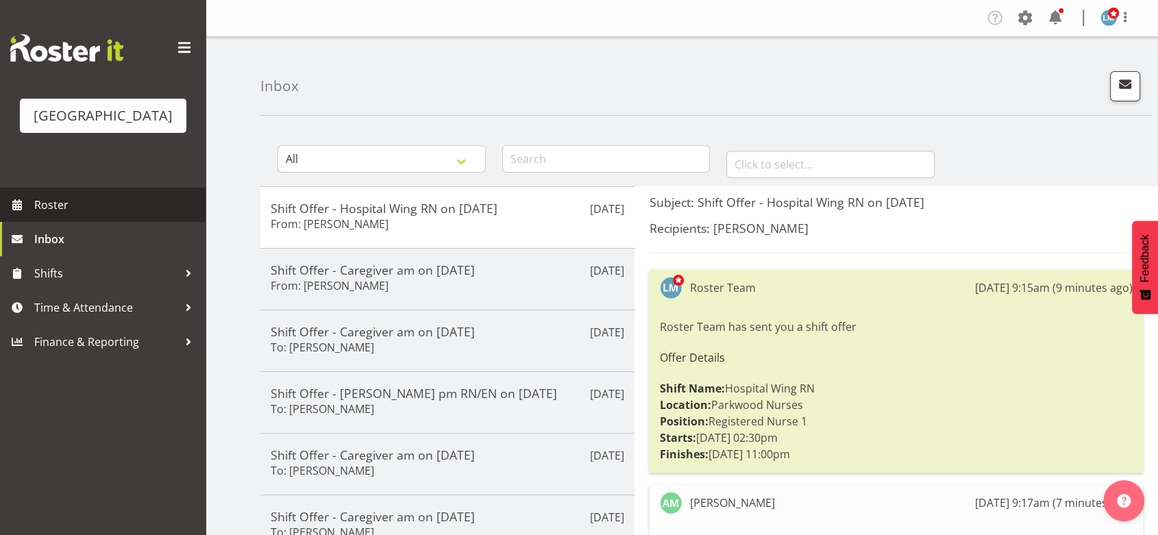
click at [42, 215] on span "Roster" at bounding box center [116, 205] width 164 height 21
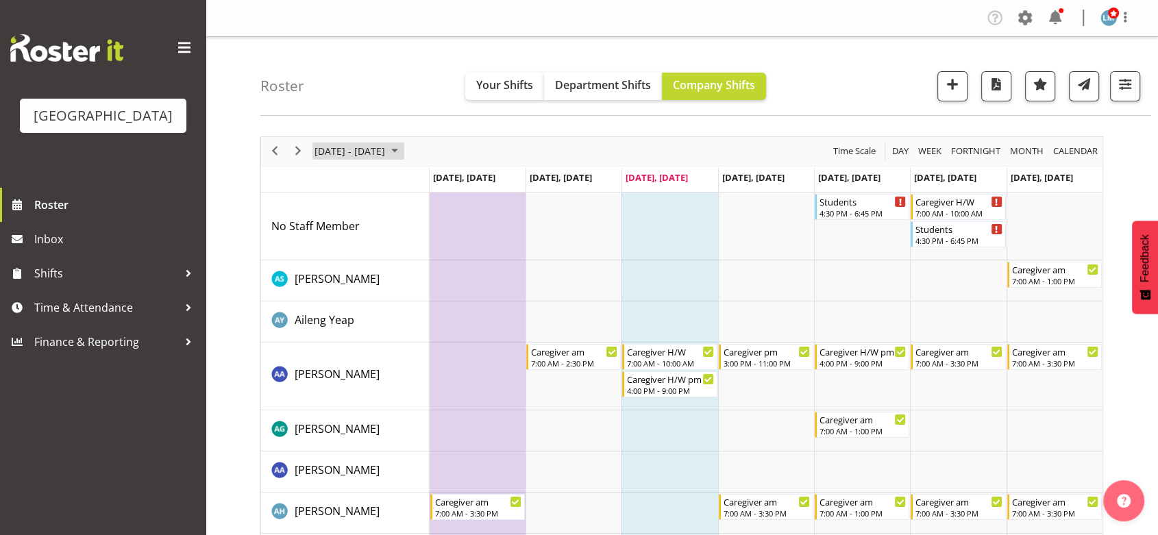
click at [403, 149] on span "September 2025" at bounding box center [394, 150] width 16 height 17
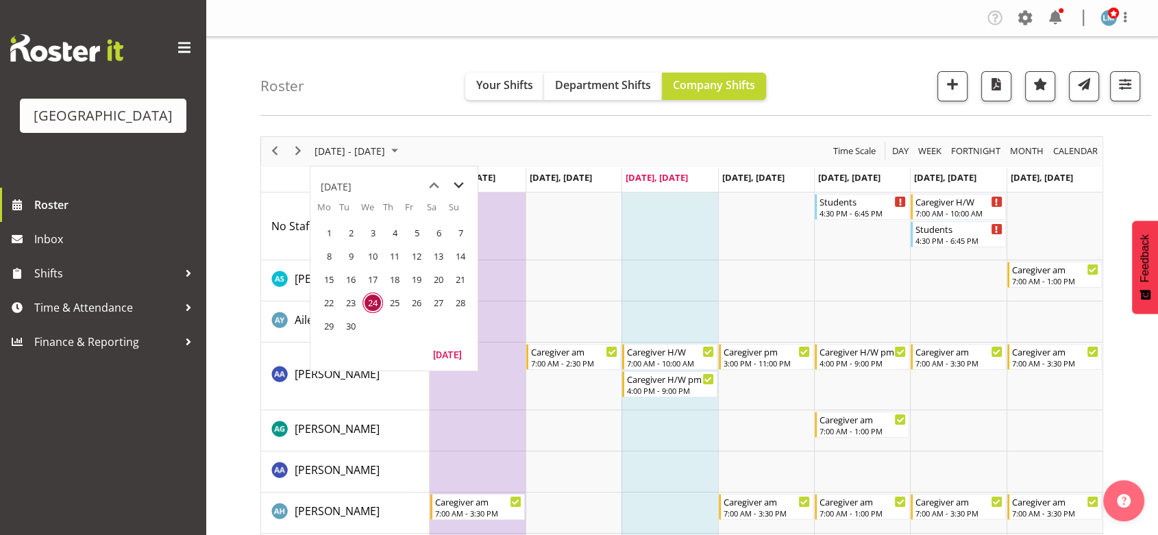
click at [451, 177] on span "next month" at bounding box center [459, 185] width 24 height 25
click at [325, 256] on span "6" at bounding box center [329, 256] width 21 height 21
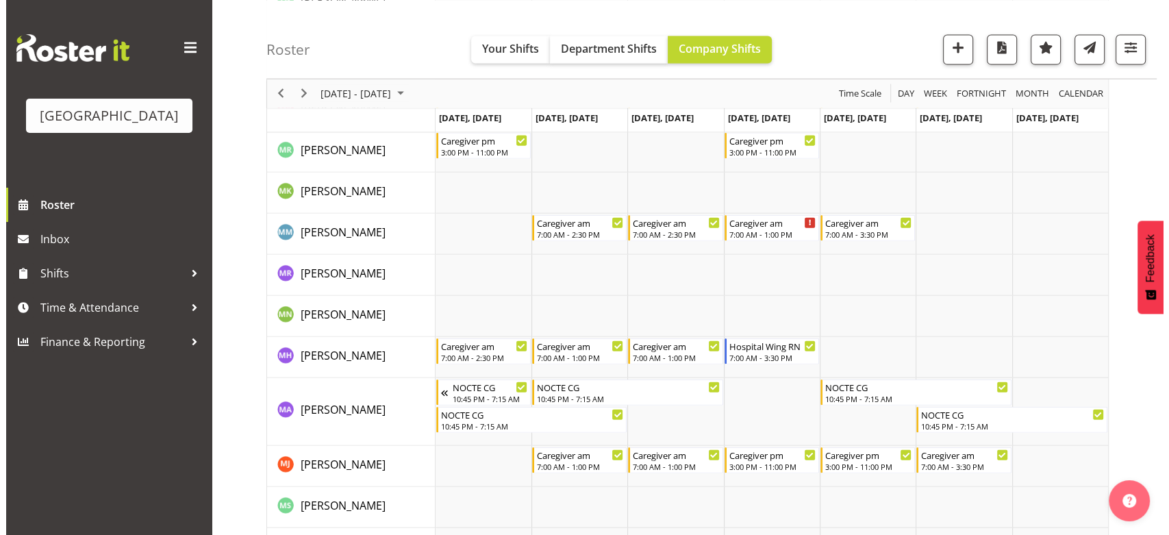
scroll to position [3196, 0]
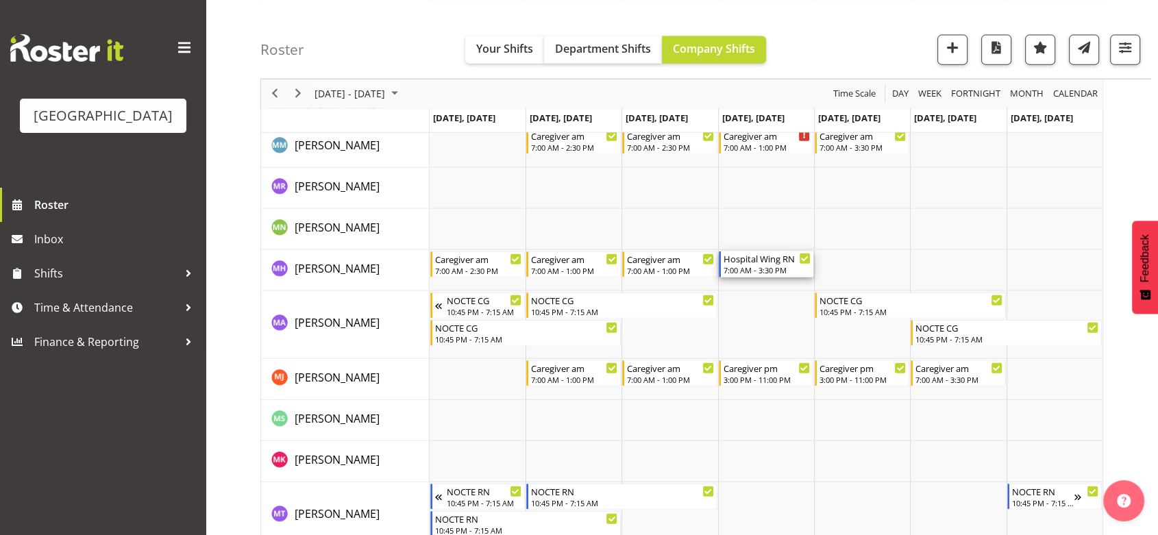
click at [761, 263] on div "Hospital Wing RN" at bounding box center [766, 258] width 87 height 14
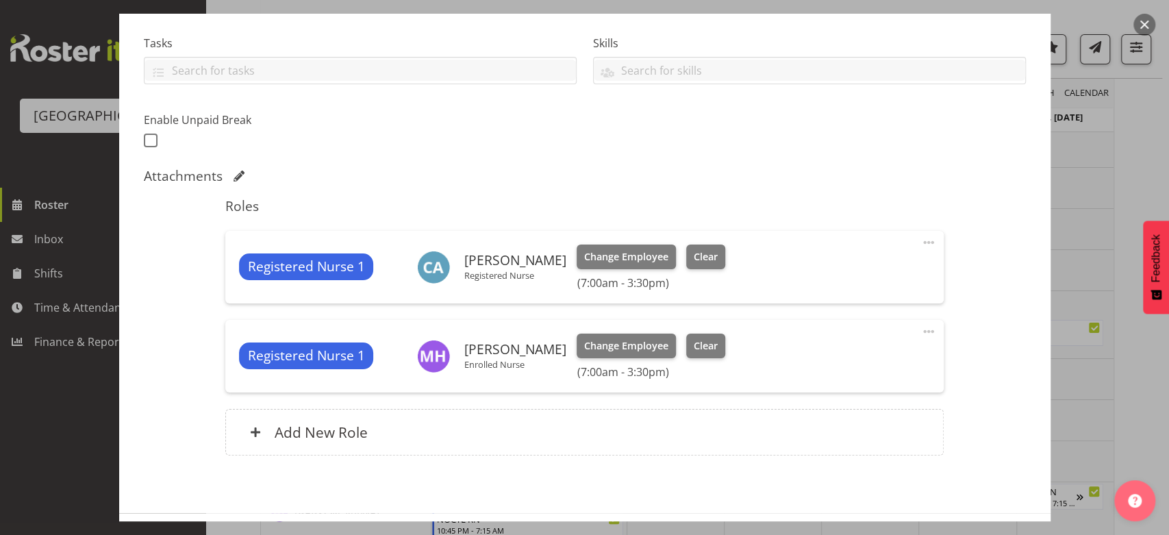
scroll to position [304, 0]
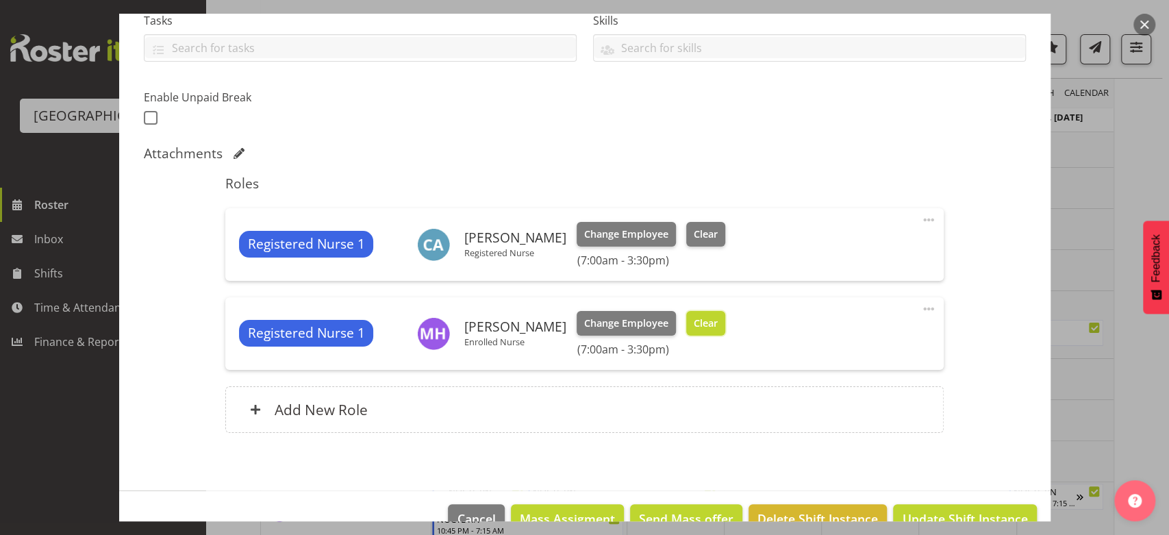
click at [696, 318] on span "Clear" at bounding box center [706, 323] width 24 height 15
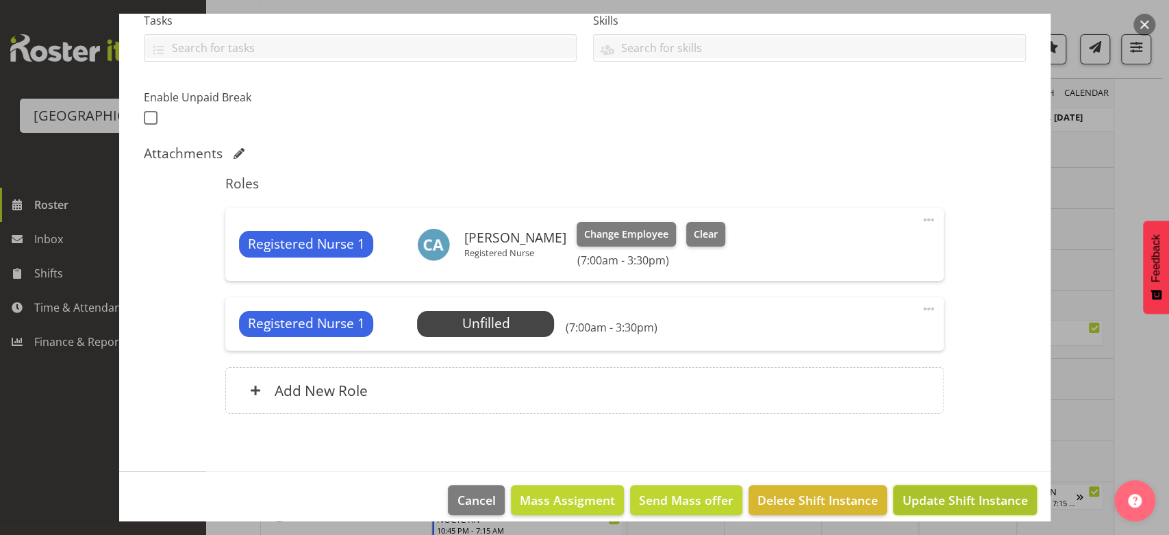
click at [965, 499] on span "Update Shift Instance" at bounding box center [964, 500] width 125 height 18
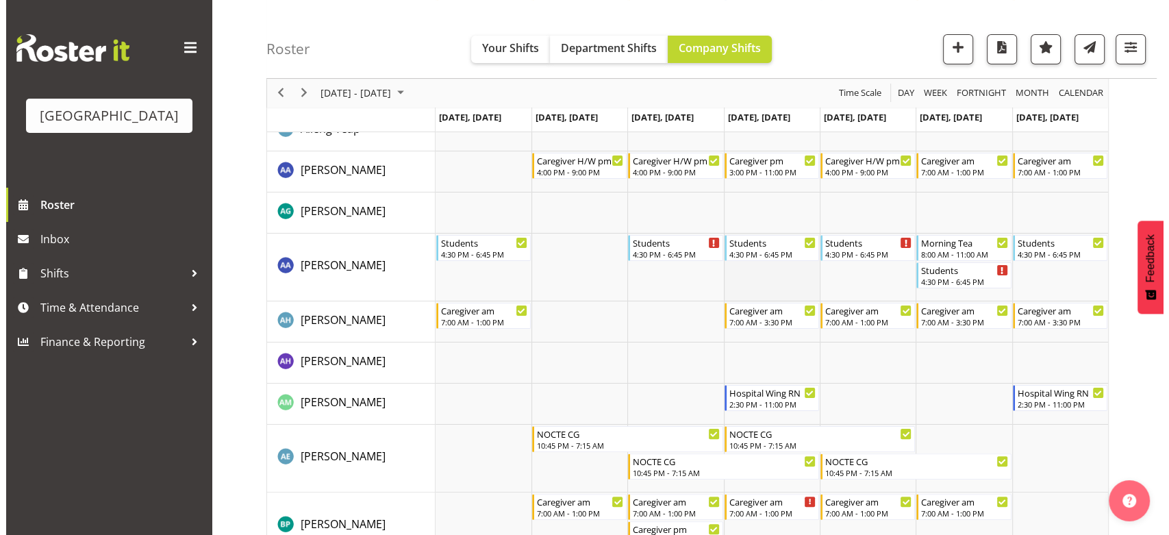
scroll to position [0, 0]
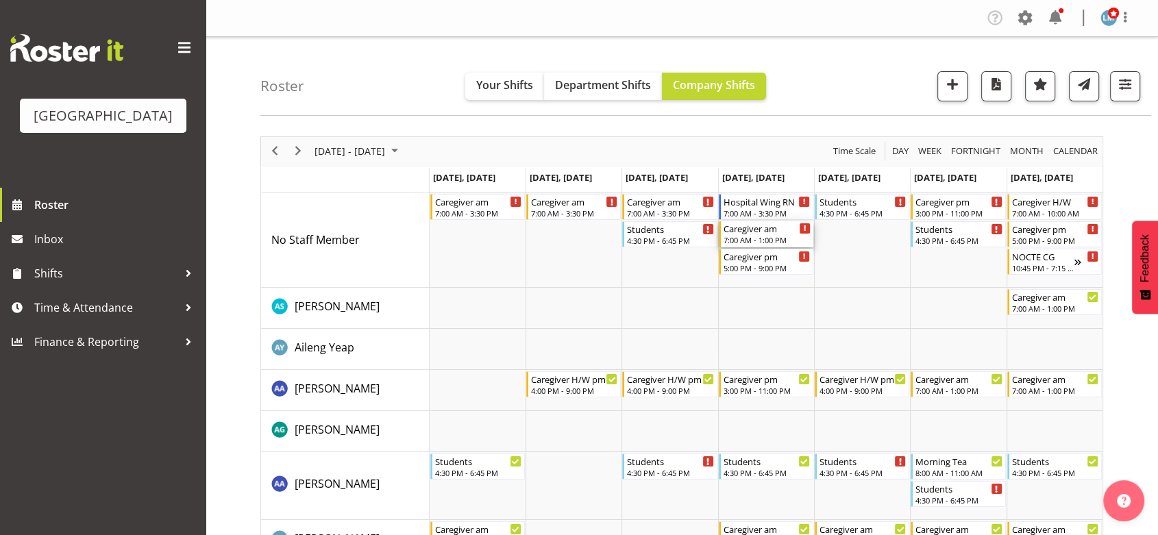
click at [758, 235] on div "7:00 AM - 1:00 PM" at bounding box center [766, 239] width 87 height 11
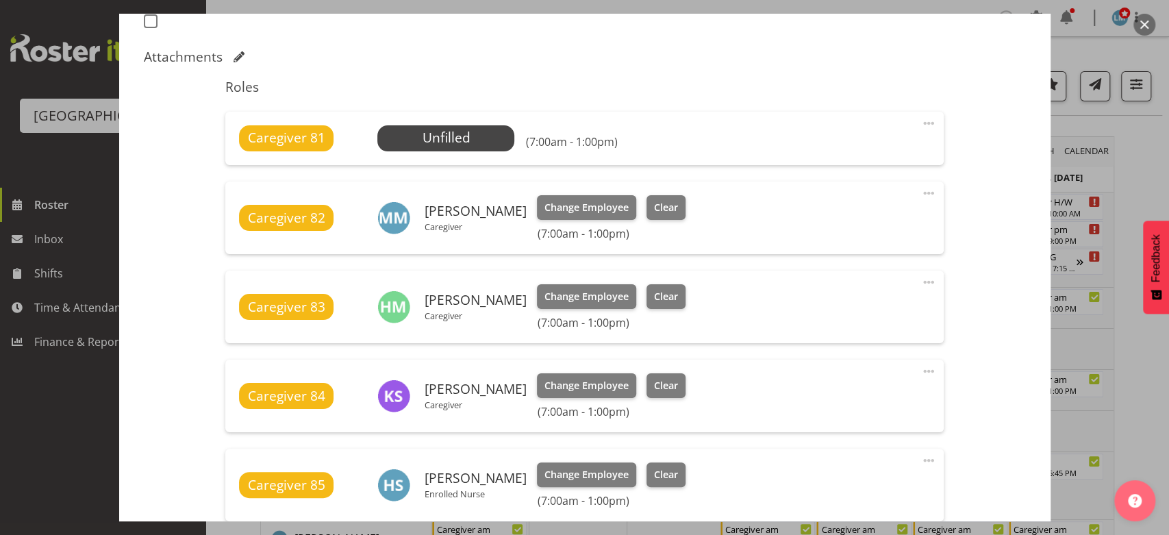
scroll to position [380, 0]
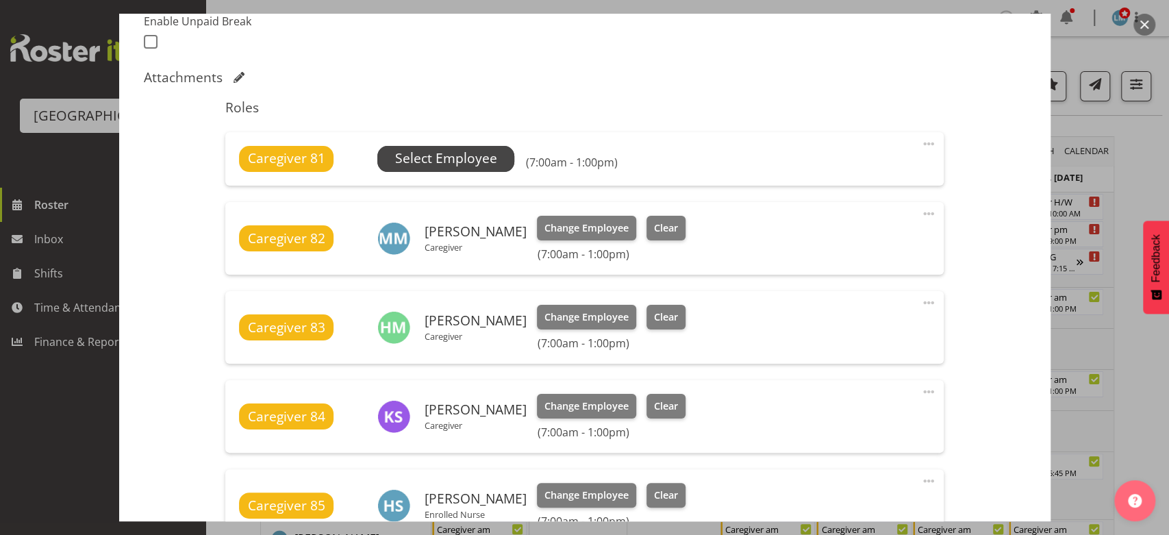
click at [410, 154] on span "Select Employee" at bounding box center [446, 159] width 102 height 20
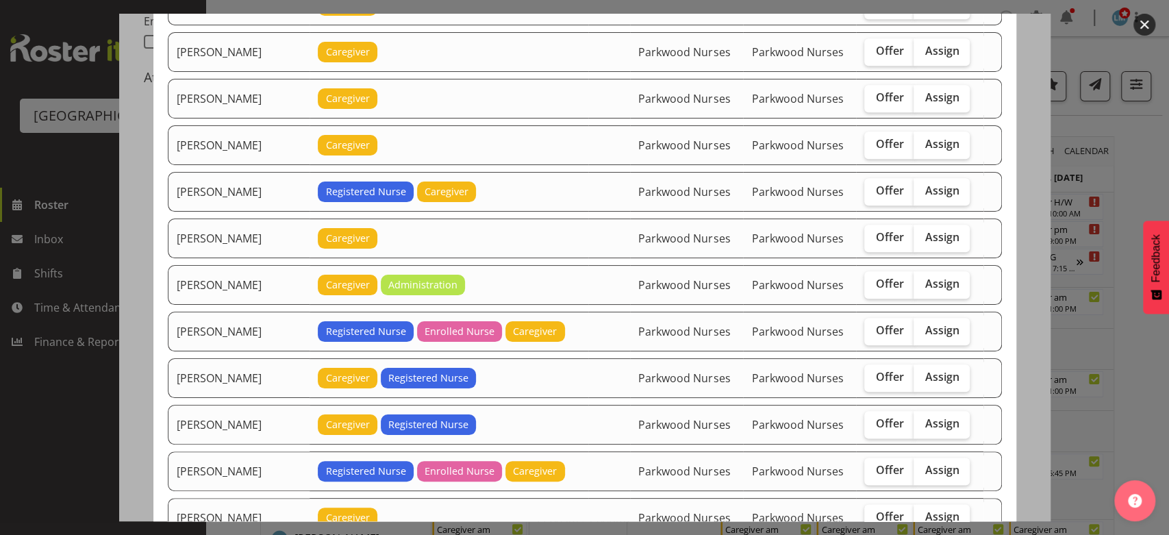
scroll to position [1141, 0]
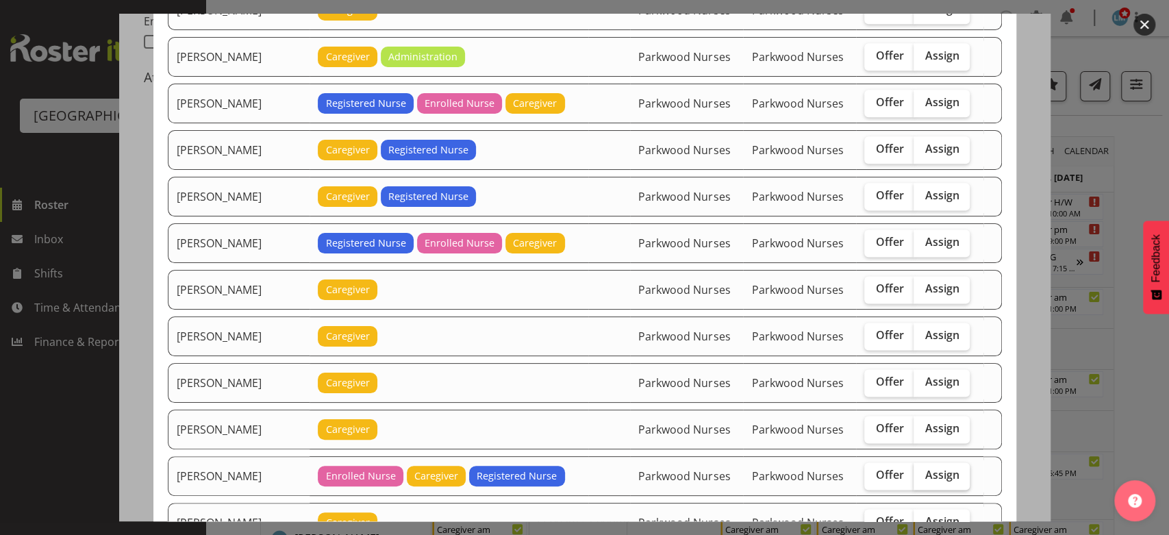
click at [933, 468] on span "Assign" at bounding box center [942, 475] width 34 height 14
click at [923, 471] on input "Assign" at bounding box center [918, 475] width 9 height 9
checkbox input "true"
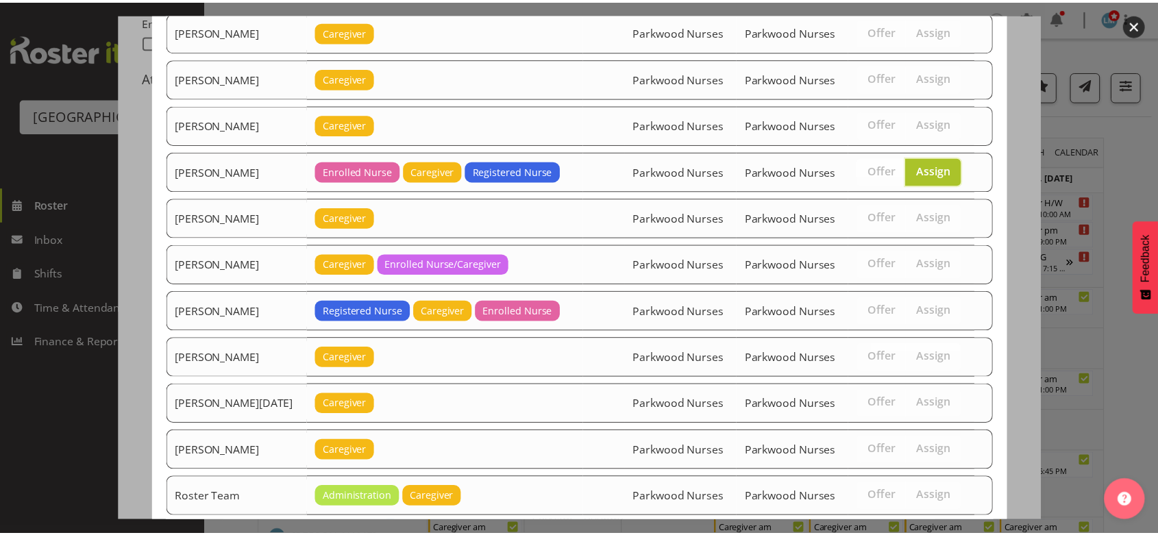
scroll to position [1699, 0]
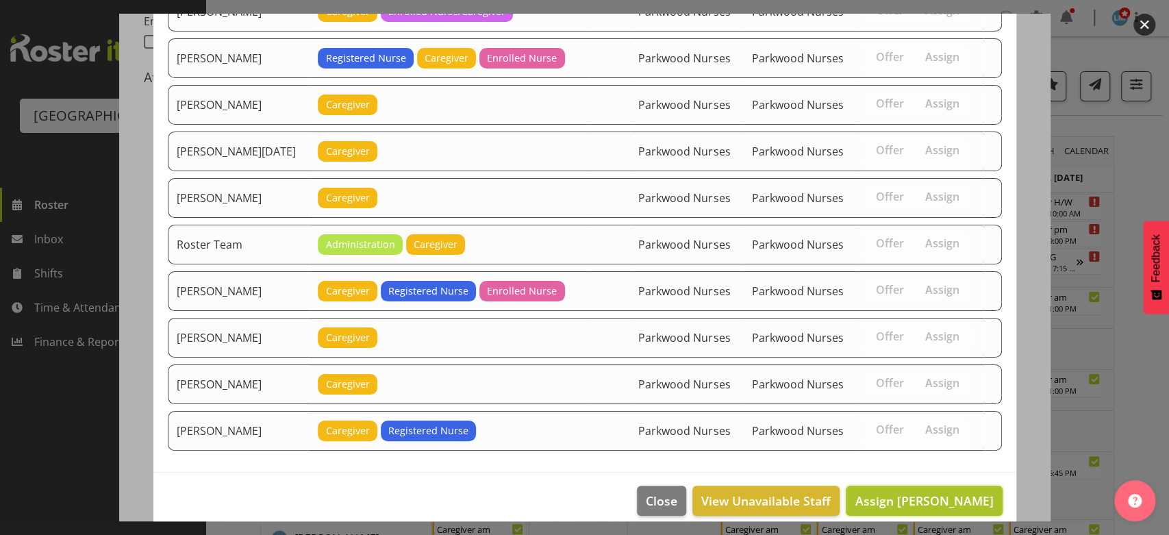
click at [921, 493] on span "Assign [PERSON_NAME]" at bounding box center [924, 501] width 138 height 16
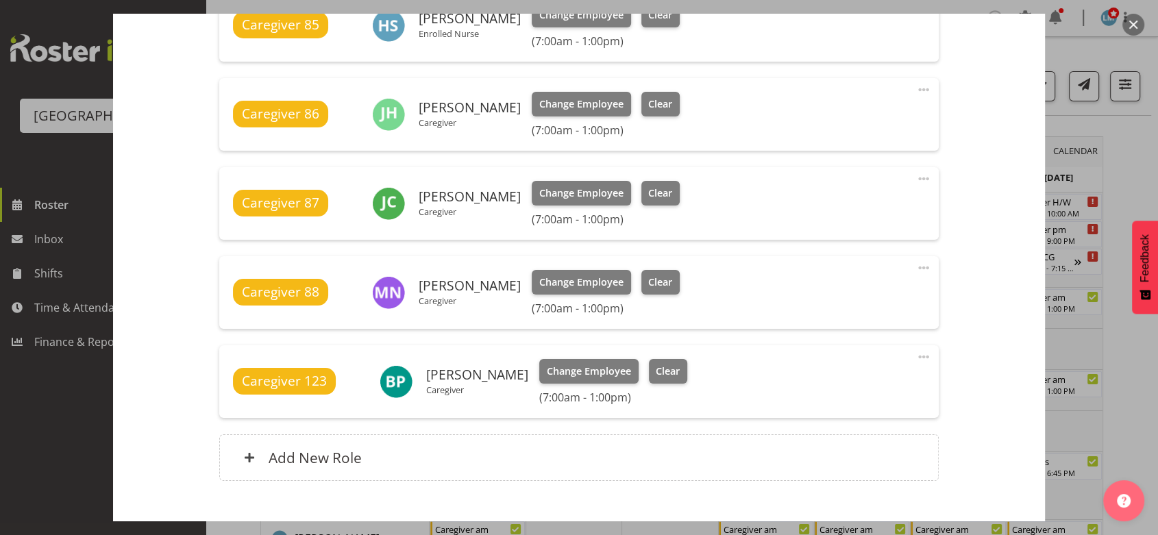
scroll to position [959, 0]
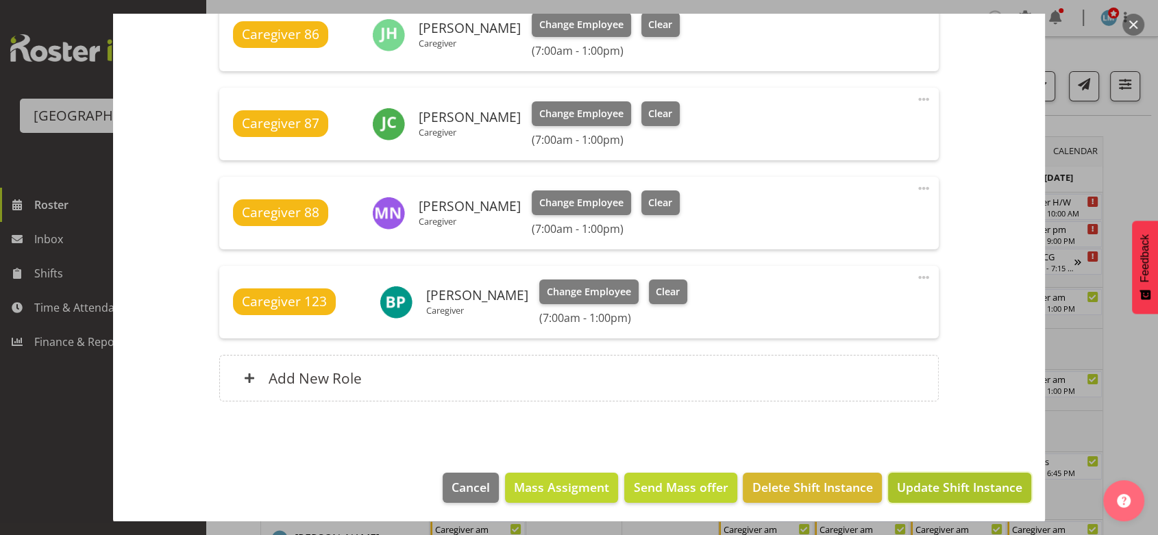
click at [930, 486] on span "Update Shift Instance" at bounding box center [959, 487] width 125 height 18
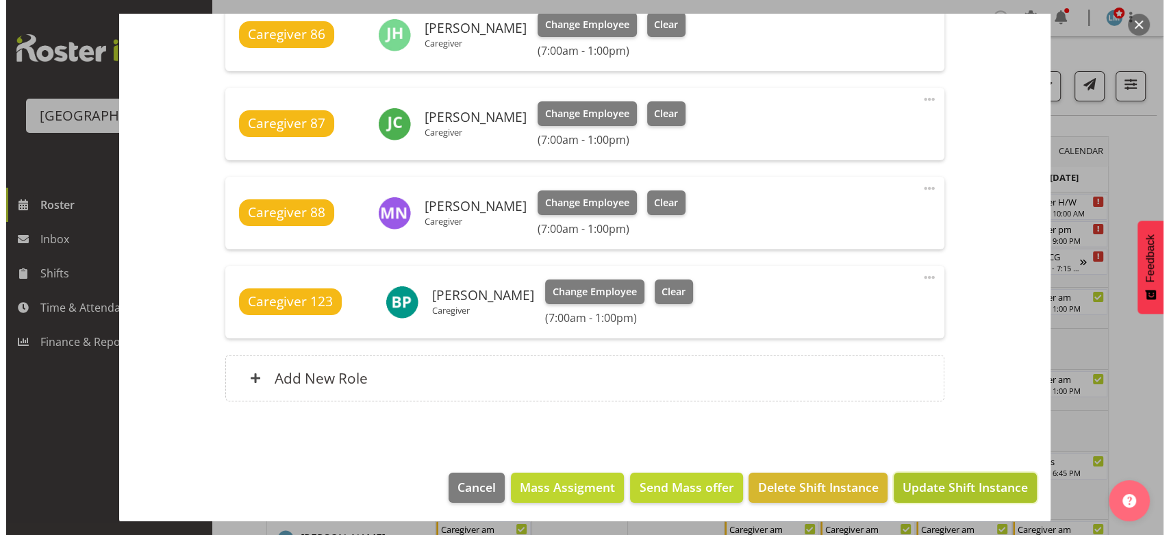
scroll to position [905, 0]
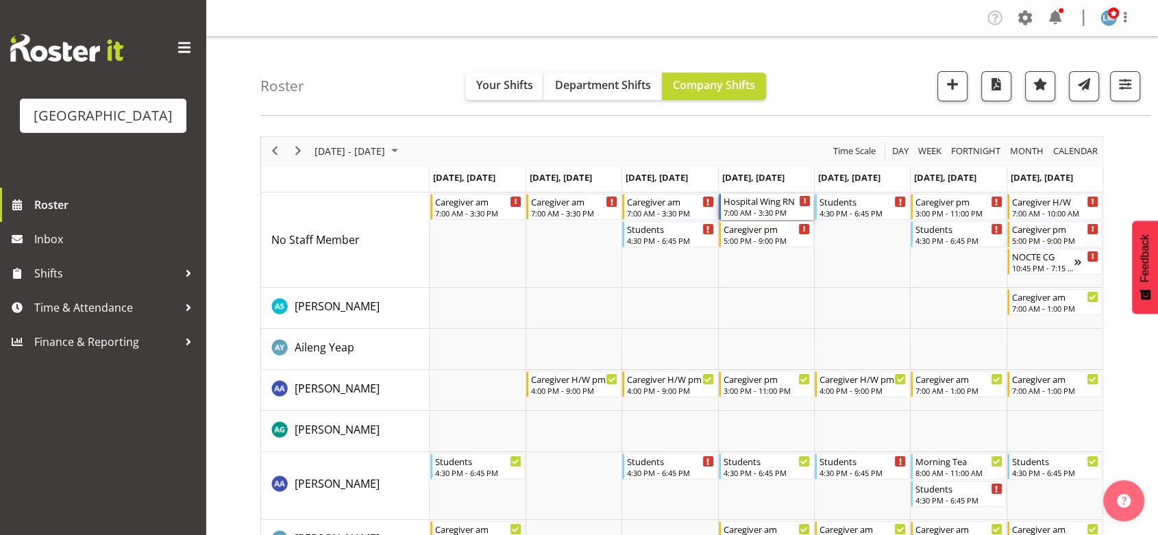
click at [767, 208] on div "7:00 AM - 3:30 PM" at bounding box center [766, 212] width 87 height 11
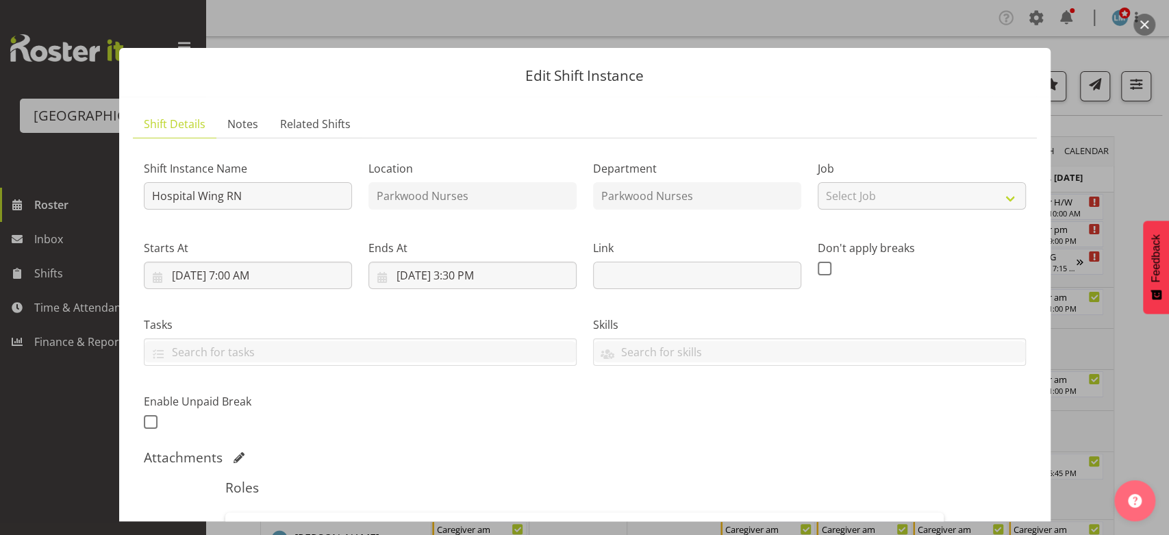
scroll to position [304, 0]
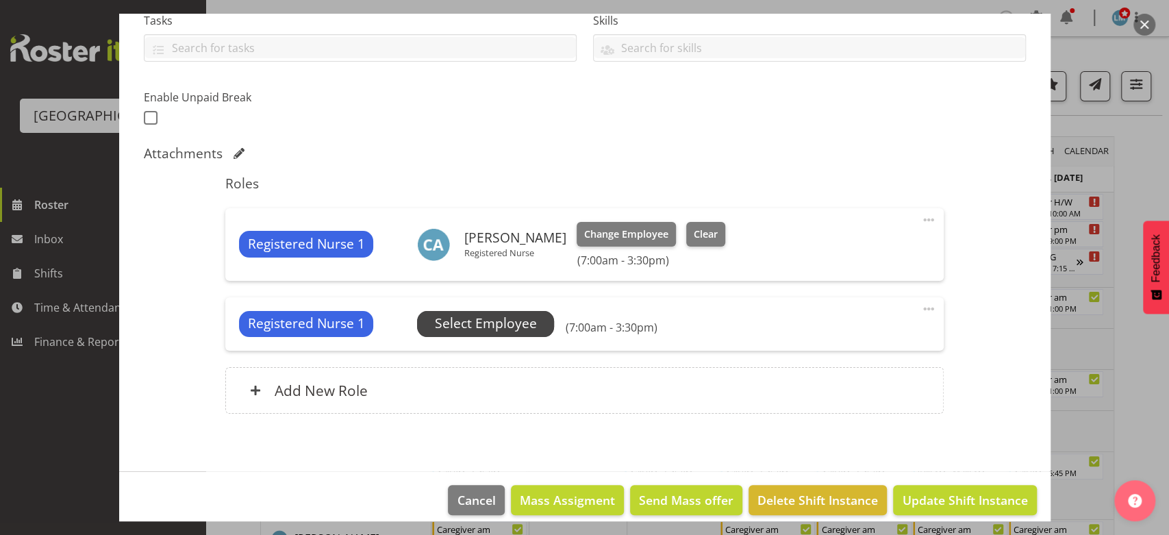
click at [477, 319] on span "Select Employee" at bounding box center [486, 324] width 102 height 20
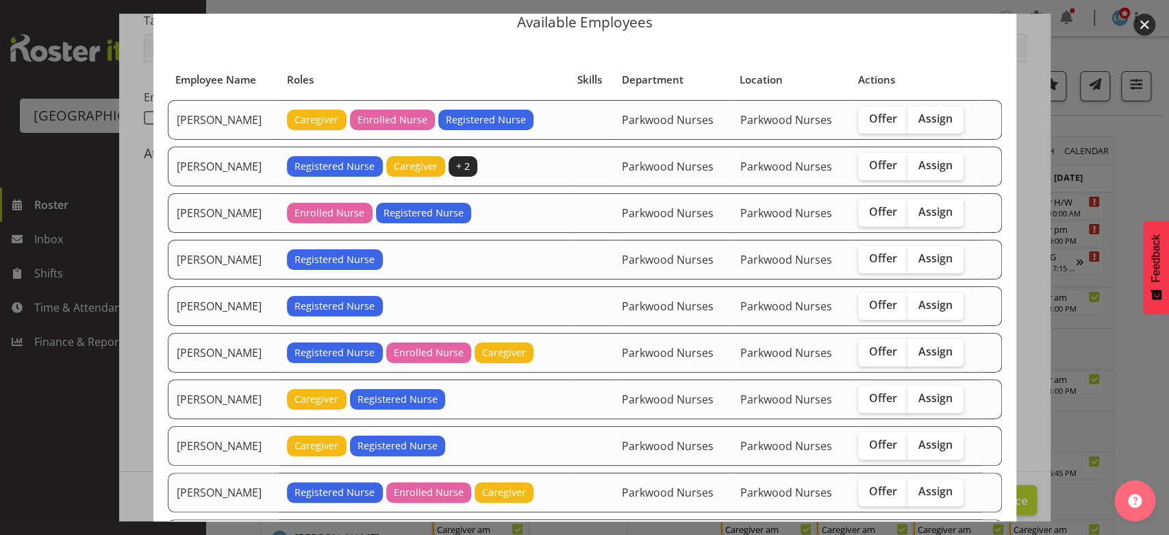
scroll to position [76, 0]
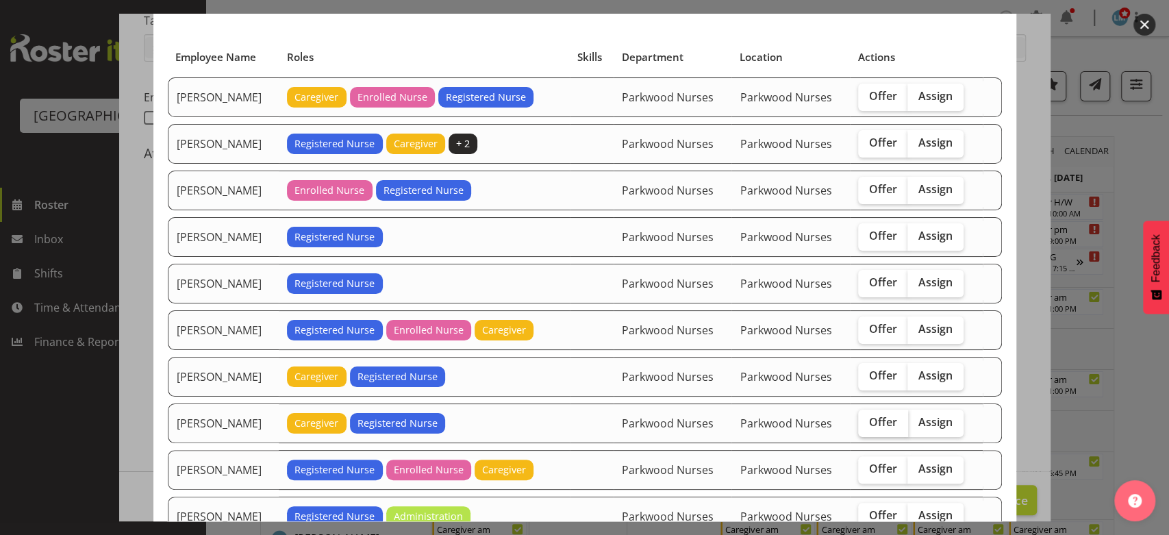
click at [884, 421] on span "Offer" at bounding box center [883, 422] width 28 height 14
click at [867, 421] on input "Offer" at bounding box center [862, 422] width 9 height 9
checkbox input "true"
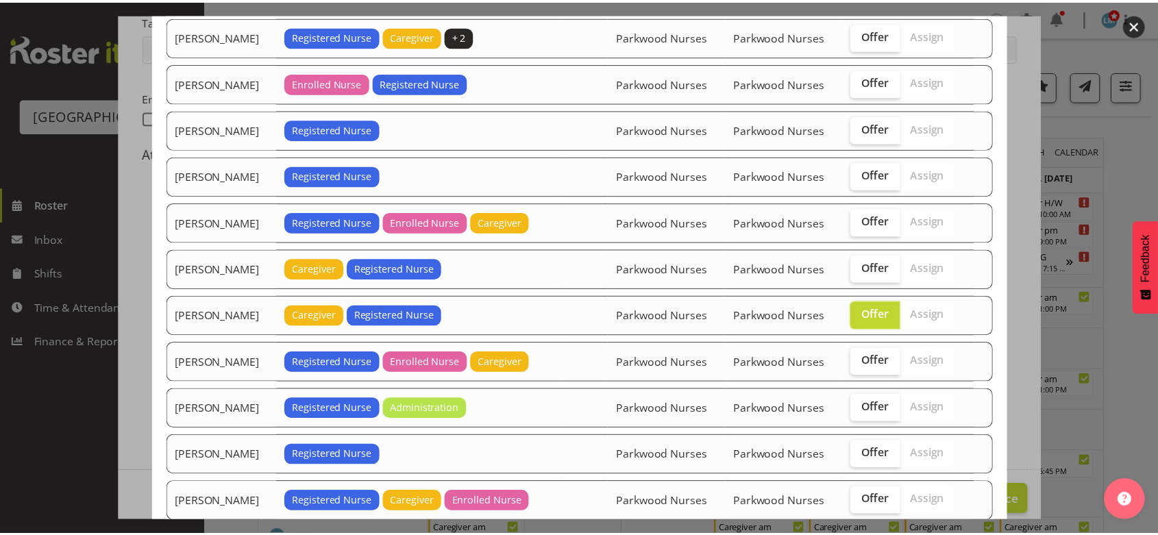
scroll to position [311, 0]
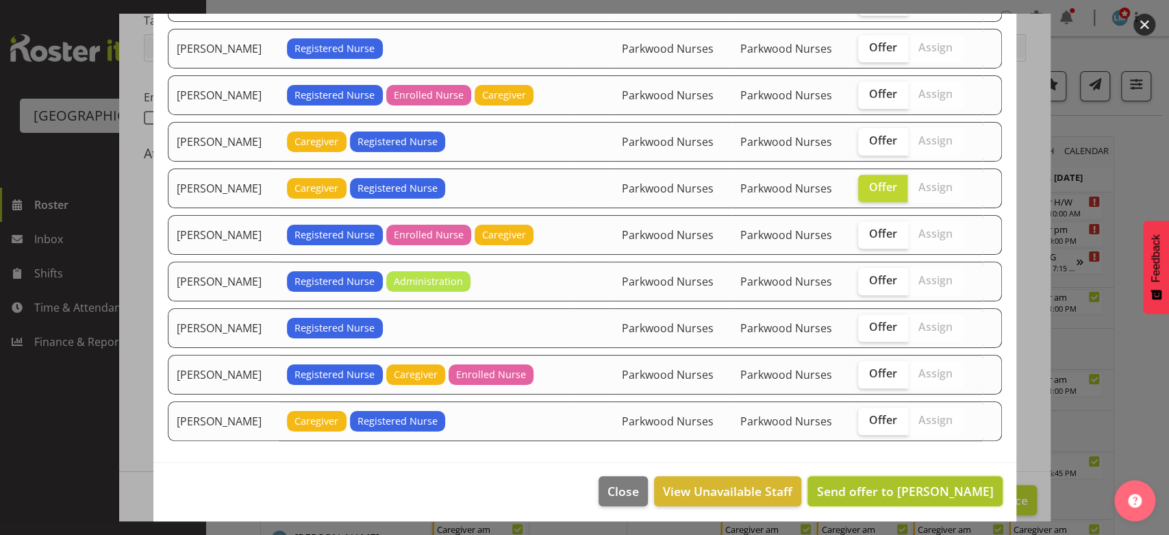
click at [911, 486] on span "Send offer to [PERSON_NAME]" at bounding box center [905, 491] width 177 height 16
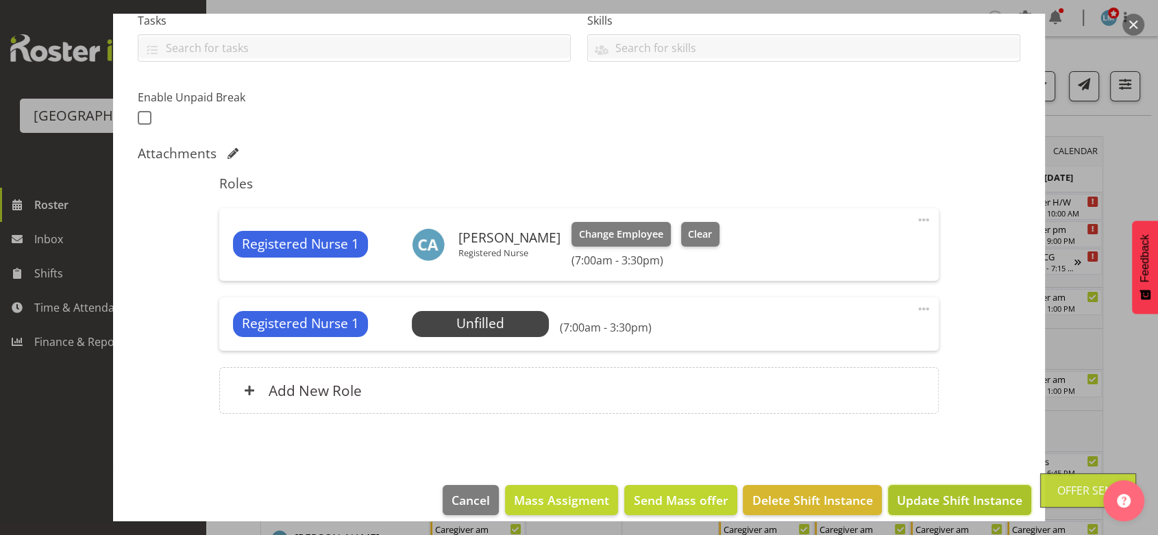
click at [950, 497] on span "Update Shift Instance" at bounding box center [959, 500] width 125 height 18
